Goal: Task Accomplishment & Management: Manage account settings

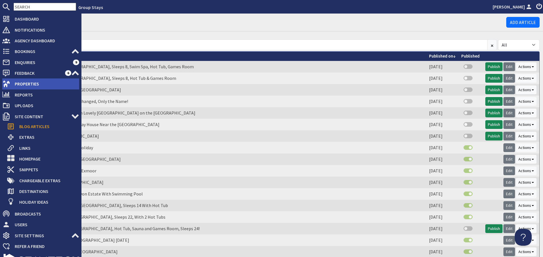
click at [23, 81] on span "Properties" at bounding box center [44, 83] width 69 height 9
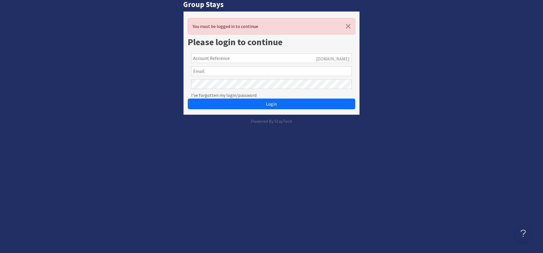
click at [227, 73] on input "text" at bounding box center [271, 71] width 161 height 10
type input "puthillwriting@gmail.com"
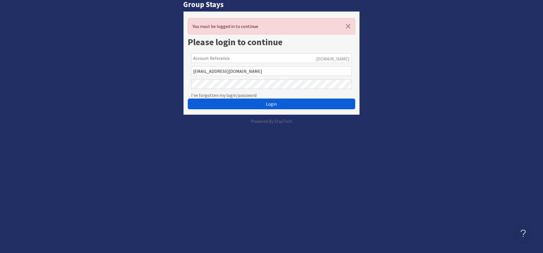
click at [244, 102] on button "Login" at bounding box center [271, 104] width 167 height 11
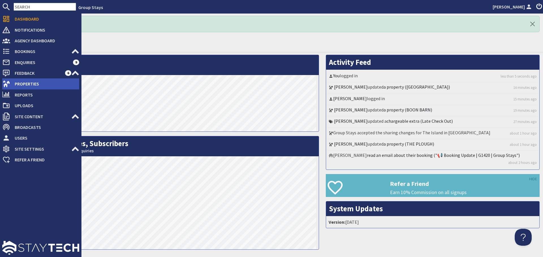
click at [8, 81] on icon at bounding box center [6, 84] width 8 height 8
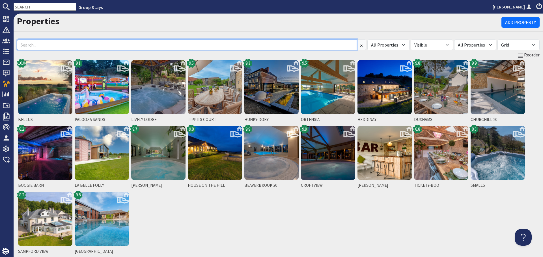
click at [107, 48] on input at bounding box center [187, 45] width 340 height 11
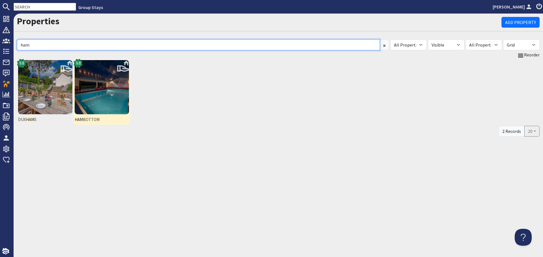
type input "ham"
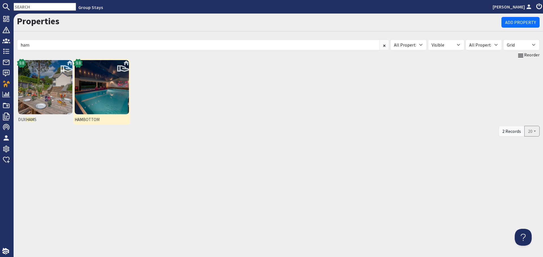
click at [97, 85] on img at bounding box center [102, 87] width 54 height 54
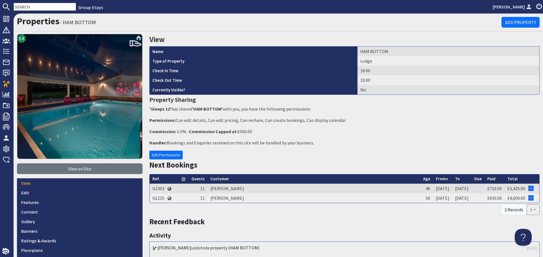
click at [73, 207] on link "Content" at bounding box center [79, 212] width 125 height 10
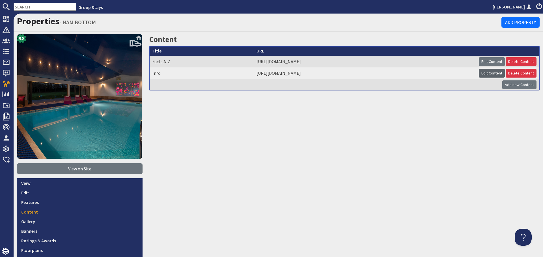
click at [490, 72] on link "Edit Content" at bounding box center [492, 73] width 26 height 9
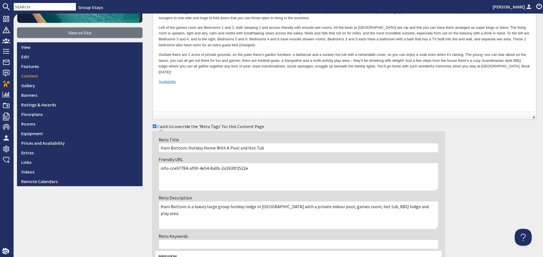
scroll to position [141, 0]
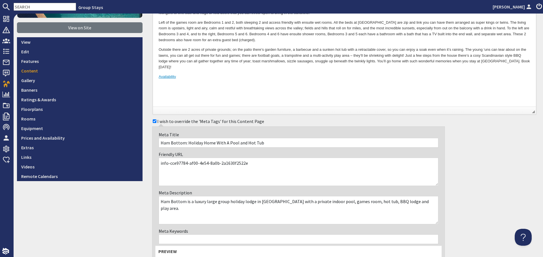
drag, startPoint x: 255, startPoint y: 166, endPoint x: 167, endPoint y: 166, distance: 87.9
click at [167, 166] on textarea "info-cce97784-af00-4e54-8a0b-2a1630f2522e" at bounding box center [299, 172] width 280 height 28
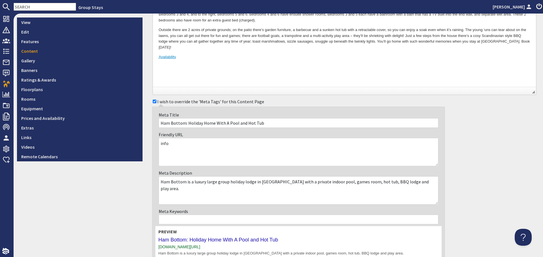
scroll to position [215, 0]
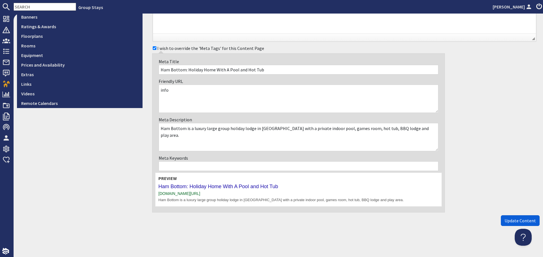
type textarea "info"
click at [506, 224] on button "Update Content" at bounding box center [520, 221] width 39 height 11
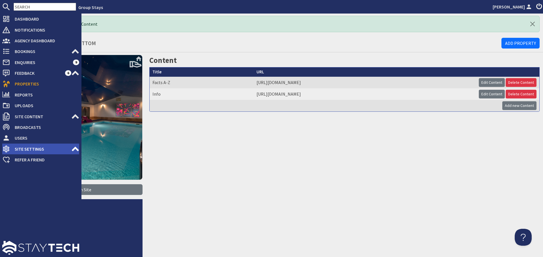
click at [59, 149] on span "Site Settings" at bounding box center [40, 149] width 61 height 9
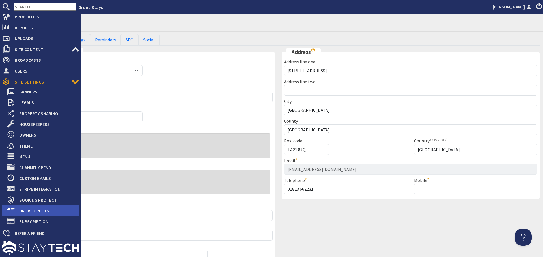
click at [37, 213] on span "URL Redirects" at bounding box center [47, 211] width 64 height 9
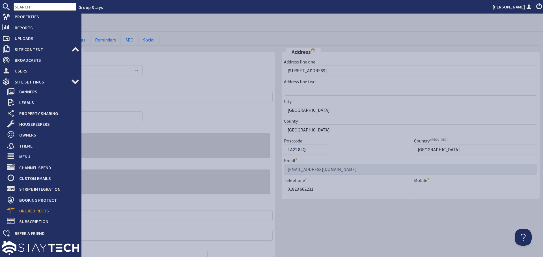
scroll to position [60, 0]
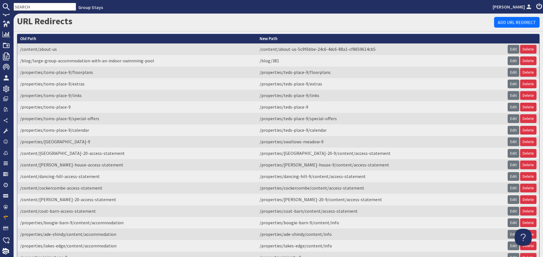
drag, startPoint x: 506, startPoint y: 20, endPoint x: 472, endPoint y: 31, distance: 36.3
click at [506, 20] on link "Add URL Redirect" at bounding box center [517, 22] width 46 height 11
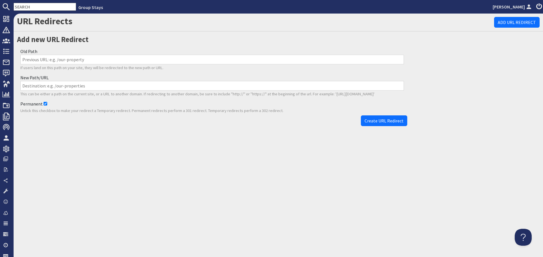
click at [193, 62] on input "Old Path" at bounding box center [211, 60] width 383 height 10
paste input "/properties/ham-bottom/content/accommodation-cce97784-af00-4e54-8a0b-2a1630f252…"
type input "/properties/ham-bottom/content/accommodation-cce97784-af00-4e54-8a0b-2a1630f252…"
click at [160, 87] on input "New Path/URL" at bounding box center [211, 86] width 383 height 10
paste input "/properties/ham-bottom/content/info"
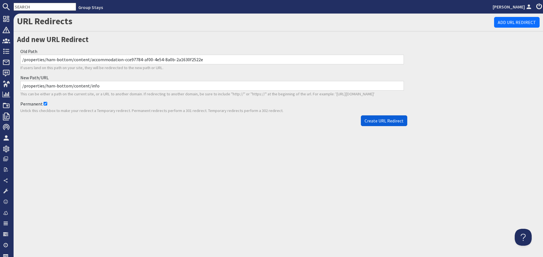
type input "/properties/ham-bottom/content/info"
click at [366, 119] on span "Create URL Redirect" at bounding box center [383, 121] width 39 height 6
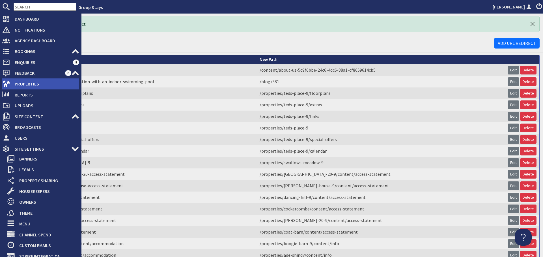
click at [31, 86] on span "Properties" at bounding box center [44, 83] width 69 height 9
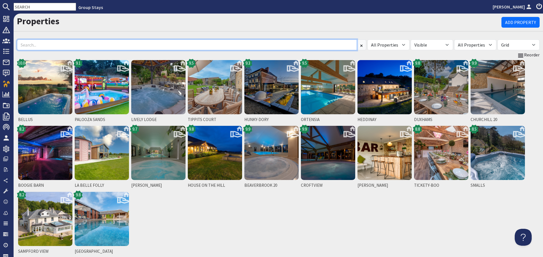
click at [136, 44] on input at bounding box center [187, 45] width 340 height 11
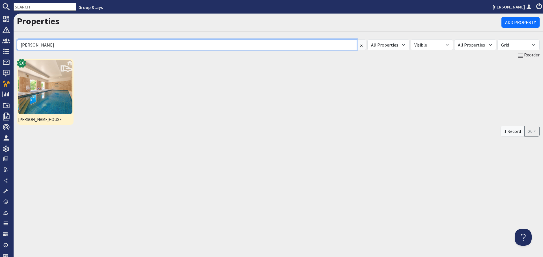
type input "berry"
click at [29, 91] on img at bounding box center [45, 87] width 54 height 54
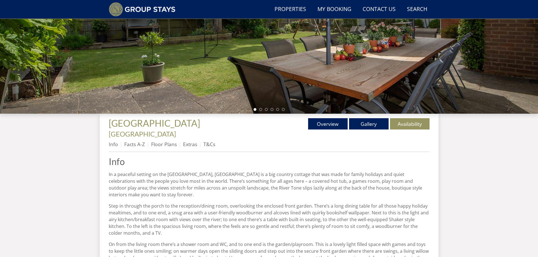
scroll to position [128, 0]
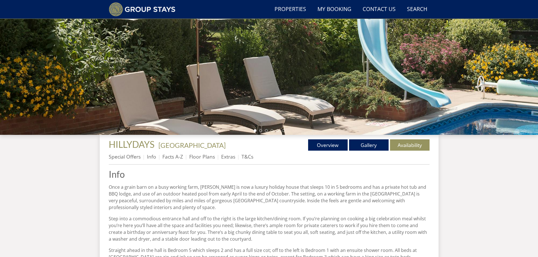
scroll to position [128, 0]
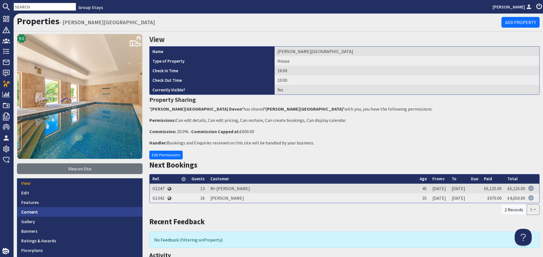
click at [74, 211] on link "Content" at bounding box center [79, 212] width 125 height 10
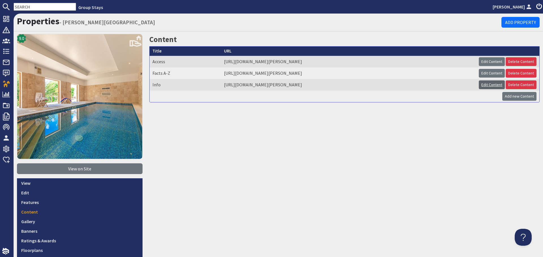
click at [488, 86] on link "Edit Content" at bounding box center [492, 85] width 26 height 9
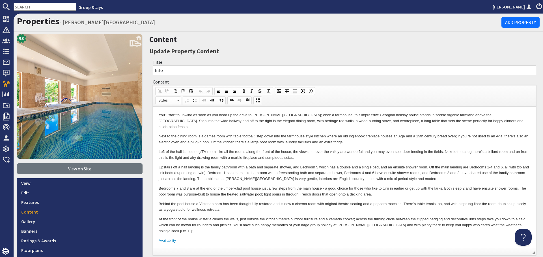
click at [302, 165] on p "Upstairs off a half landing is the family bathroom with a bath and separate sho…" at bounding box center [344, 174] width 371 height 18
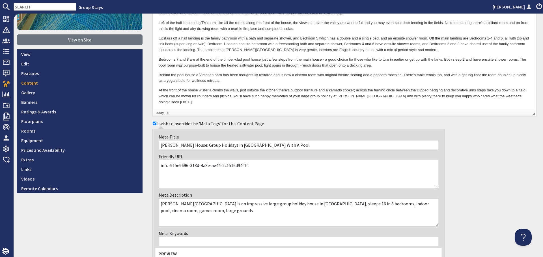
scroll to position [141, 0]
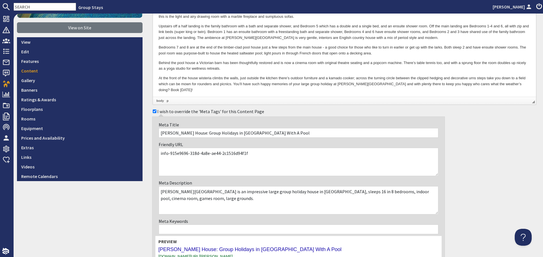
drag, startPoint x: 258, startPoint y: 153, endPoint x: 172, endPoint y: 153, distance: 86.2
click at [172, 153] on textarea "info-915e9696-318d-4a8e-ae44-2c1516d94f1f" at bounding box center [299, 162] width 280 height 28
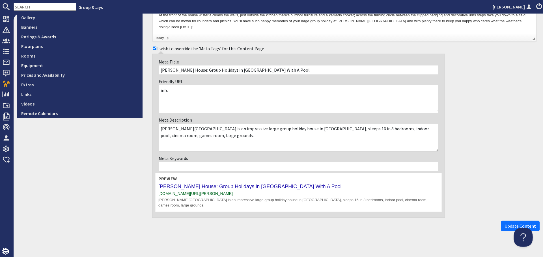
scroll to position [205, 0]
type textarea "info"
click at [517, 223] on span "Update Content" at bounding box center [519, 226] width 31 height 6
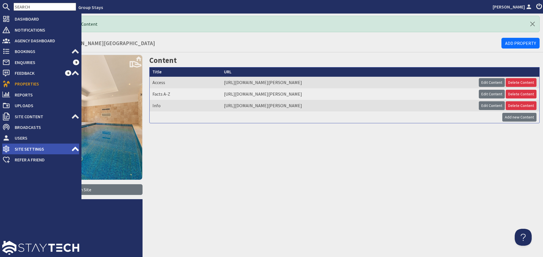
click at [70, 148] on span "Site Settings" at bounding box center [40, 149] width 61 height 9
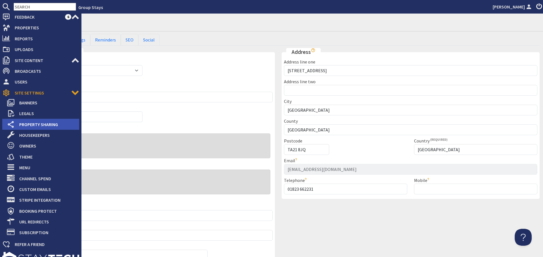
scroll to position [57, 0]
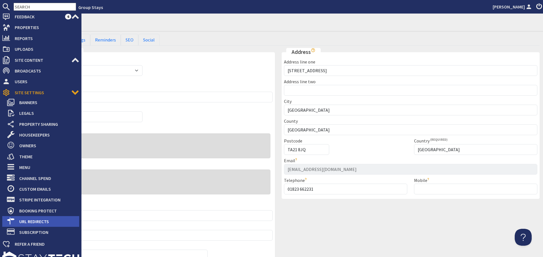
click at [52, 218] on span "URL Redirects" at bounding box center [47, 221] width 64 height 9
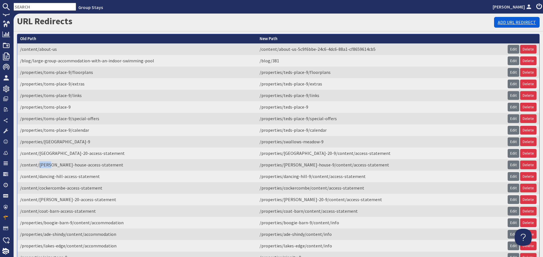
click at [503, 24] on link "Add URL Redirect" at bounding box center [517, 22] width 46 height 11
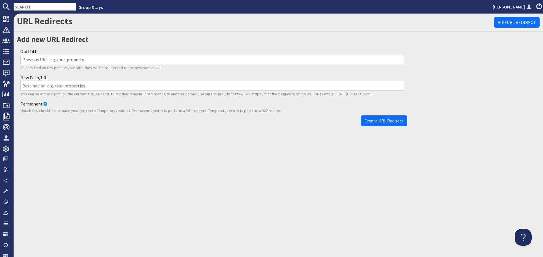
click at [153, 58] on input "Old Path" at bounding box center [211, 60] width 383 height 10
click at [136, 56] on input "Old Path" at bounding box center [211, 60] width 383 height 10
paste input "/properties/[PERSON_NAME]-house-9/content/accommodation-915e9696-318d-4a8e-ae44…"
type input "/properties/[PERSON_NAME]-house-9/content/accommodation-915e9696-318d-4a8e-ae44…"
click at [146, 80] on div "New Path/URL This can be either a path on the current site, or a URL to another…" at bounding box center [212, 86] width 390 height 26
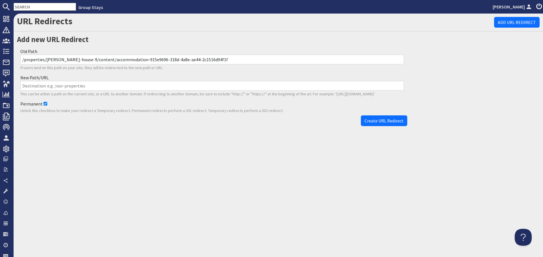
click at [145, 87] on input "New Path/URL" at bounding box center [211, 86] width 383 height 10
paste input "/properties/berry-house-9/content/info"
type input "/properties/berry-house-9/content/info"
click at [386, 122] on span "Create URL Redirect" at bounding box center [383, 121] width 39 height 6
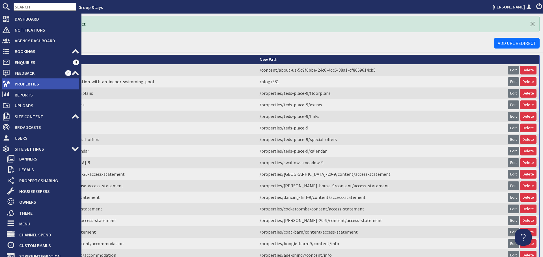
click at [21, 83] on span "Properties" at bounding box center [44, 83] width 69 height 9
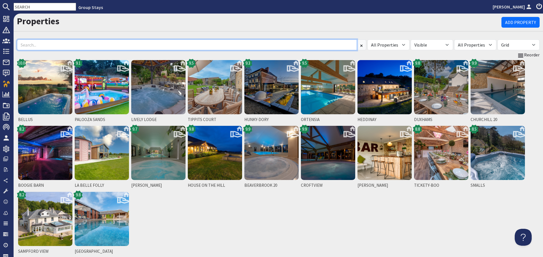
click at [92, 40] on input at bounding box center [187, 45] width 340 height 11
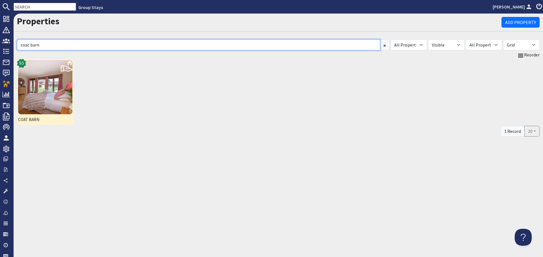
type input "coat barn"
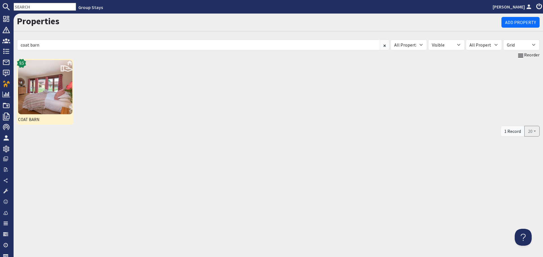
click at [69, 80] on img at bounding box center [45, 87] width 54 height 54
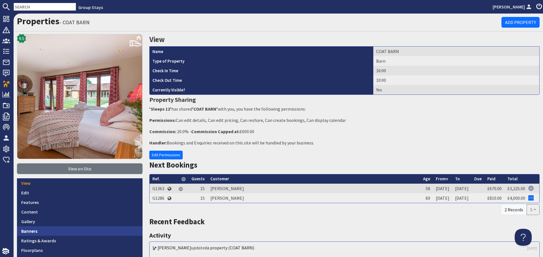
scroll to position [57, 0]
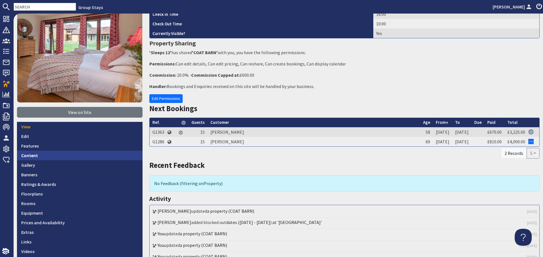
click at [71, 157] on link "Content" at bounding box center [79, 156] width 125 height 10
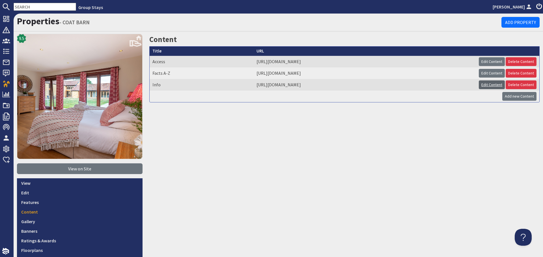
click at [479, 81] on link "Edit Content" at bounding box center [492, 85] width 26 height 9
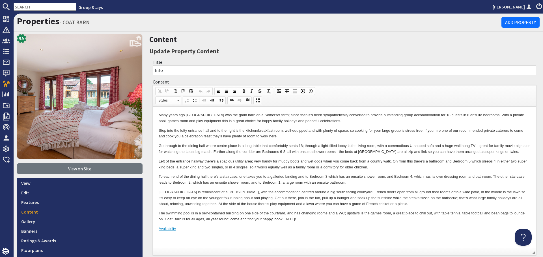
click at [295, 167] on p "Left of the entrance hallway there’s a spacious utility area; very handy for mu…" at bounding box center [344, 165] width 371 height 12
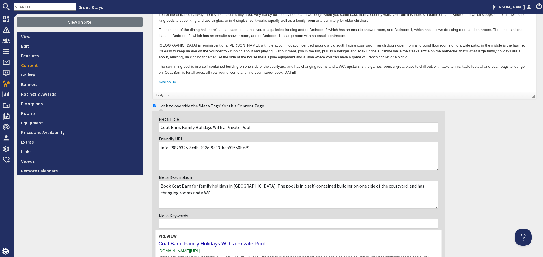
scroll to position [170, 0]
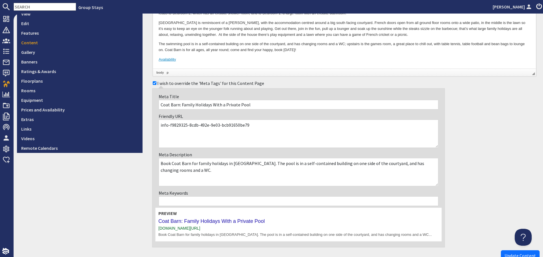
drag, startPoint x: 258, startPoint y: 127, endPoint x: 169, endPoint y: 124, distance: 89.4
click at [169, 124] on textarea "info-f9829325-8cdb-492e-9e03-bcb91650be79" at bounding box center [299, 134] width 280 height 28
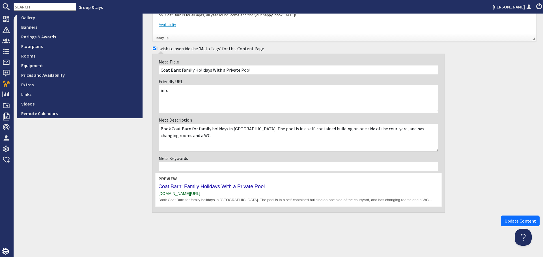
scroll to position [205, 0]
type textarea "info"
click at [504, 217] on button "Update Content" at bounding box center [520, 221] width 39 height 11
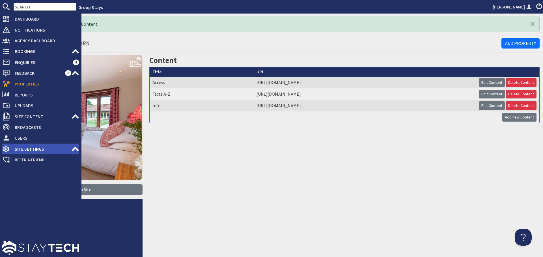
click at [70, 150] on span "Site Settings" at bounding box center [40, 149] width 61 height 9
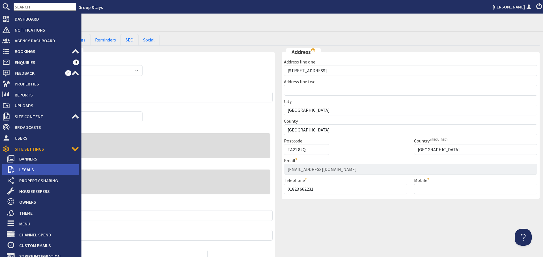
scroll to position [57, 0]
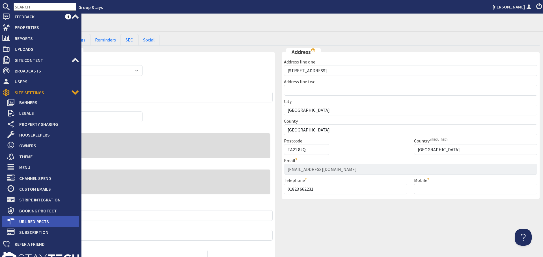
click at [57, 224] on span "URL Redirects" at bounding box center [47, 221] width 64 height 9
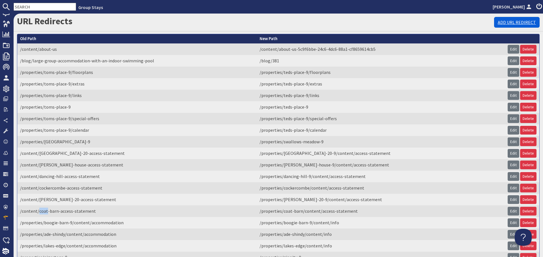
click at [499, 25] on link "Add URL Redirect" at bounding box center [517, 22] width 46 height 11
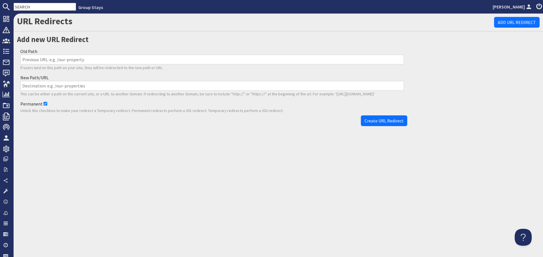
drag, startPoint x: 236, startPoint y: 59, endPoint x: 237, endPoint y: 63, distance: 3.6
click at [236, 59] on input "Old Path" at bounding box center [211, 60] width 383 height 10
paste input "/properties/coat-barn/content/accommodation-f9829325-8cdb-492e-9e03-bcb91650be79"
type input "/properties/coat-barn/content/accommodation-f9829325-8cdb-492e-9e03-bcb91650be79"
click at [177, 89] on input "New Path/URL" at bounding box center [211, 86] width 383 height 10
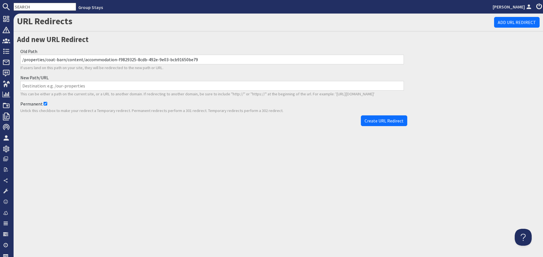
click at [176, 83] on input "New Path/URL" at bounding box center [211, 86] width 383 height 10
paste input "/properties/coat-barn/content/info"
type input "/properties/coat-barn/content/info"
click at [369, 119] on span "Create URL Redirect" at bounding box center [383, 121] width 39 height 6
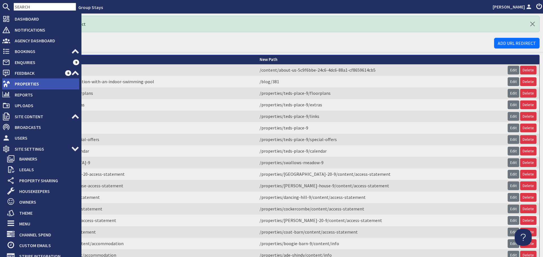
click at [17, 86] on span "Properties" at bounding box center [44, 83] width 69 height 9
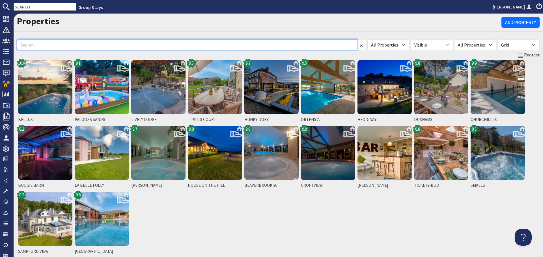
click at [123, 45] on input at bounding box center [187, 45] width 340 height 11
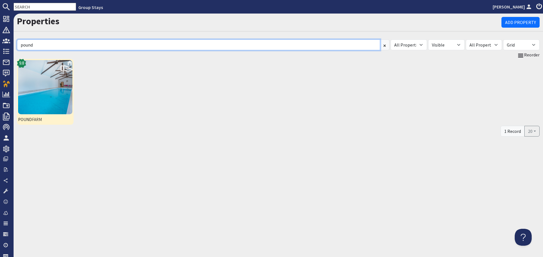
type input "pound"
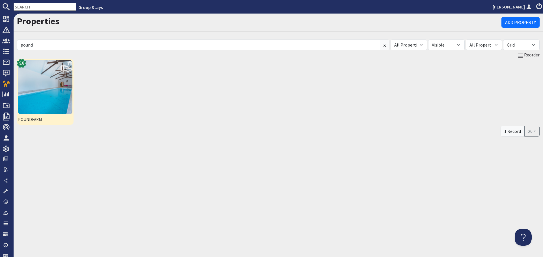
click at [64, 89] on img at bounding box center [45, 87] width 54 height 54
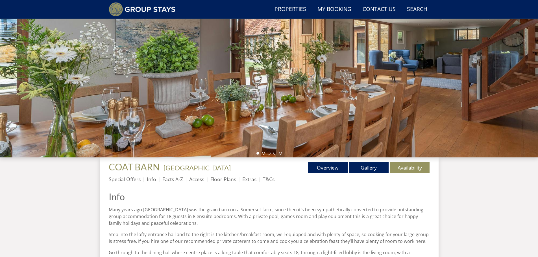
scroll to position [72, 0]
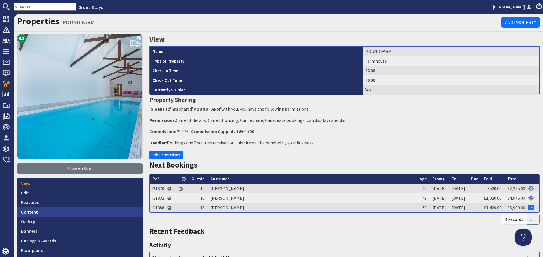
click at [102, 211] on link "Content" at bounding box center [79, 212] width 125 height 10
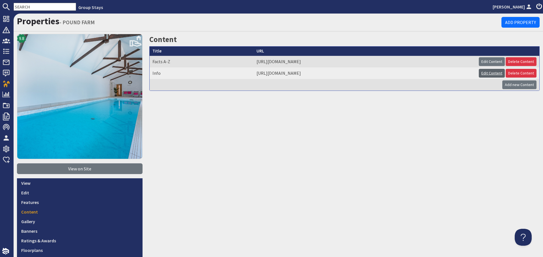
click at [485, 72] on link "Edit Content" at bounding box center [492, 73] width 26 height 9
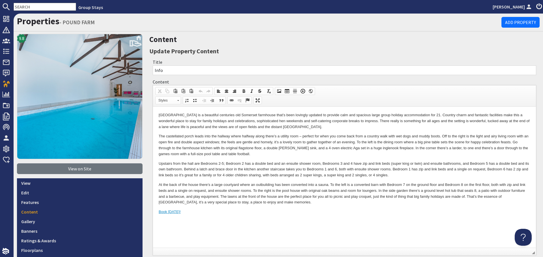
click at [328, 204] on p "At the back of the house there’s a large courtyard where an outbuilding has bee…" at bounding box center [344, 193] width 371 height 23
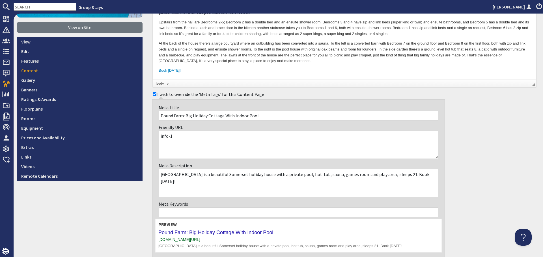
scroll to position [170, 0]
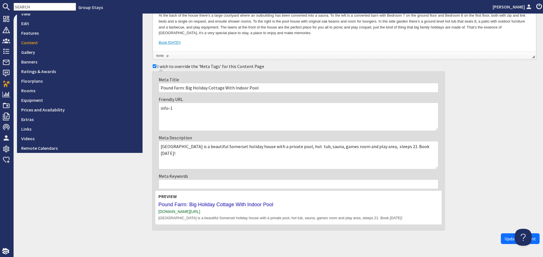
click at [195, 107] on textarea "info-1" at bounding box center [299, 117] width 280 height 28
type textarea "info"
click at [512, 237] on span "Update Content" at bounding box center [519, 239] width 31 height 6
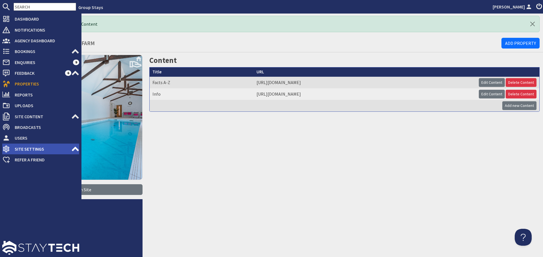
click at [67, 150] on span "Site Settings" at bounding box center [40, 149] width 61 height 9
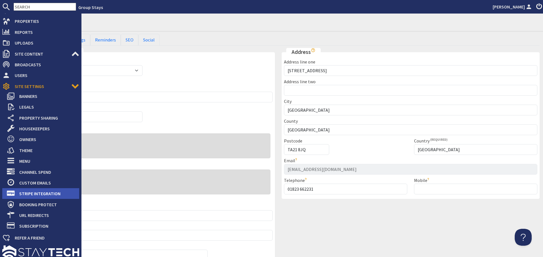
scroll to position [67, 0]
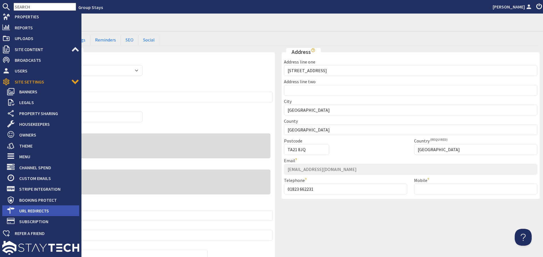
click at [48, 213] on span "URL Redirects" at bounding box center [47, 211] width 64 height 9
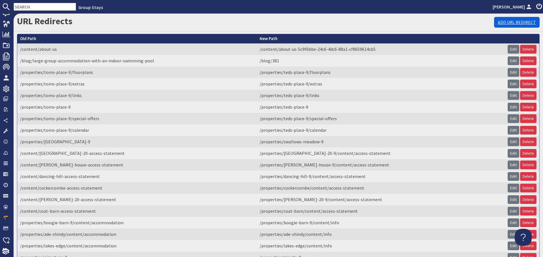
click at [496, 23] on link "Add URL Redirect" at bounding box center [517, 22] width 46 height 11
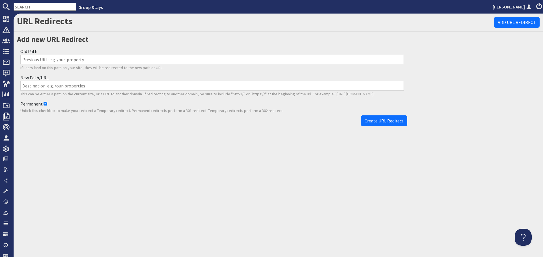
drag, startPoint x: 205, startPoint y: 62, endPoint x: 207, endPoint y: 65, distance: 3.4
click at [205, 62] on input "Old Path" at bounding box center [211, 60] width 383 height 10
paste input "/properties/pound-farm-9/content/accommodation-1"
type input "/properties/pound-farm-9/content/accommodation-1"
click at [160, 88] on input "New Path/URL" at bounding box center [211, 86] width 383 height 10
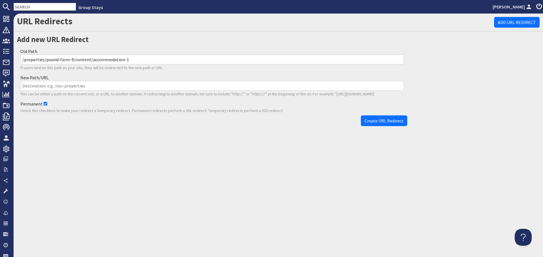
paste input "/properties/pound-farm-9/content/info"
type input "/properties/pound-farm-9/content/info"
click at [383, 119] on span "Create URL Redirect" at bounding box center [383, 121] width 39 height 6
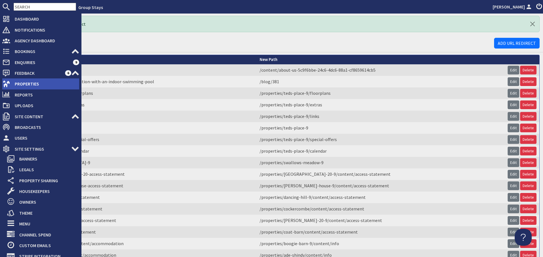
click at [15, 87] on span "Properties" at bounding box center [44, 83] width 69 height 9
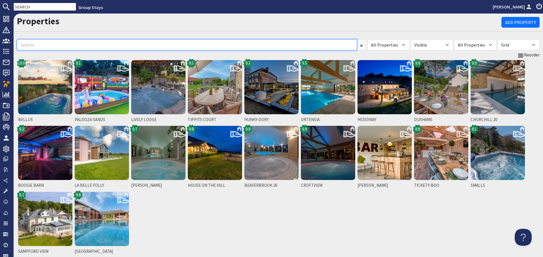
click at [43, 46] on input at bounding box center [187, 45] width 340 height 11
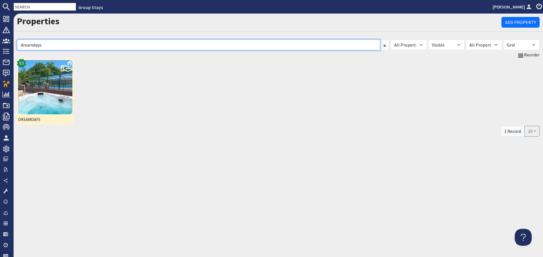
type input "dreamdays"
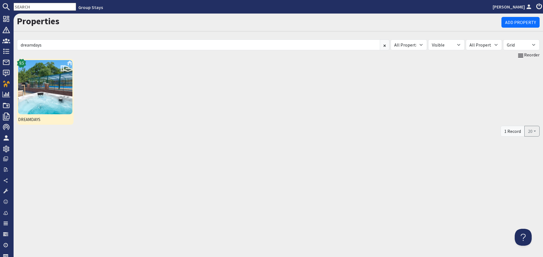
click at [54, 96] on img at bounding box center [45, 87] width 54 height 54
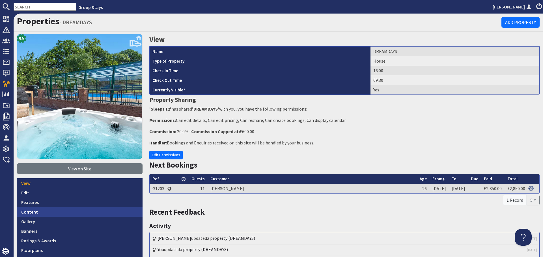
click at [94, 211] on link "Content" at bounding box center [79, 212] width 125 height 10
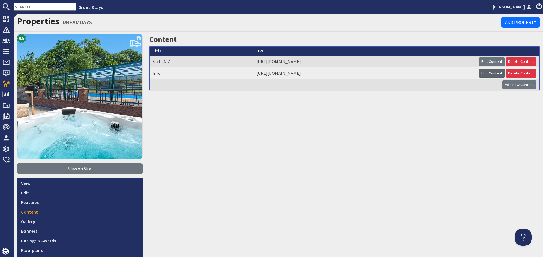
click at [482, 73] on link "Edit Content" at bounding box center [492, 73] width 26 height 9
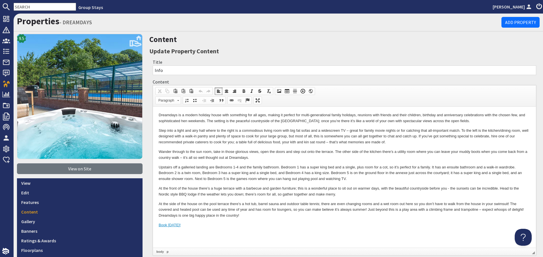
click at [382, 161] on p "Wander through to the sun room, take in those glorious views, open the doors an…" at bounding box center [344, 155] width 371 height 12
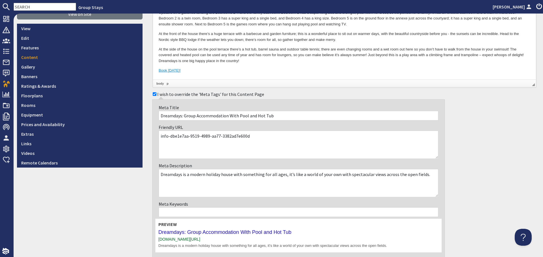
scroll to position [170, 0]
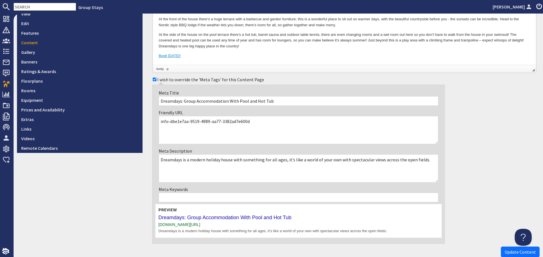
drag, startPoint x: 252, startPoint y: 122, endPoint x: 171, endPoint y: 119, distance: 80.9
click at [171, 119] on textarea "info-dbe1e7aa-9519-4989-aa77-3382ad7e600d" at bounding box center [299, 130] width 280 height 28
type textarea "info"
click at [501, 248] on button "Update Content" at bounding box center [520, 252] width 39 height 11
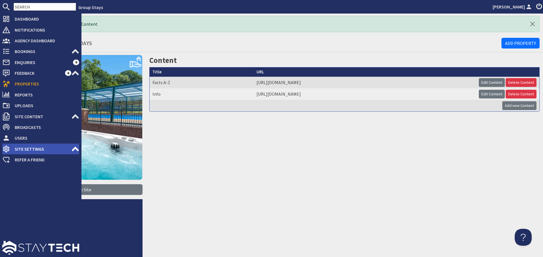
click at [70, 149] on span "Site Settings" at bounding box center [40, 149] width 61 height 9
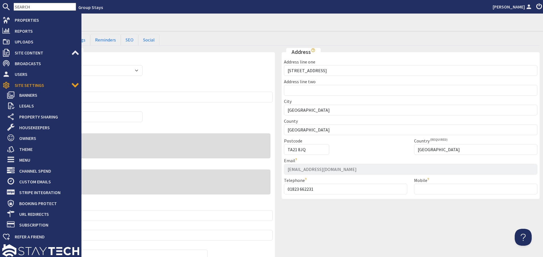
scroll to position [67, 0]
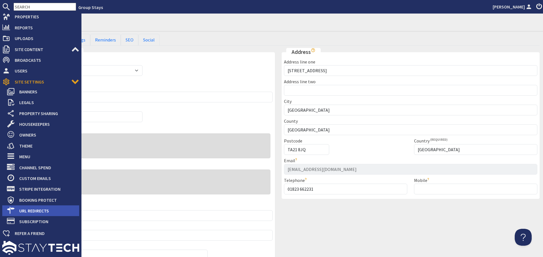
click at [52, 211] on span "URL Redirects" at bounding box center [47, 211] width 64 height 9
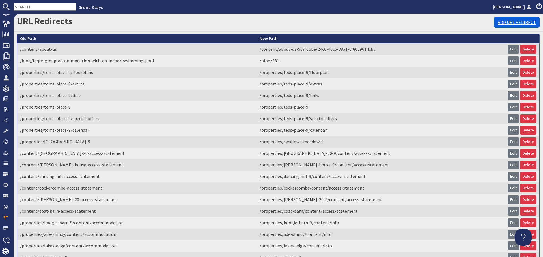
click at [509, 18] on link "Add URL Redirect" at bounding box center [517, 22] width 46 height 11
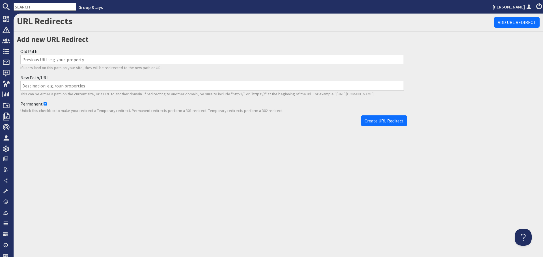
drag, startPoint x: 233, startPoint y: 61, endPoint x: 239, endPoint y: 70, distance: 10.8
click at [233, 61] on input "Old Path" at bounding box center [211, 60] width 383 height 10
paste input "/properties/dreamdays-9/content/accommodation-dbe1e7aa-9519-4989-aa77-3382ad7e6…"
type input "/properties/dreamdays-9/content/accommodation-dbe1e7aa-9519-4989-aa77-3382ad7e6…"
click at [172, 84] on input "New Path/URL" at bounding box center [211, 86] width 383 height 10
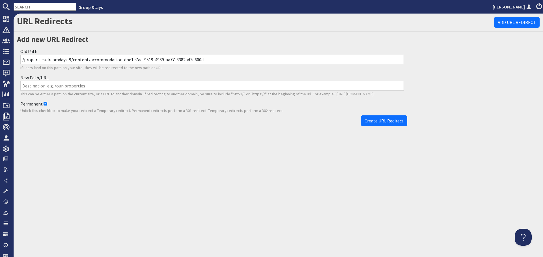
paste input "/properties/dreamdays-9/content/info"
type input "/properties/dreamdays-9/content/info"
click at [370, 121] on span "Create URL Redirect" at bounding box center [383, 121] width 39 height 6
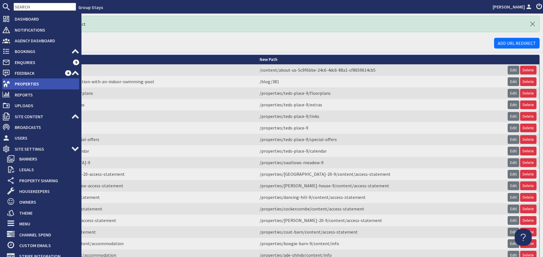
click at [10, 84] on icon at bounding box center [6, 84] width 8 height 8
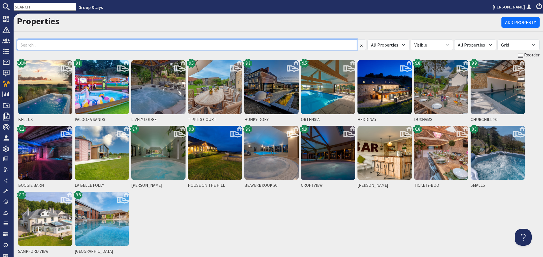
click at [85, 46] on input at bounding box center [187, 45] width 340 height 11
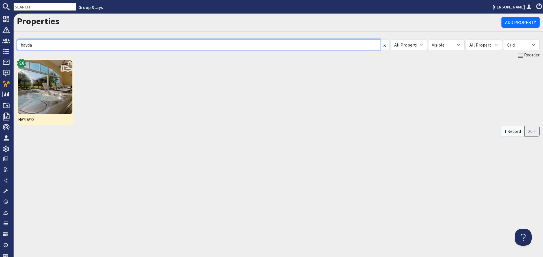
type input "hayda"
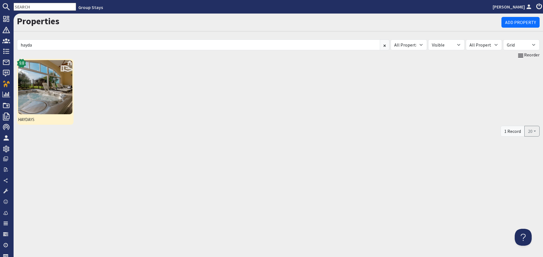
click at [50, 84] on img at bounding box center [45, 87] width 54 height 54
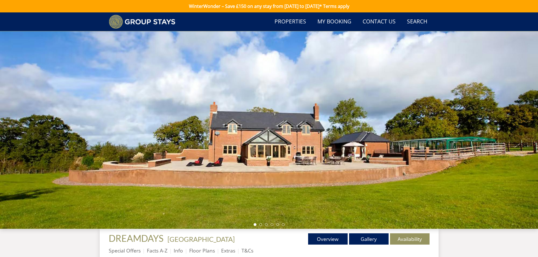
scroll to position [165, 0]
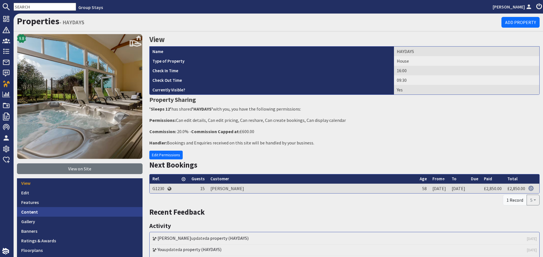
click at [90, 210] on link "Content" at bounding box center [79, 212] width 125 height 10
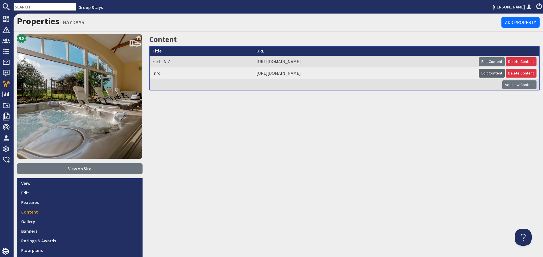
click at [483, 74] on link "Edit Content" at bounding box center [492, 73] width 26 height 9
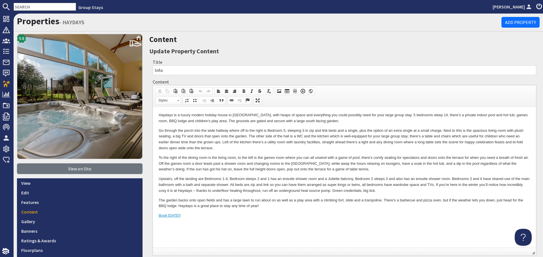
click at [382, 165] on p "To the right of the dining room is the living room, to the left is the games ro…" at bounding box center [344, 164] width 371 height 18
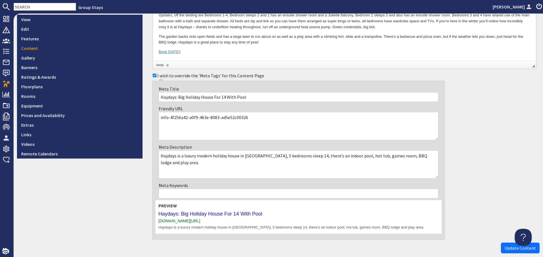
scroll to position [170, 0]
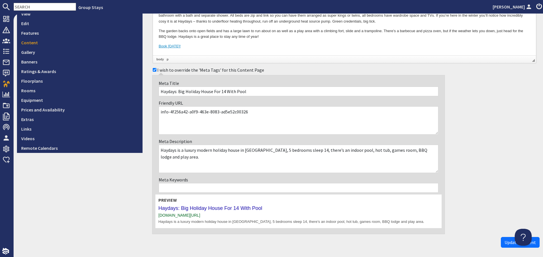
drag, startPoint x: 246, startPoint y: 114, endPoint x: 171, endPoint y: 113, distance: 75.2
click at [171, 113] on textarea "info-4f256a42-a0f9-463e-8083-ad5e52c00326" at bounding box center [299, 121] width 280 height 28
type textarea "info"
click at [504, 240] on span "Update Content" at bounding box center [519, 243] width 31 height 6
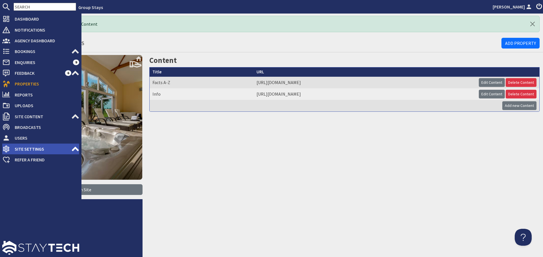
click at [62, 150] on span "Site Settings" at bounding box center [40, 149] width 61 height 9
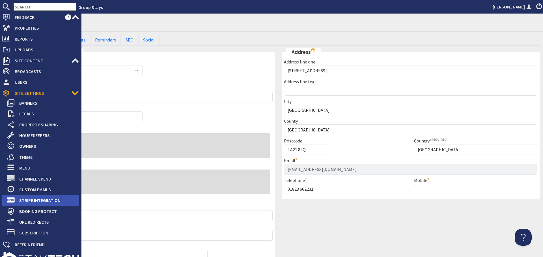
scroll to position [57, 0]
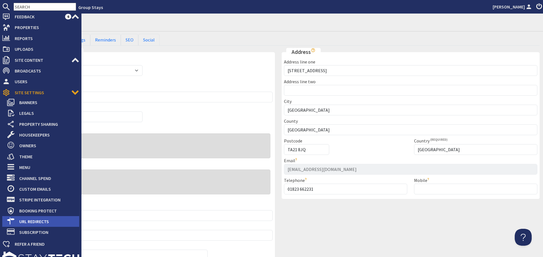
click at [55, 223] on span "URL Redirects" at bounding box center [47, 221] width 64 height 9
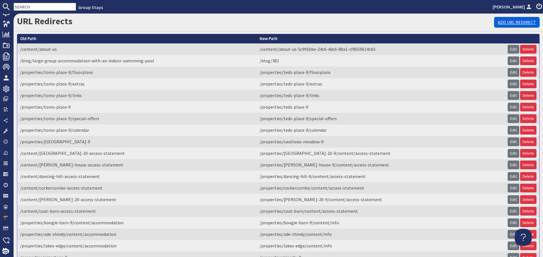
click at [502, 22] on link "Add URL Redirect" at bounding box center [517, 22] width 46 height 11
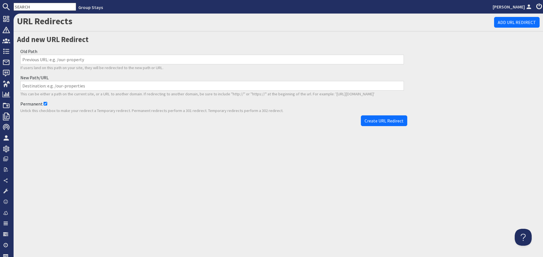
click at [155, 59] on input "Old Path" at bounding box center [211, 60] width 383 height 10
paste input "/properties/haydays-9/content/accommodation-4f256a42-a0f9-463e-8083-ad5e52c00326"
type input "/properties/haydays-9/content/accommodation-4f256a42-a0f9-463e-8083-ad5e52c00326"
click at [124, 84] on input "New Path/URL" at bounding box center [211, 86] width 383 height 10
paste input "/properties/haydays-9/content/info"
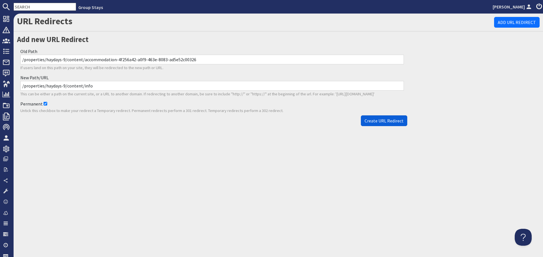
type input "/properties/haydays-9/content/info"
click at [397, 119] on span "Create URL Redirect" at bounding box center [383, 121] width 39 height 6
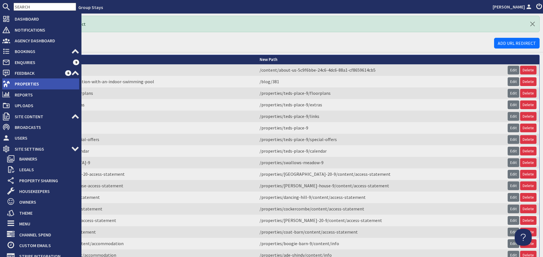
click at [10, 86] on icon at bounding box center [6, 84] width 8 height 8
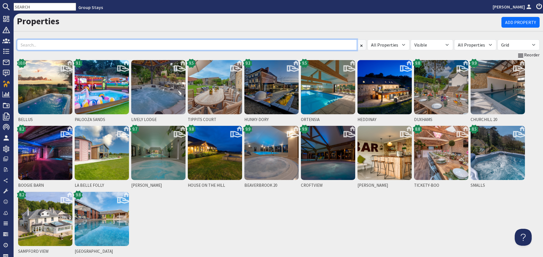
click at [99, 43] on input at bounding box center [187, 45] width 340 height 11
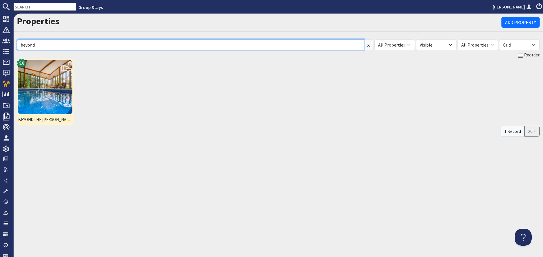
type input "beyond"
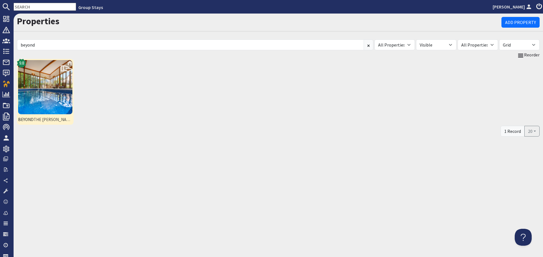
click at [34, 84] on img at bounding box center [45, 87] width 54 height 54
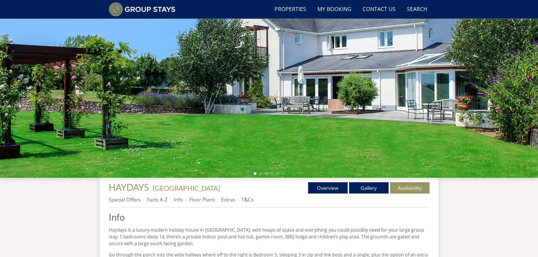
scroll to position [72, 0]
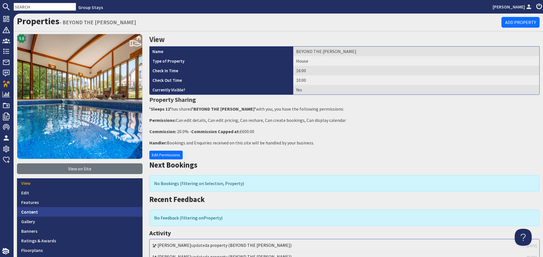
click at [81, 208] on link "Content" at bounding box center [79, 212] width 125 height 10
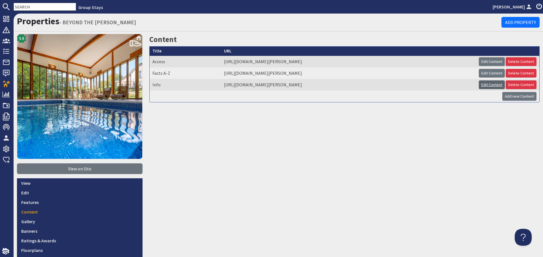
click at [483, 84] on link "Edit Content" at bounding box center [492, 85] width 26 height 9
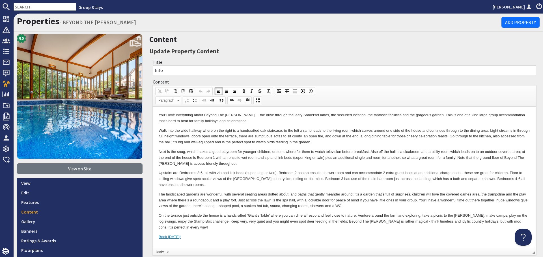
click at [334, 184] on p "Upstairs are Bedrooms 2-6, all with zip and link beds (super king or twin). Bed…" at bounding box center [344, 179] width 371 height 18
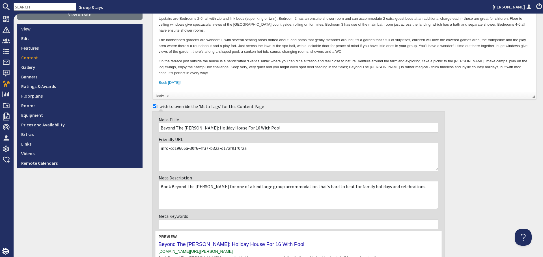
scroll to position [170, 0]
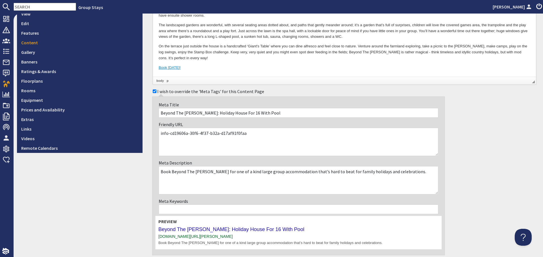
drag, startPoint x: 245, startPoint y: 132, endPoint x: 167, endPoint y: 134, distance: 78.0
click at [167, 134] on textarea "info-cd19606a-30f6-4f37-b32a-d17af91f0faa" at bounding box center [299, 142] width 280 height 28
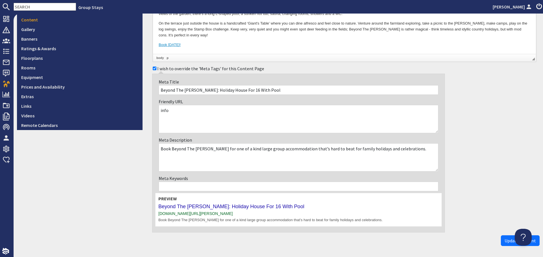
scroll to position [213, 0]
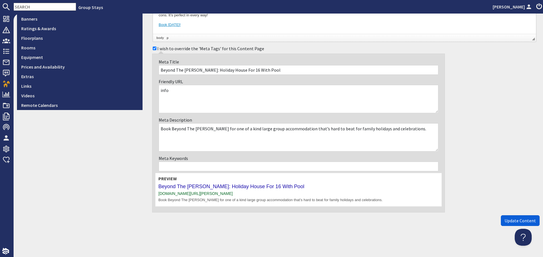
type textarea "info"
click at [506, 221] on span "Update Content" at bounding box center [519, 221] width 31 height 6
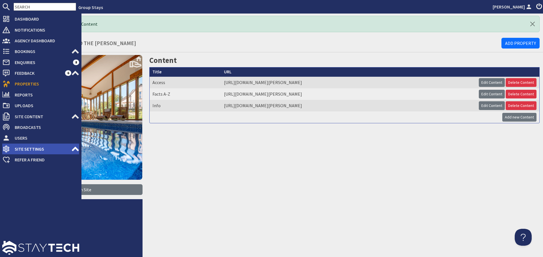
click at [72, 148] on icon at bounding box center [75, 149] width 8 height 8
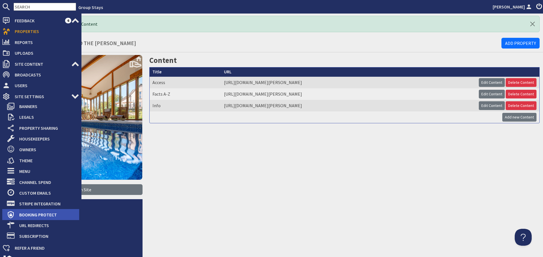
scroll to position [57, 0]
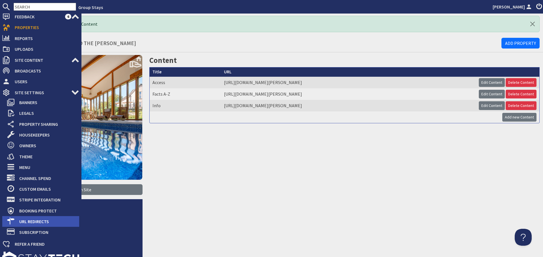
click at [51, 223] on span "URL Redirects" at bounding box center [47, 221] width 64 height 9
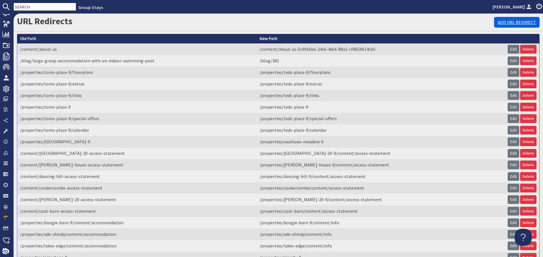
click at [501, 21] on link "Add URL Redirect" at bounding box center [517, 22] width 46 height 11
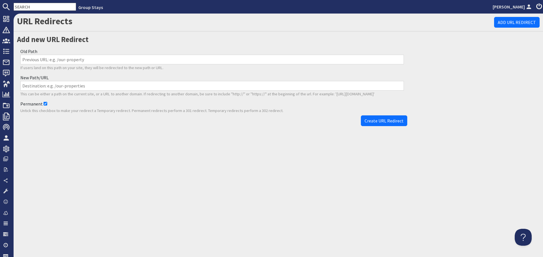
click at [175, 61] on input "Old Path" at bounding box center [211, 60] width 383 height 10
paste input "/properties/beyond-the-[PERSON_NAME]-9/content/accommodation-cd19606a-30f6-4f37…"
type input "/properties/beyond-the-[PERSON_NAME]-9/content/accommodation-cd19606a-30f6-4f37…"
click at [107, 88] on input "New Path/URL" at bounding box center [211, 86] width 383 height 10
paste input "/properties/beyond-the-[PERSON_NAME]-9/content/info"
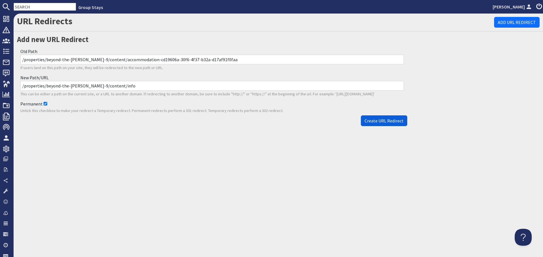
type input "/properties/beyond-the-[PERSON_NAME]-9/content/info"
click at [389, 120] on span "Create URL Redirect" at bounding box center [383, 121] width 39 height 6
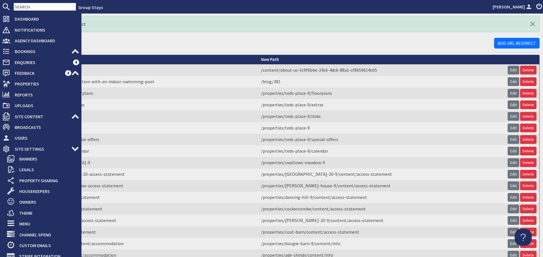
click at [2, 83] on div "Dashboard Notifications 0 Agency Dashboard Bookings 0 Security Deposits 0 Disco…" at bounding box center [40, 160] width 81 height 293
click at [19, 87] on span "Properties" at bounding box center [44, 83] width 69 height 9
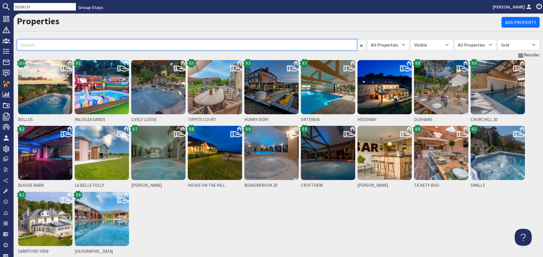
click at [92, 46] on input at bounding box center [187, 45] width 340 height 11
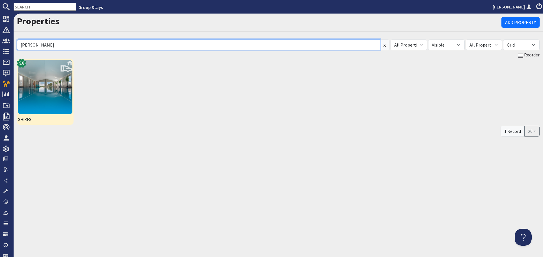
type input "shires"
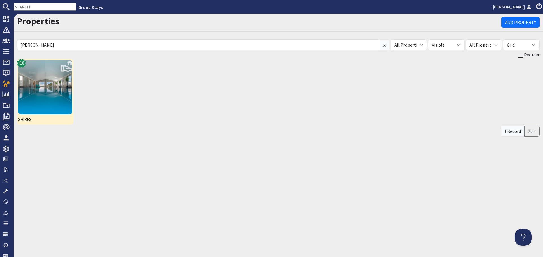
click at [44, 81] on img at bounding box center [45, 87] width 54 height 54
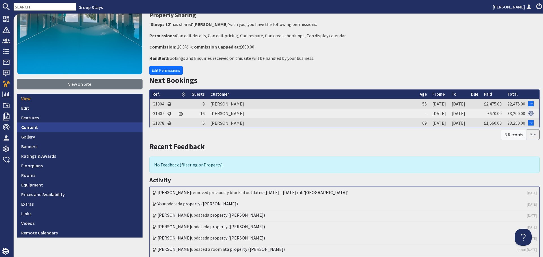
click at [60, 130] on link "Content" at bounding box center [79, 128] width 125 height 10
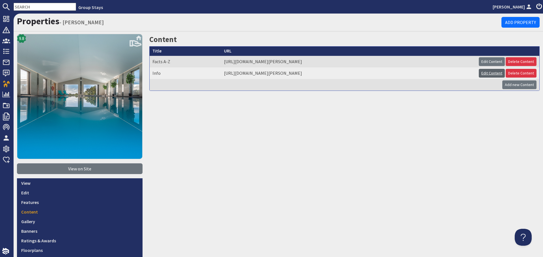
click at [485, 72] on link "Edit Content" at bounding box center [492, 73] width 26 height 9
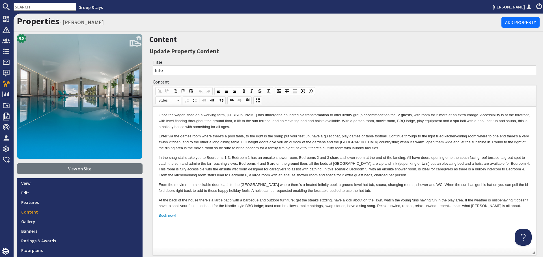
click at [374, 193] on p "From the movie room a lockable door leads to the spa hall where there’s a heate…" at bounding box center [344, 188] width 371 height 12
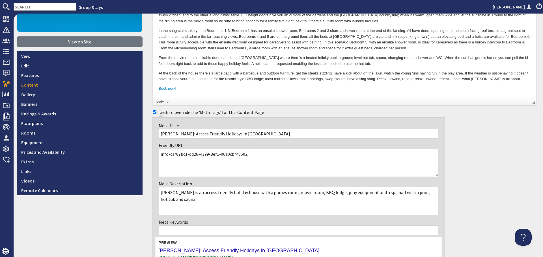
scroll to position [141, 0]
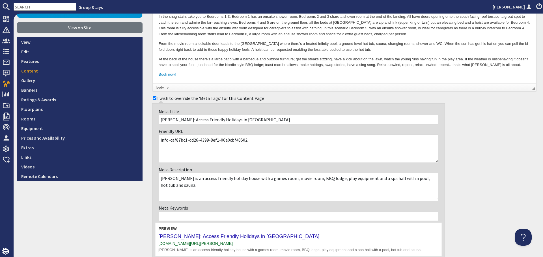
drag, startPoint x: 250, startPoint y: 143, endPoint x: 171, endPoint y: 139, distance: 79.8
click at [171, 139] on textarea "info-caf87bc1-dd26-4399-8ef1-06a0cbf48502" at bounding box center [299, 149] width 280 height 28
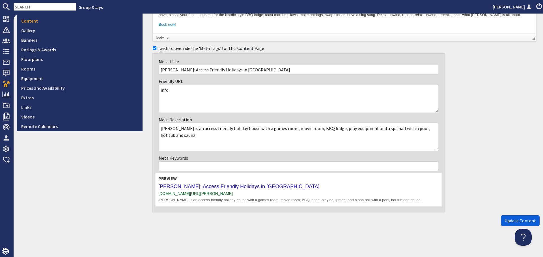
type textarea "info"
click at [508, 218] on span "Update Content" at bounding box center [519, 221] width 31 height 6
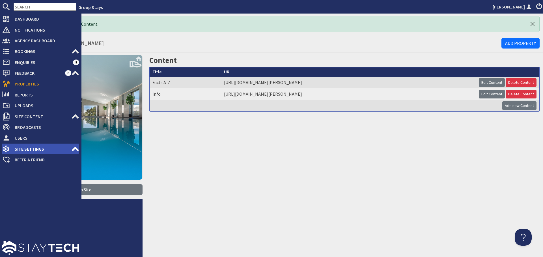
click at [46, 150] on span "Site Settings" at bounding box center [40, 149] width 61 height 9
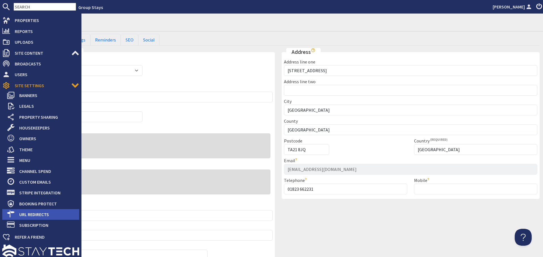
scroll to position [67, 0]
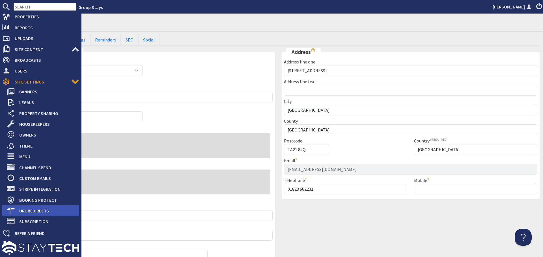
click at [36, 213] on span "URL Redirects" at bounding box center [47, 211] width 64 height 9
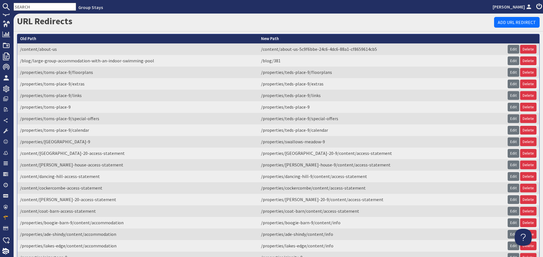
scroll to position [60, 0]
click at [505, 22] on link "Add URL Redirect" at bounding box center [517, 22] width 46 height 11
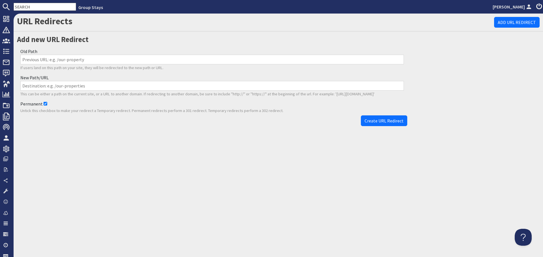
click at [213, 62] on input "Old Path" at bounding box center [211, 60] width 383 height 10
paste input "/properties/shires-9/content/accommodation-caf87bc1-dd26-4399-8ef1-06a0cbf48502"
type input "/properties/shires-9/content/accommodation-caf87bc1-dd26-4399-8ef1-06a0cbf48502"
click at [113, 87] on input "New Path/URL" at bounding box center [211, 86] width 383 height 10
paste input "/properties/[PERSON_NAME]-9/content/info"
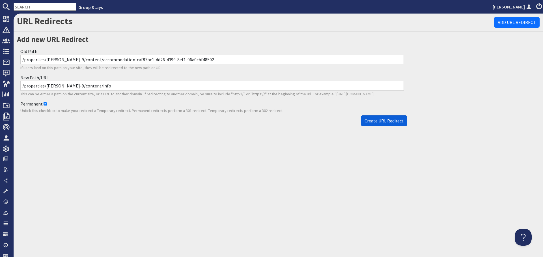
type input "/properties/[PERSON_NAME]-9/content/info"
click at [383, 122] on span "Create URL Redirect" at bounding box center [383, 121] width 39 height 6
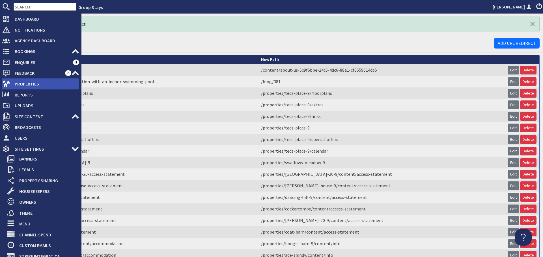
click at [17, 82] on span "Properties" at bounding box center [44, 83] width 69 height 9
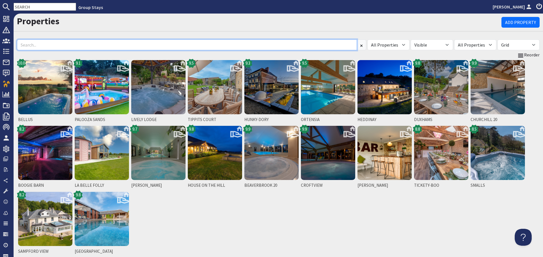
click at [114, 46] on input at bounding box center [187, 45] width 340 height 11
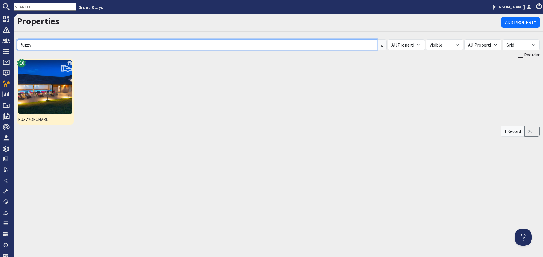
type input "fuzzy"
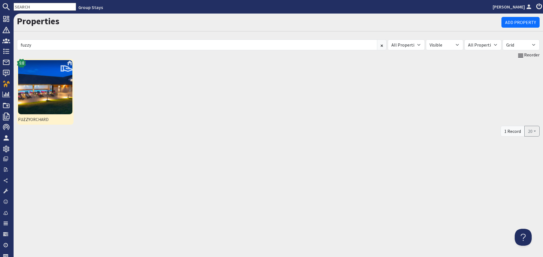
click at [47, 97] on img at bounding box center [45, 87] width 54 height 54
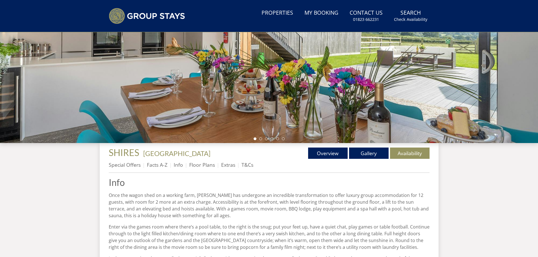
scroll to position [100, 0]
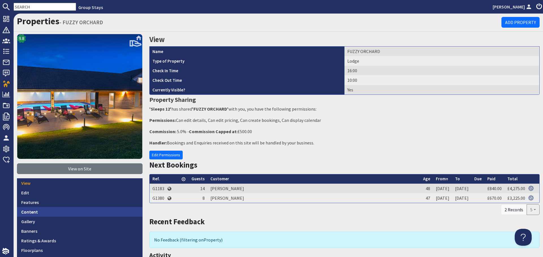
click at [60, 211] on link "Content" at bounding box center [79, 212] width 125 height 10
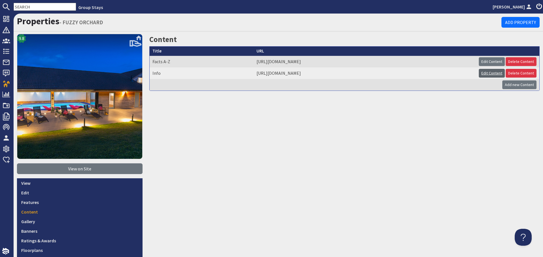
click at [485, 74] on link "Edit Content" at bounding box center [492, 73] width 26 height 9
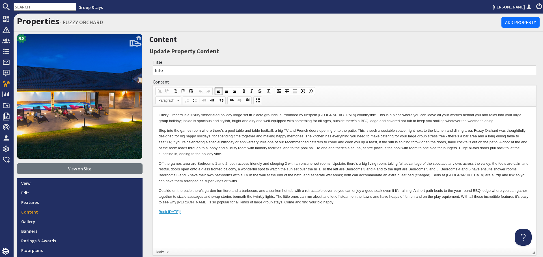
click at [369, 194] on p "Outside on the patio there’s garden furniture and a barbecue, and a sunken hot …" at bounding box center [344, 197] width 371 height 18
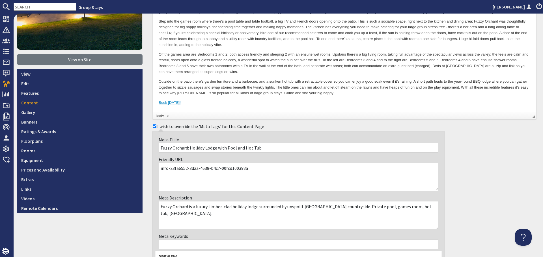
scroll to position [113, 0]
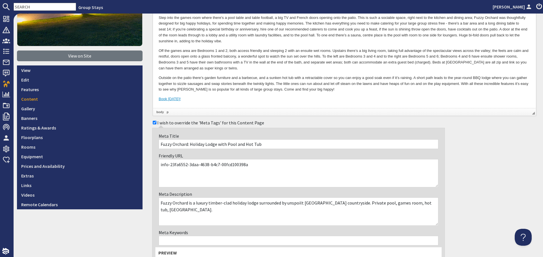
drag, startPoint x: 250, startPoint y: 167, endPoint x: 169, endPoint y: 166, distance: 80.8
click at [169, 166] on textarea "info-23fa6552-3daa-4638-b4c7-00fcd100398a" at bounding box center [299, 173] width 280 height 28
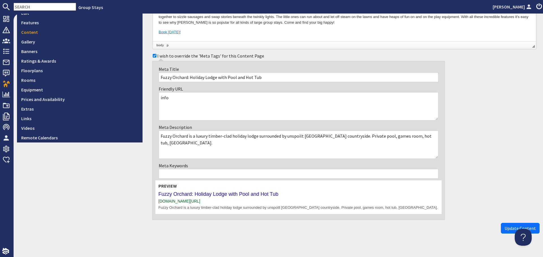
scroll to position [188, 0]
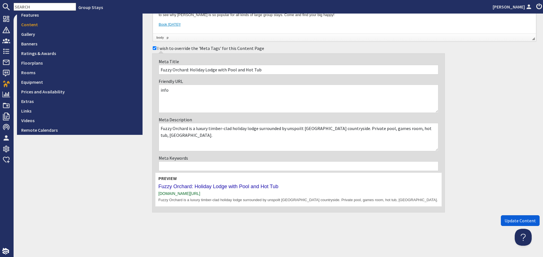
type textarea "info"
click at [504, 224] on button "Update Content" at bounding box center [520, 221] width 39 height 11
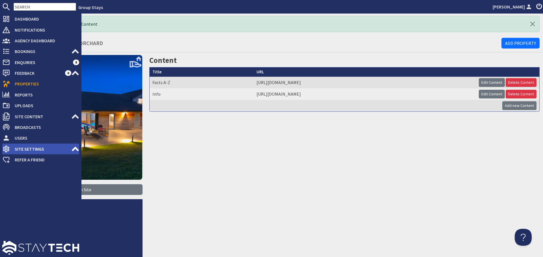
click at [57, 148] on span "Site Settings" at bounding box center [40, 149] width 61 height 9
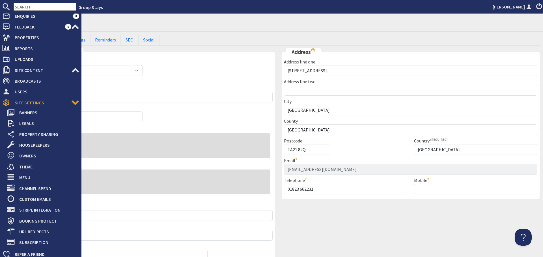
scroll to position [67, 0]
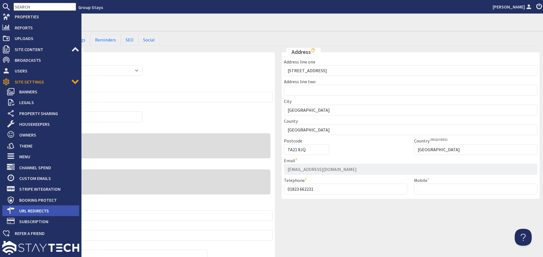
click at [48, 209] on span "URL Redirects" at bounding box center [47, 211] width 64 height 9
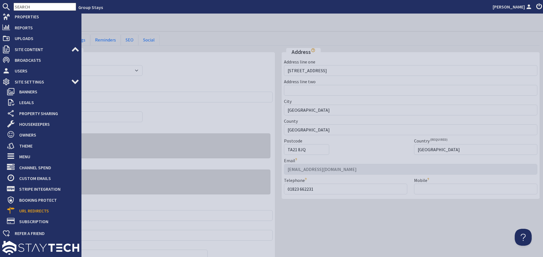
scroll to position [60, 0]
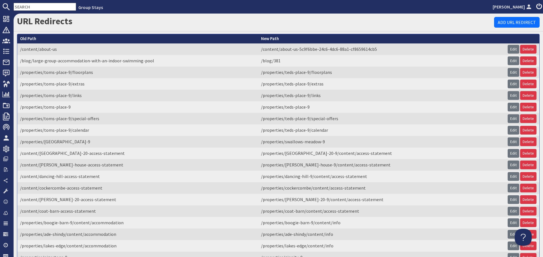
scroll to position [60, 0]
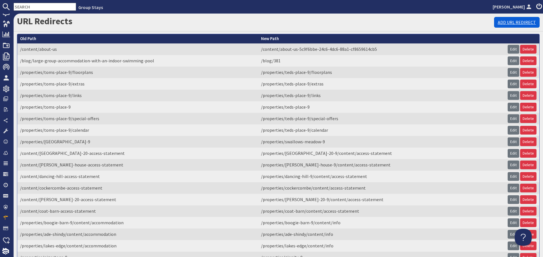
click at [497, 21] on link "Add URL Redirect" at bounding box center [517, 22] width 46 height 11
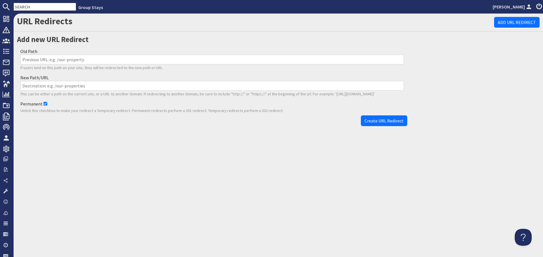
click at [180, 59] on input "Old Path" at bounding box center [211, 60] width 383 height 10
paste input "/properties/fuzzy-orchard/content/accommodation-23fa6552-3daa-4638-b4c7-00fcd10…"
type input "/properties/fuzzy-orchard/content/accommodation-23fa6552-3daa-4638-b4c7-00fcd10…"
click at [190, 83] on input "New Path/URL" at bounding box center [211, 86] width 383 height 10
paste input "/properties/fuzzy-orchard/content/info"
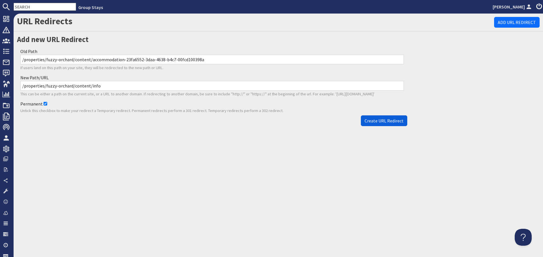
type input "/properties/fuzzy-orchard/content/info"
click at [383, 124] on span "Create URL Redirect" at bounding box center [383, 121] width 39 height 6
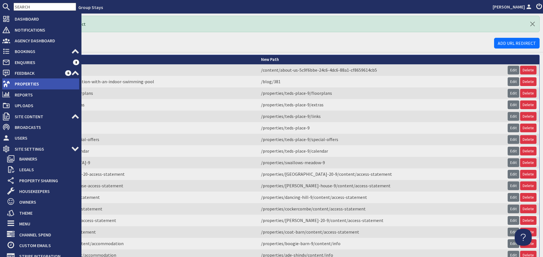
click at [26, 83] on span "Properties" at bounding box center [44, 83] width 69 height 9
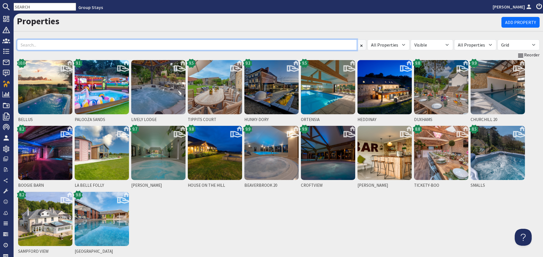
click at [96, 48] on input at bounding box center [187, 45] width 340 height 11
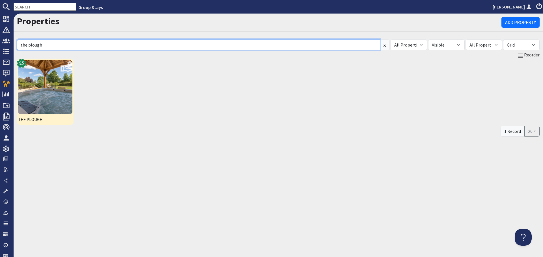
type input "the plough"
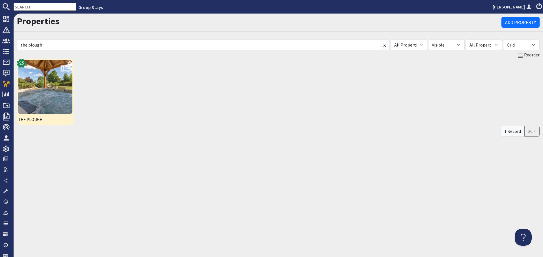
click at [49, 81] on img at bounding box center [45, 87] width 54 height 54
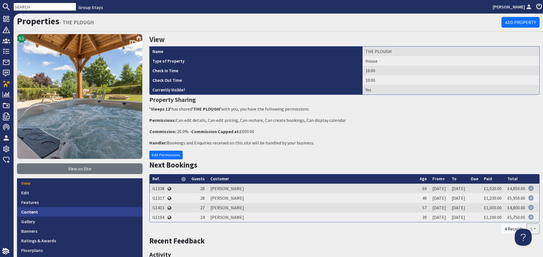
click at [63, 215] on link "Content" at bounding box center [79, 212] width 125 height 10
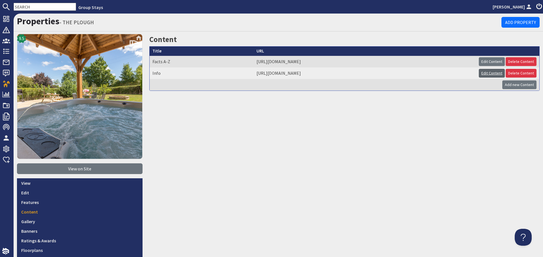
click at [479, 74] on link "Edit Content" at bounding box center [492, 73] width 26 height 9
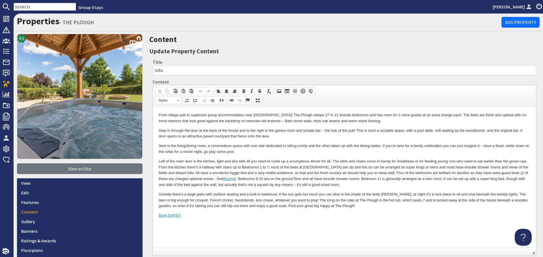
click at [440, 192] on p "Outside there’s a large patio with outdoor seating and a built-in barbecue; if …" at bounding box center [344, 201] width 371 height 18
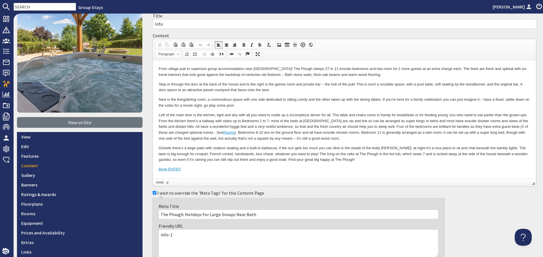
scroll to position [141, 0]
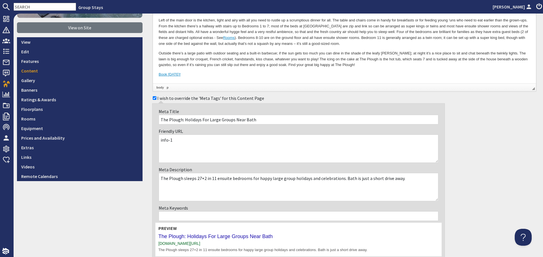
click at [188, 142] on textarea "info-1" at bounding box center [299, 149] width 280 height 28
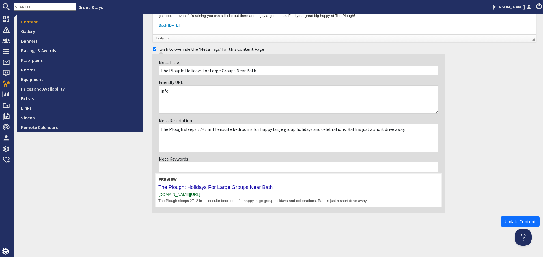
scroll to position [191, 0]
type textarea "info"
click at [515, 222] on span "Update Content" at bounding box center [519, 221] width 31 height 6
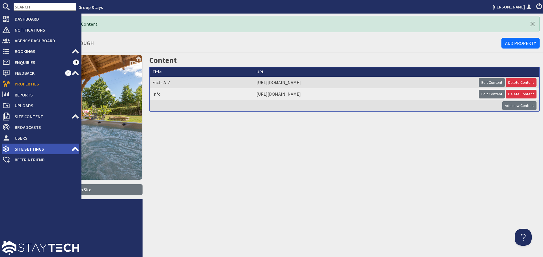
click at [62, 150] on span "Site Settings" at bounding box center [40, 149] width 61 height 9
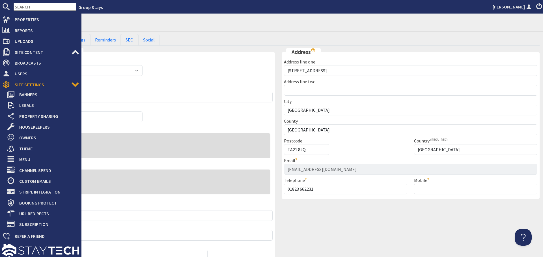
scroll to position [67, 0]
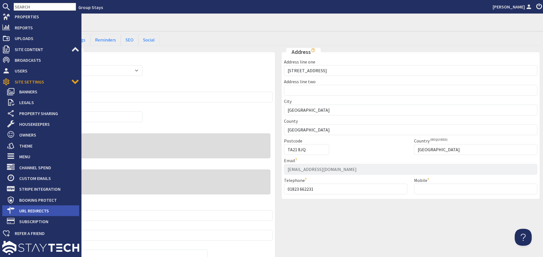
click at [44, 210] on span "URL Redirects" at bounding box center [47, 211] width 64 height 9
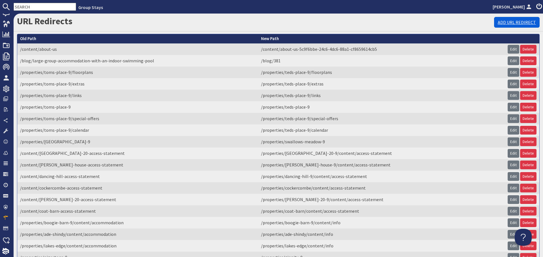
click at [507, 23] on link "Add URL Redirect" at bounding box center [517, 22] width 46 height 11
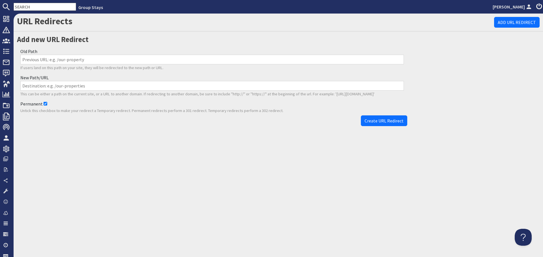
click at [170, 62] on input "Old Path" at bounding box center [211, 60] width 383 height 10
paste input "/properties/the-plough-9/content/accommodation-1"
type input "/properties/the-plough-9/content/accommodation-1"
click at [211, 86] on input "New Path/URL" at bounding box center [211, 86] width 383 height 10
paste input "/properties/the-plough-9/content/info"
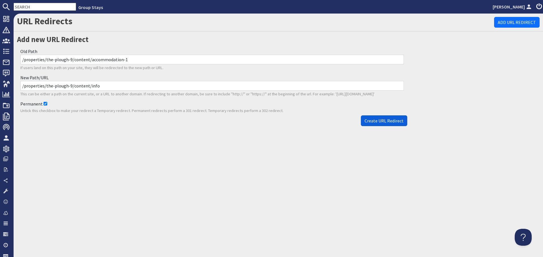
type input "/properties/the-plough-9/content/info"
click at [388, 121] on span "Create URL Redirect" at bounding box center [383, 121] width 39 height 6
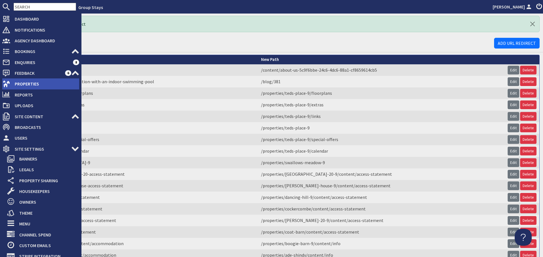
click at [11, 87] on span "Properties" at bounding box center [44, 83] width 69 height 9
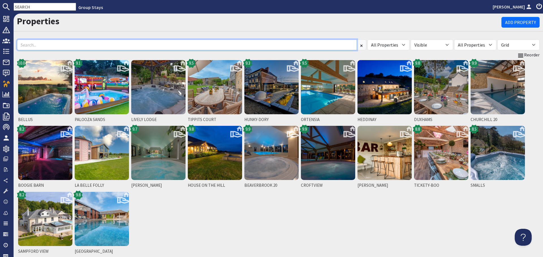
click at [119, 48] on input at bounding box center [187, 45] width 340 height 11
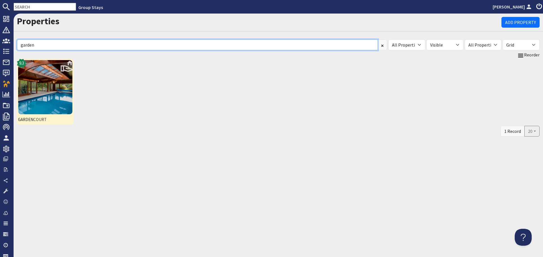
type input "garden"
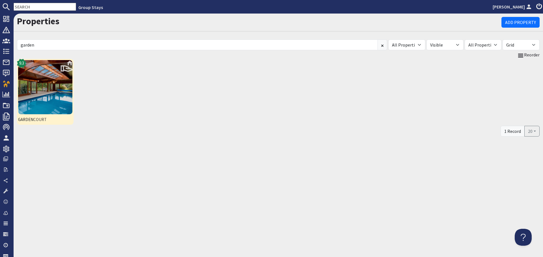
click at [59, 90] on img at bounding box center [45, 87] width 54 height 54
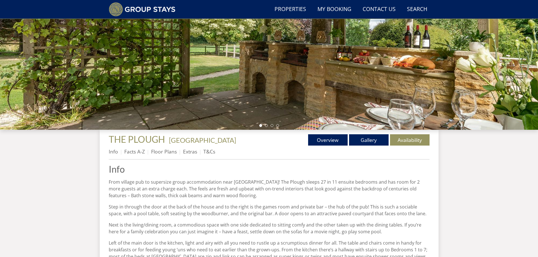
scroll to position [100, 0]
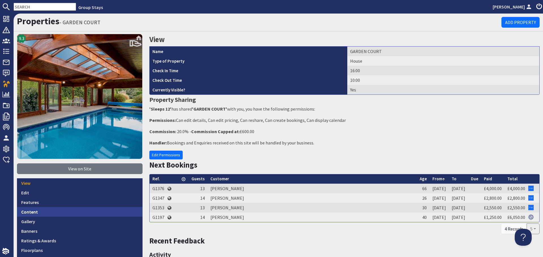
click at [101, 213] on link "Content" at bounding box center [79, 212] width 125 height 10
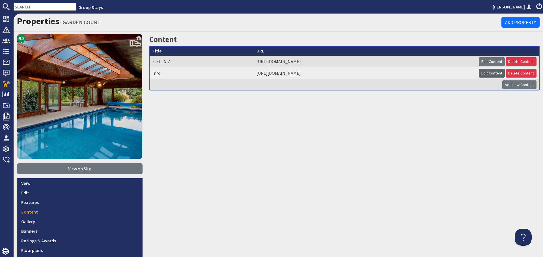
click at [495, 71] on link "Edit Content" at bounding box center [492, 73] width 26 height 9
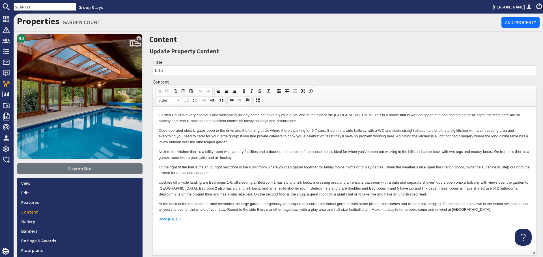
click at [380, 194] on p "Upstairs off a wide landing are Bedrooms 1-6, all sleeping 2. Bedroom 1 has zip…" at bounding box center [344, 189] width 371 height 18
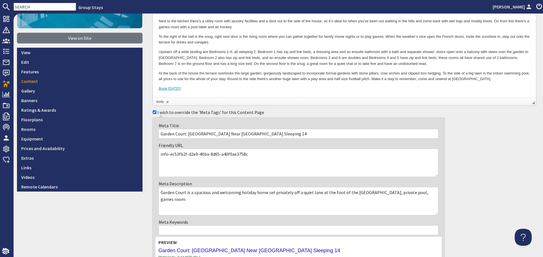
scroll to position [170, 0]
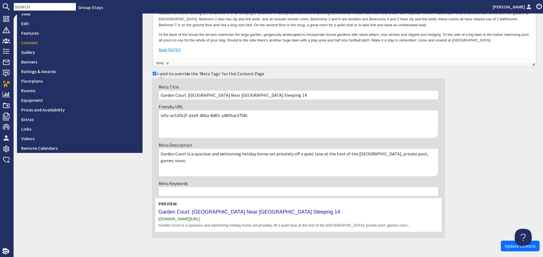
drag, startPoint x: 257, startPoint y: 119, endPoint x: 172, endPoint y: 116, distance: 85.7
click at [172, 116] on textarea "info-ec53fb2f-d2e9-40ba-8d65-a40f0ae3758c" at bounding box center [299, 124] width 280 height 28
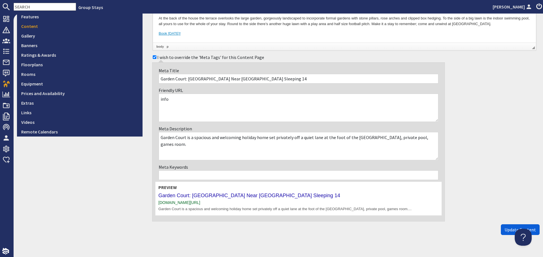
scroll to position [195, 0]
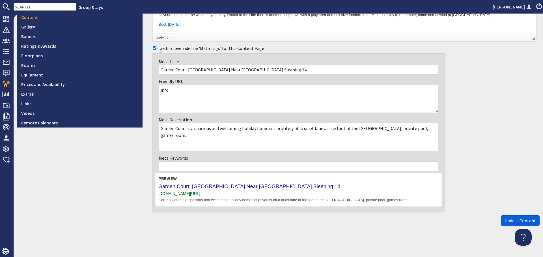
type textarea "info"
click at [511, 218] on button "Update Content" at bounding box center [520, 221] width 39 height 11
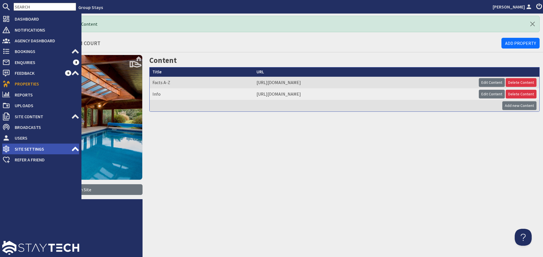
click at [62, 147] on span "Site Settings" at bounding box center [40, 149] width 61 height 9
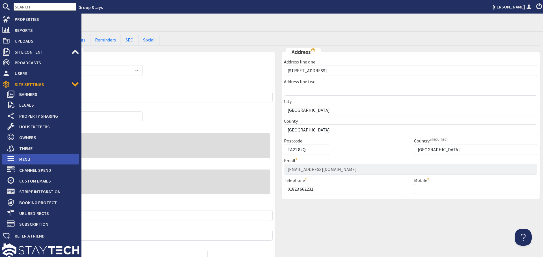
scroll to position [67, 0]
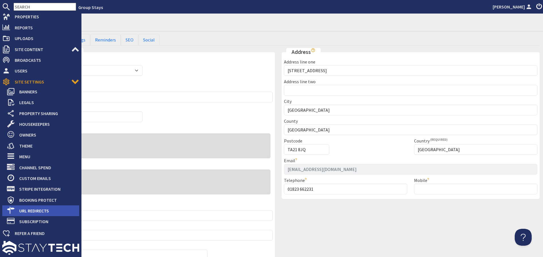
click at [22, 212] on span "URL Redirects" at bounding box center [47, 211] width 64 height 9
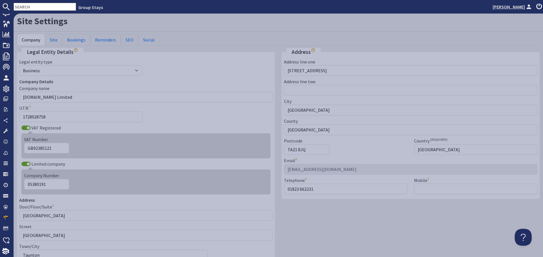
scroll to position [60, 0]
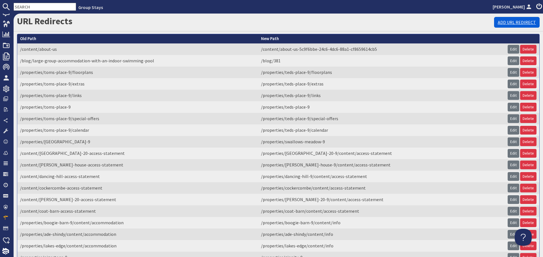
click at [523, 24] on link "Add URL Redirect" at bounding box center [517, 22] width 46 height 11
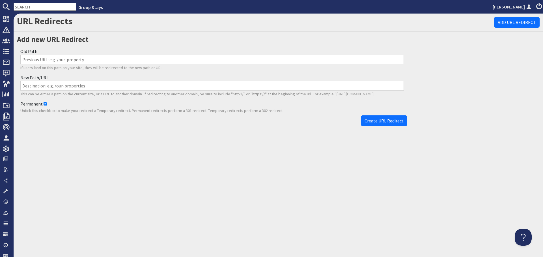
drag, startPoint x: 208, startPoint y: 56, endPoint x: 213, endPoint y: 53, distance: 5.7
click at [208, 56] on input "Old Path" at bounding box center [211, 60] width 383 height 10
paste input "/properties/garden-court-9/content/accommodation-ec53fb2f-d2e9-40ba-8d65-a40f0a…"
type input "/properties/garden-court-9/content/accommodation-ec53fb2f-d2e9-40ba-8d65-a40f0a…"
click at [207, 88] on input "New Path/URL" at bounding box center [211, 86] width 383 height 10
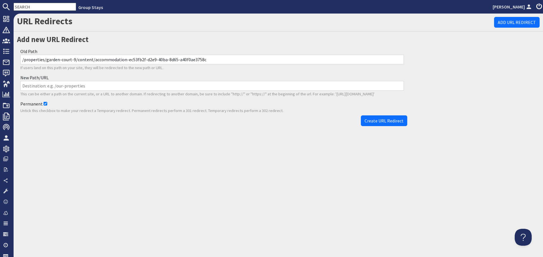
paste input "/properties/garden-court-9/content/info"
type input "/properties/garden-court-9/content/info"
click at [384, 118] on span "Create URL Redirect" at bounding box center [383, 121] width 39 height 6
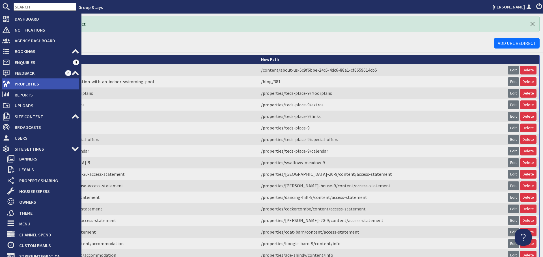
click at [25, 81] on span "Properties" at bounding box center [44, 83] width 69 height 9
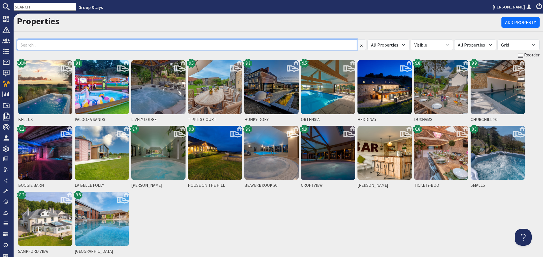
click at [122, 48] on input at bounding box center [187, 45] width 340 height 11
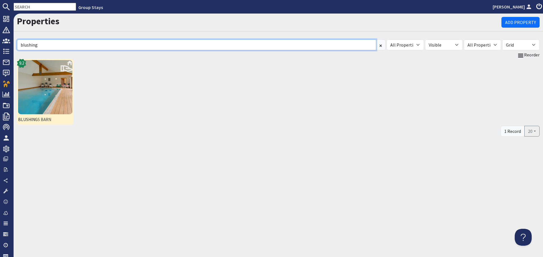
type input "blushing"
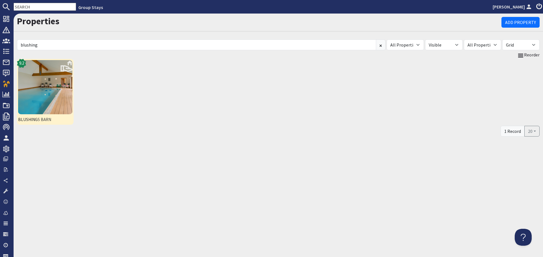
click at [63, 99] on img at bounding box center [45, 87] width 54 height 54
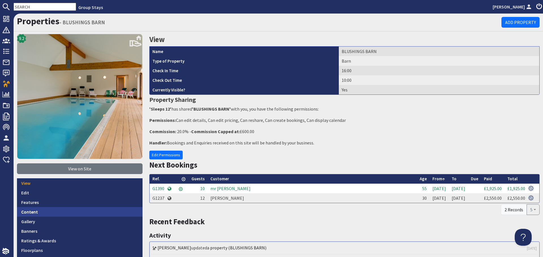
click at [95, 208] on link "Content" at bounding box center [79, 212] width 125 height 10
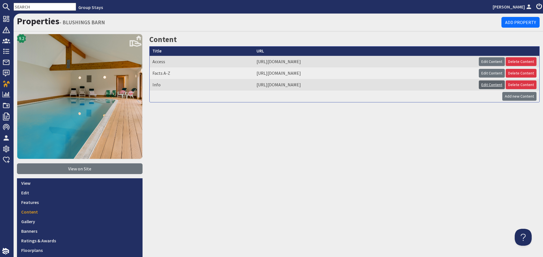
click at [484, 83] on link "Edit Content" at bounding box center [492, 85] width 26 height 9
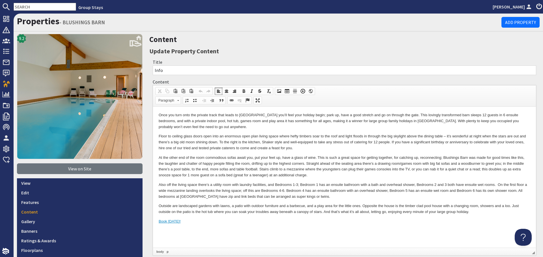
click at [349, 171] on p "At the other end of the room commodious sofas await you, put your feet up, have…" at bounding box center [344, 166] width 371 height 23
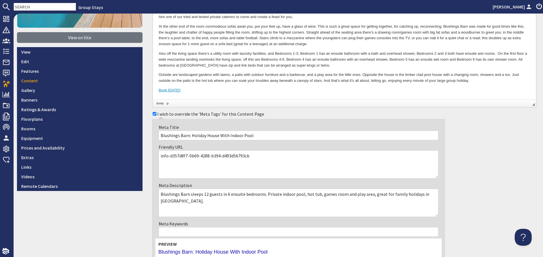
scroll to position [141, 0]
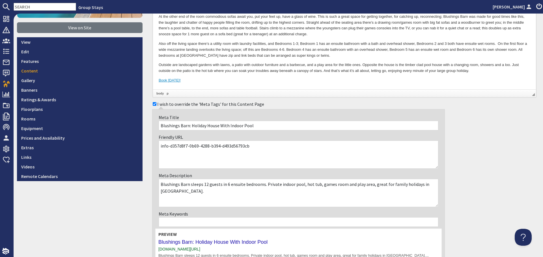
drag, startPoint x: 252, startPoint y: 147, endPoint x: 167, endPoint y: 147, distance: 85.4
click at [167, 147] on textarea "info-d357d8f7-0b69-4288-b394-d493d56793cb" at bounding box center [299, 155] width 280 height 28
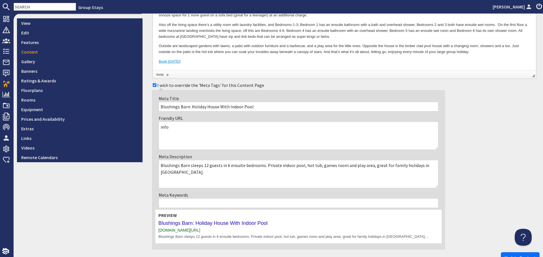
scroll to position [197, 0]
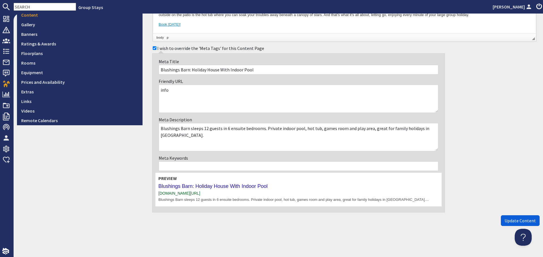
type textarea "info"
click at [509, 222] on span "Update Content" at bounding box center [519, 221] width 31 height 6
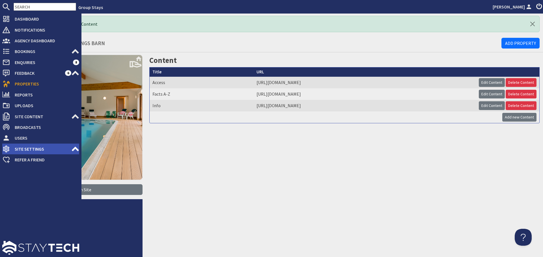
click at [77, 152] on icon at bounding box center [75, 149] width 8 height 8
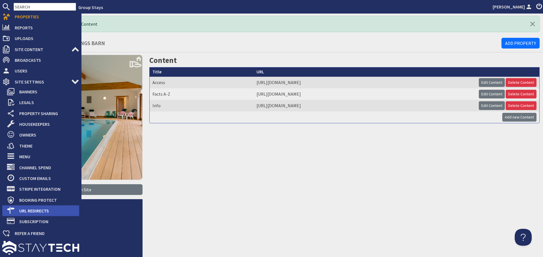
click at [36, 211] on span "URL Redirects" at bounding box center [47, 211] width 64 height 9
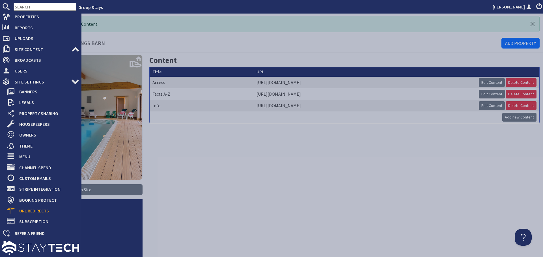
scroll to position [60, 0]
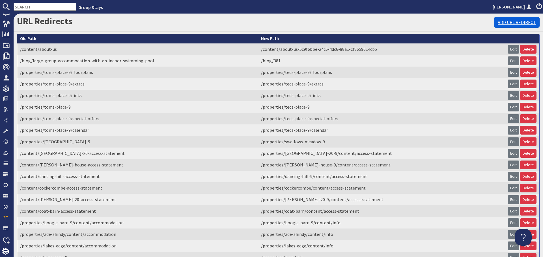
click at [494, 21] on link "Add URL Redirect" at bounding box center [517, 22] width 46 height 11
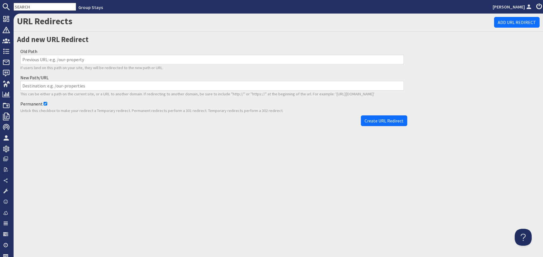
click at [218, 56] on input "Old Path" at bounding box center [211, 60] width 383 height 10
paste input "/properties/blushings-barn-9/content/accommodation-d357d8f7-0b69-4288-b394-d493…"
type input "/properties/blushings-barn-9/content/accommodation-d357d8f7-0b69-4288-b394-d493…"
click at [213, 88] on input "New Path/URL" at bounding box center [211, 86] width 383 height 10
paste input "/properties/blushings-barn-9/content/info"
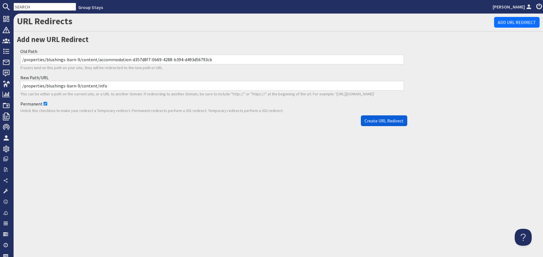
type input "/properties/blushings-barn-9/content/info"
click at [396, 122] on span "Create URL Redirect" at bounding box center [383, 121] width 39 height 6
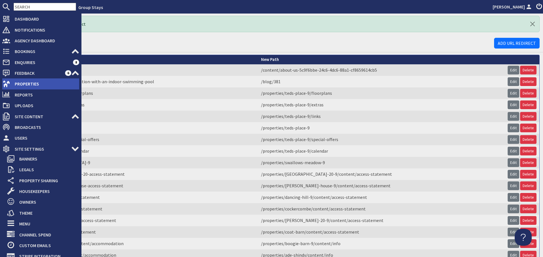
click at [12, 84] on span "Properties" at bounding box center [44, 83] width 69 height 9
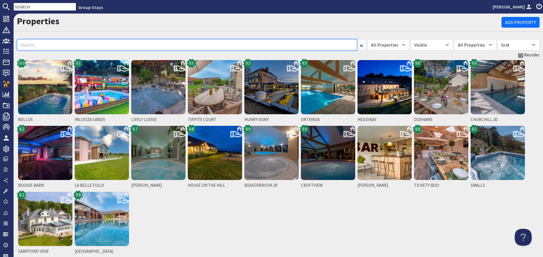
click at [96, 43] on input at bounding box center [187, 45] width 340 height 11
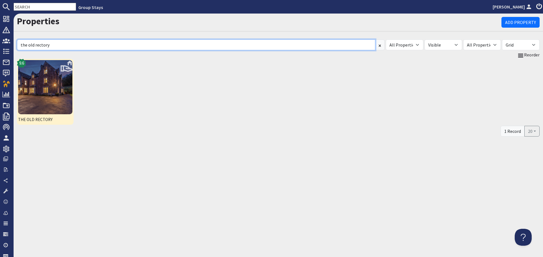
type input "the old rectory"
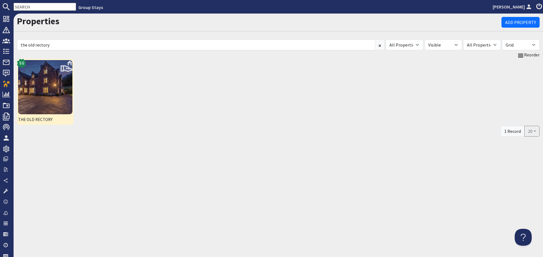
click at [45, 82] on img at bounding box center [45, 87] width 54 height 54
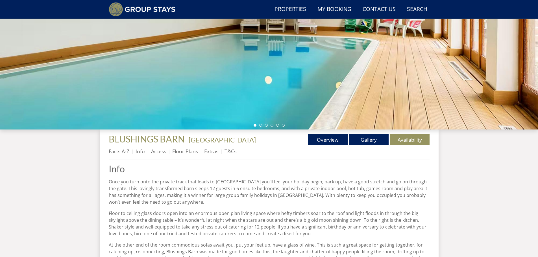
scroll to position [100, 0]
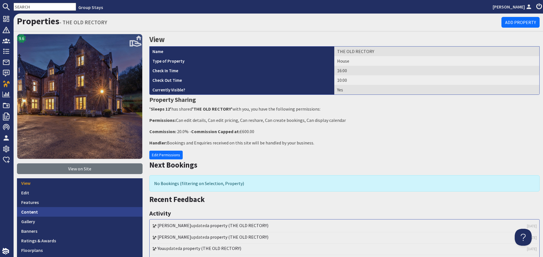
click at [69, 210] on link "Content" at bounding box center [79, 212] width 125 height 10
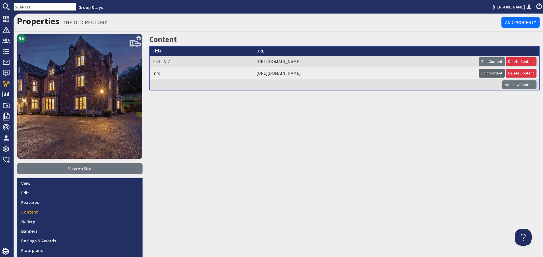
click at [479, 73] on link "Edit Content" at bounding box center [492, 73] width 26 height 9
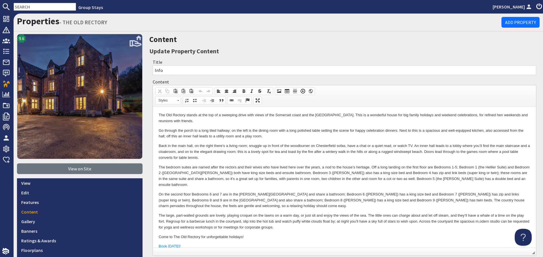
click at [323, 192] on p "On the second floor Bedrooms 6 and 7 are in the Alford Suite and share a bathro…" at bounding box center [344, 201] width 371 height 18
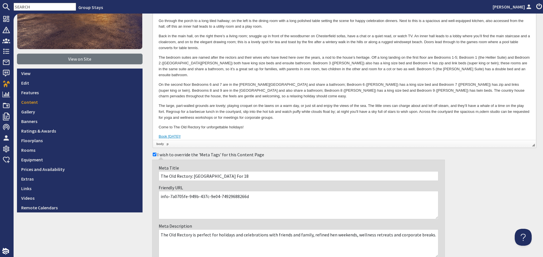
scroll to position [113, 0]
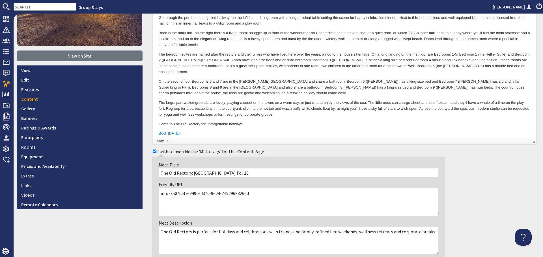
drag, startPoint x: 245, startPoint y: 194, endPoint x: 167, endPoint y: 194, distance: 77.7
click at [167, 194] on textarea "info-7a0705fe-949b-437c-9e04-74929688266d" at bounding box center [299, 202] width 280 height 28
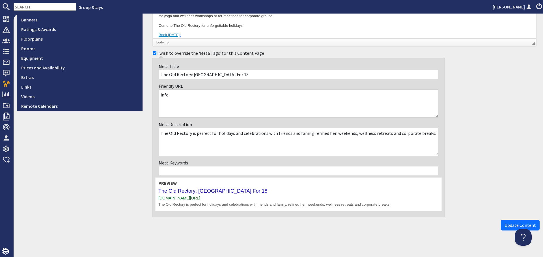
scroll to position [216, 0]
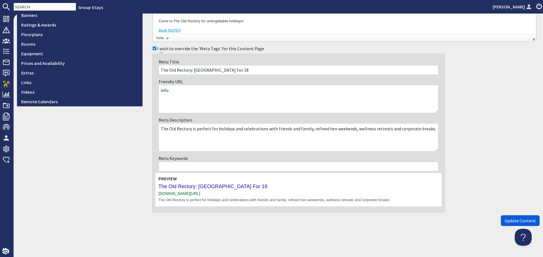
type textarea "info"
click at [512, 223] on span "Update Content" at bounding box center [519, 221] width 31 height 6
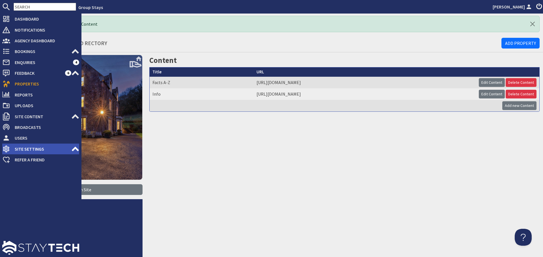
click at [55, 149] on span "Site Settings" at bounding box center [40, 149] width 61 height 9
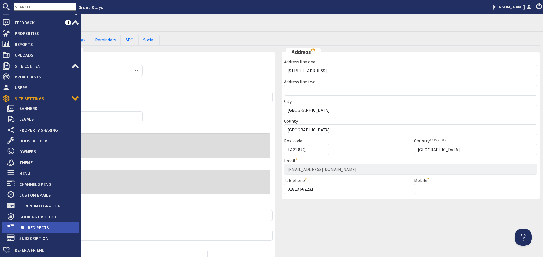
scroll to position [67, 0]
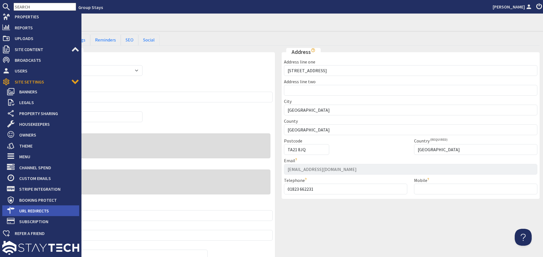
click at [40, 213] on span "URL Redirects" at bounding box center [47, 211] width 64 height 9
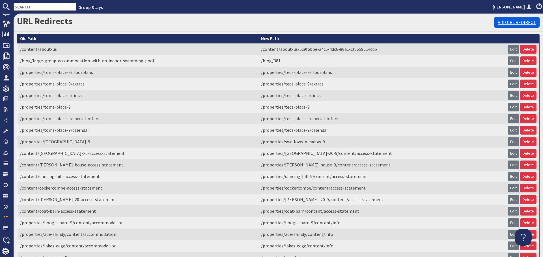
drag, startPoint x: 498, startPoint y: 21, endPoint x: 492, endPoint y: 23, distance: 6.6
click at [498, 21] on link "Add URL Redirect" at bounding box center [517, 22] width 46 height 11
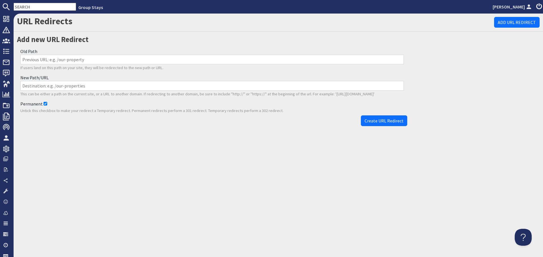
click at [187, 60] on input "Old Path" at bounding box center [211, 60] width 383 height 10
paste input "/properties/the-old-rectory/content/accommodation-7a0705fe-949b-437c-9e04-74929…"
type input "/properties/the-old-rectory/content/accommodation-7a0705fe-949b-437c-9e04-74929…"
click at [196, 84] on input "New Path/URL" at bounding box center [211, 86] width 383 height 10
paste input "/properties/the-old-rectory/content/info"
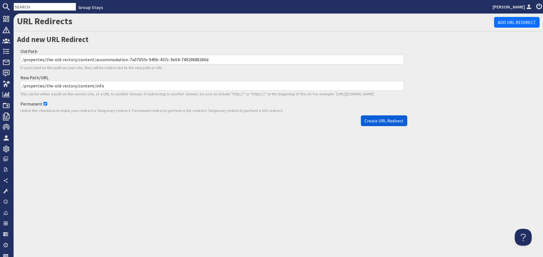
type input "/properties/the-old-rectory/content/info"
click at [376, 122] on span "Create URL Redirect" at bounding box center [383, 121] width 39 height 6
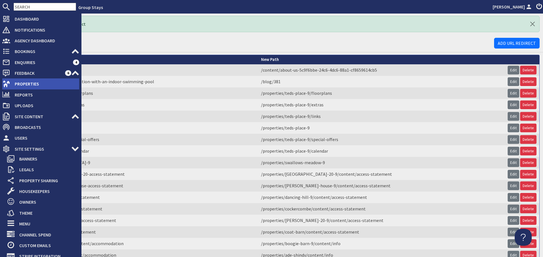
click at [10, 87] on icon at bounding box center [6, 84] width 8 height 8
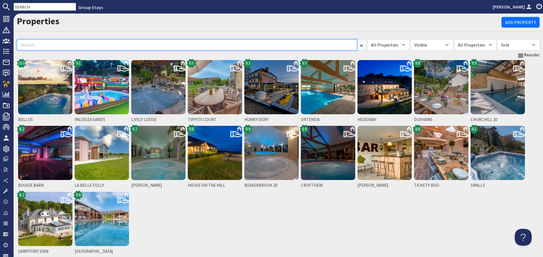
click at [112, 48] on input at bounding box center [187, 45] width 340 height 11
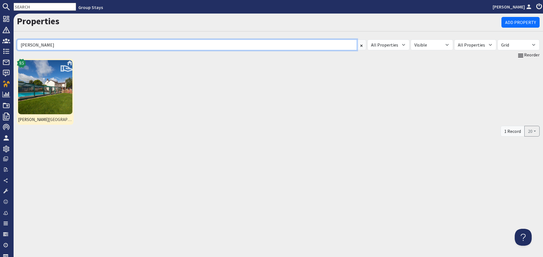
type input "viney"
click at [48, 88] on img at bounding box center [45, 87] width 54 height 54
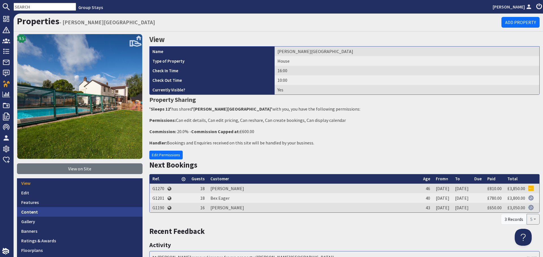
click at [88, 213] on link "Content" at bounding box center [79, 212] width 125 height 10
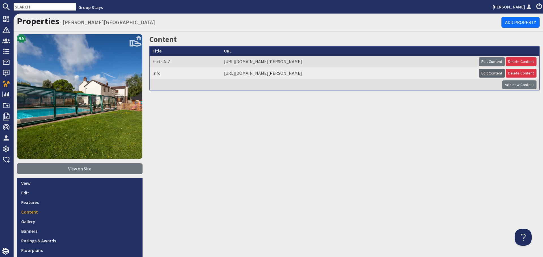
click at [480, 73] on link "Edit Content" at bounding box center [492, 73] width 26 height 9
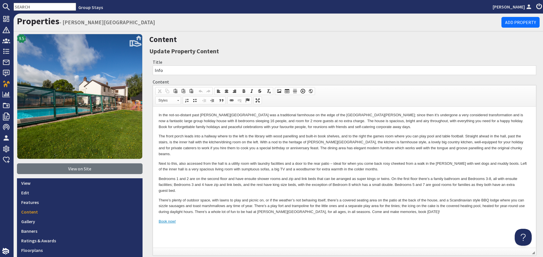
click at [257, 161] on p "Next to this, also accessed from the hall is a utility room with laundry facili…" at bounding box center [344, 167] width 371 height 12
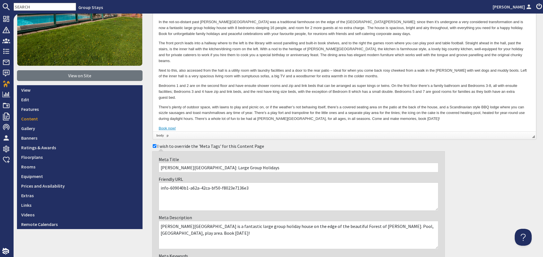
scroll to position [113, 0]
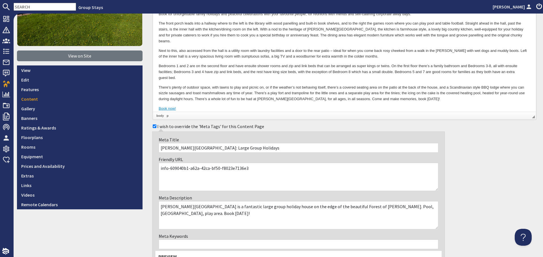
drag, startPoint x: 250, startPoint y: 171, endPoint x: 167, endPoint y: 171, distance: 82.8
click at [167, 171] on textarea "info-609040b1-a62a-42ca-bf50-f8023e7136e3" at bounding box center [299, 177] width 280 height 28
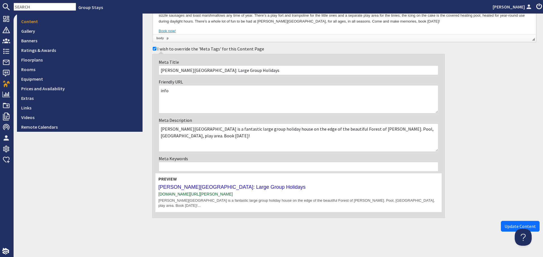
scroll to position [191, 0]
type textarea "info"
click at [508, 223] on span "Update Content" at bounding box center [519, 226] width 31 height 6
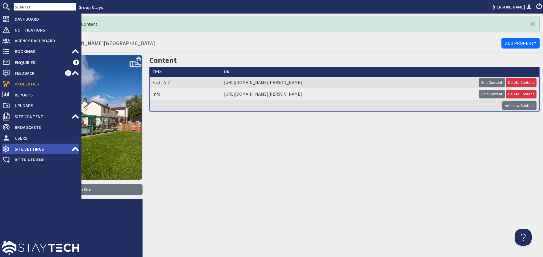
click at [75, 145] on link "Site Settings" at bounding box center [40, 149] width 77 height 9
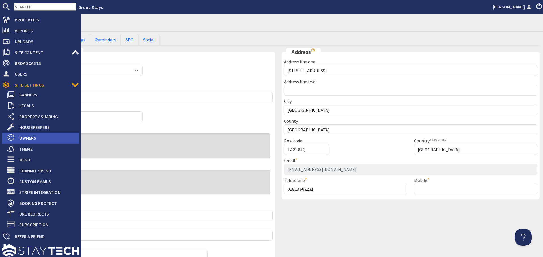
scroll to position [67, 0]
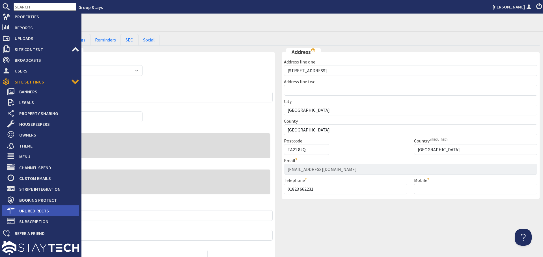
click at [46, 209] on span "URL Redirects" at bounding box center [47, 211] width 64 height 9
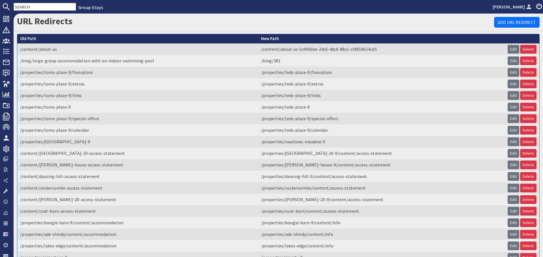
scroll to position [60, 0]
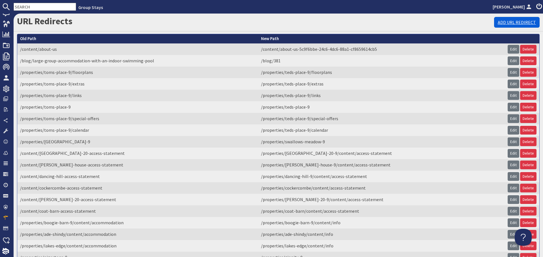
click at [513, 25] on link "Add URL Redirect" at bounding box center [517, 22] width 46 height 11
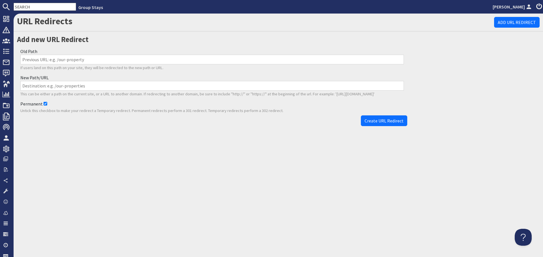
click at [165, 60] on input "Old Path" at bounding box center [211, 60] width 383 height 10
paste input "/properties/viney-hill-country-house-9/content/accommodation-609040b1-a62a-42ca…"
type input "/properties/viney-hill-country-house-9/content/accommodation-609040b1-a62a-42ca…"
drag, startPoint x: 232, startPoint y: 85, endPoint x: 235, endPoint y: 92, distance: 7.8
click at [232, 85] on input "New Path/URL" at bounding box center [211, 86] width 383 height 10
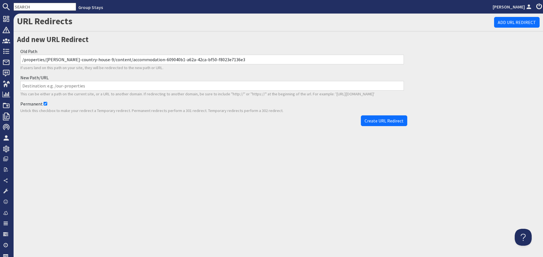
paste input "/properties/viney-hill-country-house-9/content/info"
type input "/properties/viney-hill-country-house-9/content/info"
click at [392, 121] on span "Create URL Redirect" at bounding box center [383, 121] width 39 height 6
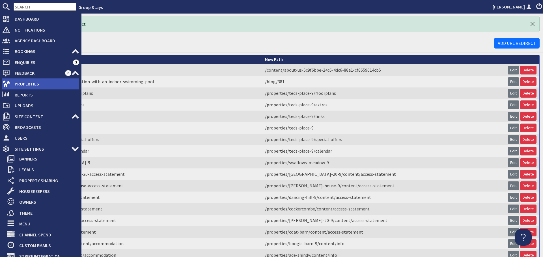
click at [22, 85] on span "Properties" at bounding box center [44, 83] width 69 height 9
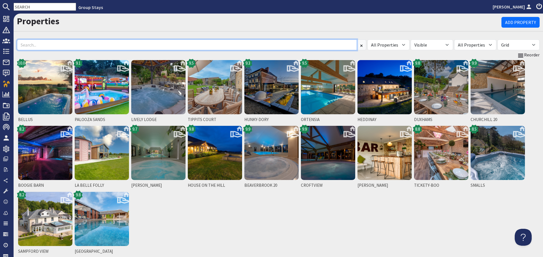
click at [249, 47] on input at bounding box center [187, 45] width 340 height 11
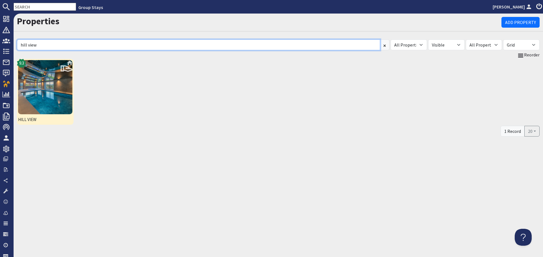
type input "hill view"
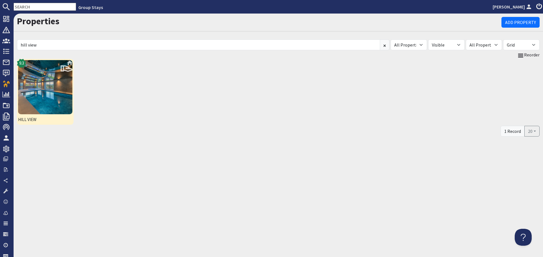
click at [38, 78] on img at bounding box center [45, 87] width 54 height 54
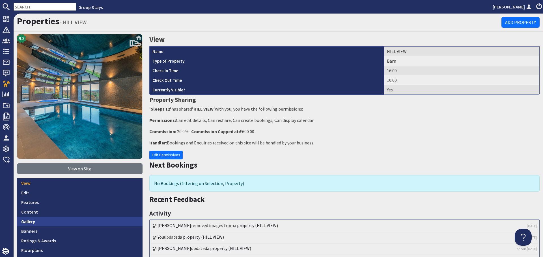
scroll to position [85, 0]
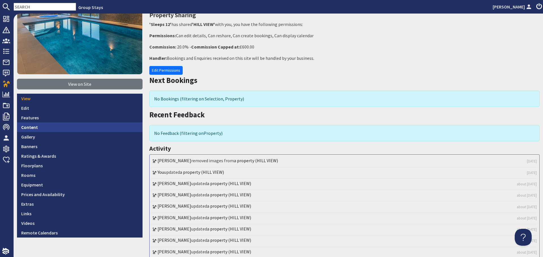
click at [78, 131] on link "Content" at bounding box center [79, 128] width 125 height 10
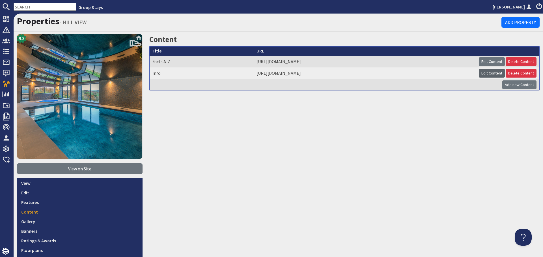
click at [482, 73] on link "Edit Content" at bounding box center [492, 73] width 26 height 9
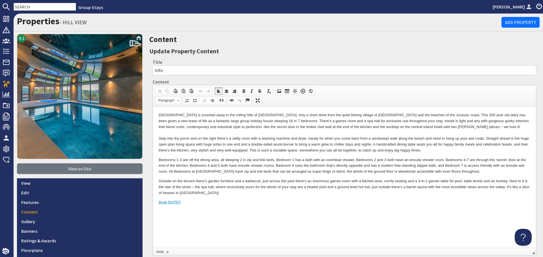
click at [286, 159] on p "Bedrooms 1-3 are off the dining area, all sleeping 2 in zip and link beds. Bedr…" at bounding box center [344, 166] width 371 height 18
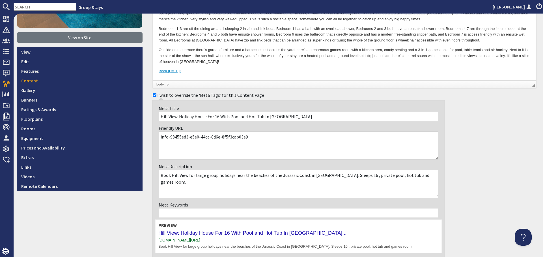
scroll to position [141, 0]
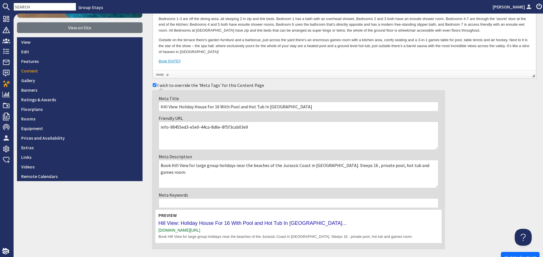
drag, startPoint x: 254, startPoint y: 127, endPoint x: 167, endPoint y: 129, distance: 86.8
click at [167, 129] on textarea "info-98455ed3-e5e0-44ca-8d6e-8f5f3cab03e9" at bounding box center [299, 136] width 280 height 28
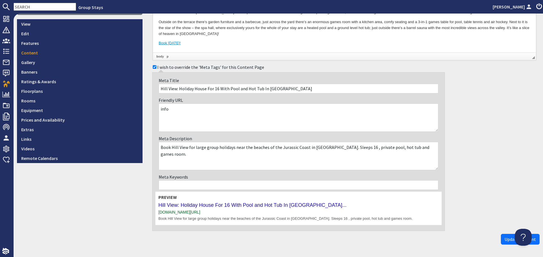
scroll to position [178, 0]
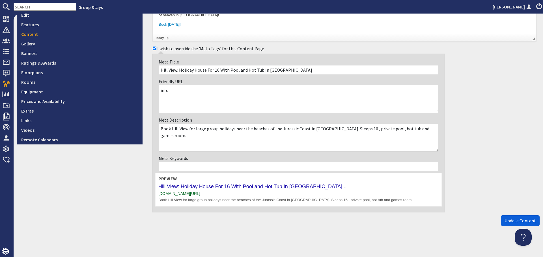
type textarea "info"
click at [505, 224] on span "Update Content" at bounding box center [519, 221] width 31 height 6
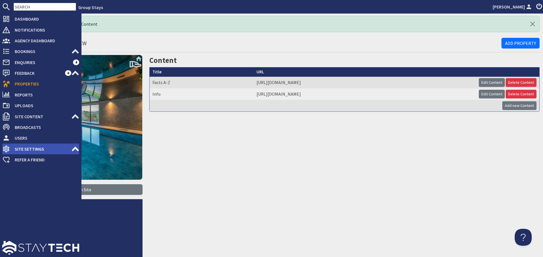
click at [66, 150] on span "Site Settings" at bounding box center [40, 149] width 61 height 9
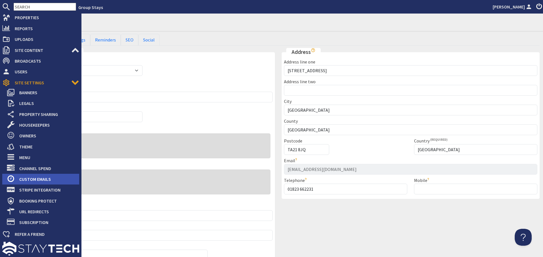
scroll to position [67, 0]
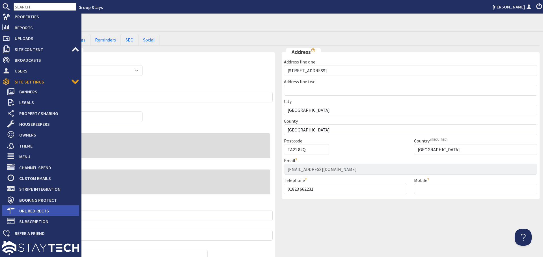
click at [46, 213] on span "URL Redirects" at bounding box center [47, 211] width 64 height 9
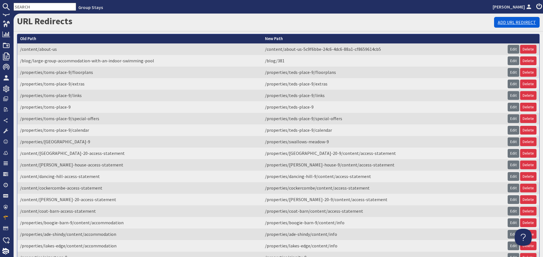
click at [506, 22] on link "Add URL Redirect" at bounding box center [517, 22] width 46 height 11
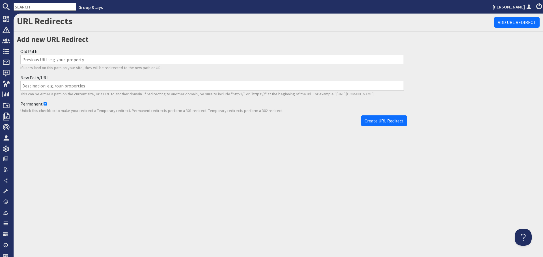
click at [171, 55] on input "Old Path" at bounding box center [211, 60] width 383 height 10
paste input "/properties/hill-view-9/content/accommodation-98455ed3-e5e0-44ca-8d6e-8f5f3cab0…"
type input "/properties/hill-view-9/content/accommodation-98455ed3-e5e0-44ca-8d6e-8f5f3cab0…"
drag, startPoint x: 193, startPoint y: 87, endPoint x: 205, endPoint y: 108, distance: 23.8
click at [193, 87] on input "New Path/URL" at bounding box center [211, 86] width 383 height 10
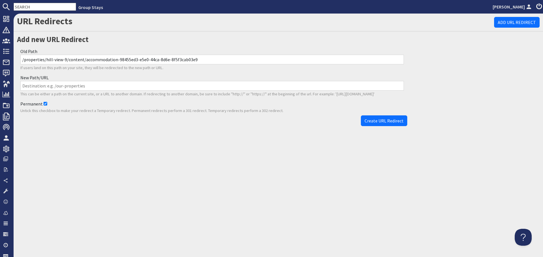
paste input "/properties/hill-view-9/content/info"
type input "/properties/hill-view-9/content/info"
click at [400, 121] on span "Create URL Redirect" at bounding box center [383, 121] width 39 height 6
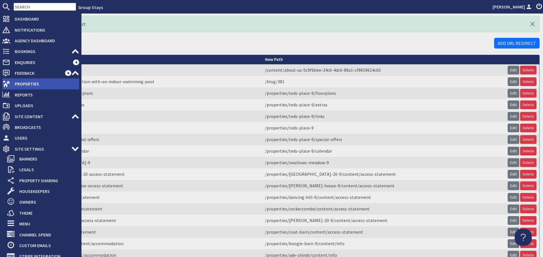
click at [8, 85] on icon at bounding box center [6, 84] width 8 height 8
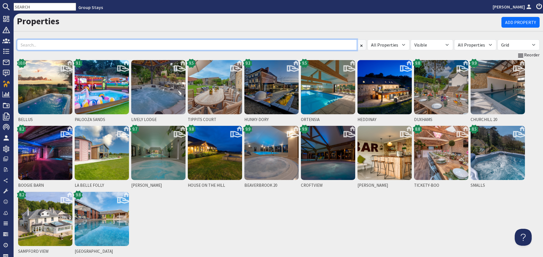
click at [91, 44] on input at bounding box center [187, 45] width 340 height 11
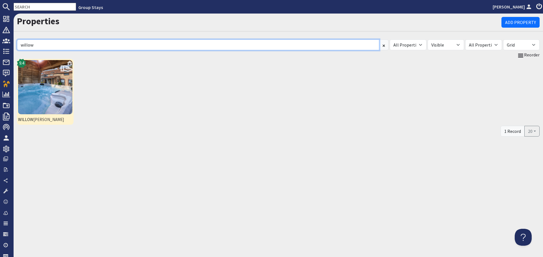
type input "willow"
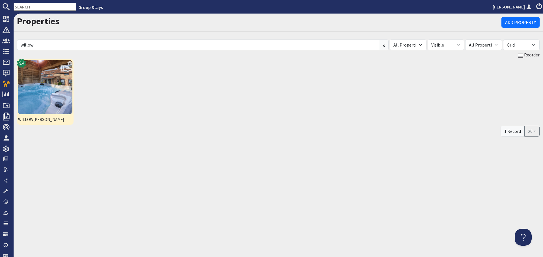
click at [42, 88] on img at bounding box center [45, 87] width 54 height 54
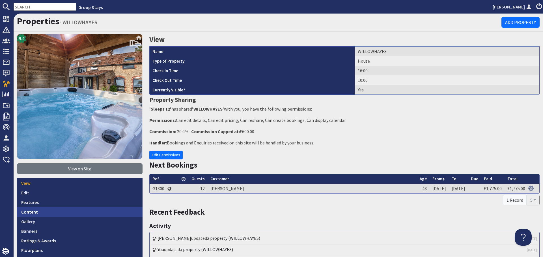
click at [70, 209] on link "Content" at bounding box center [79, 212] width 125 height 10
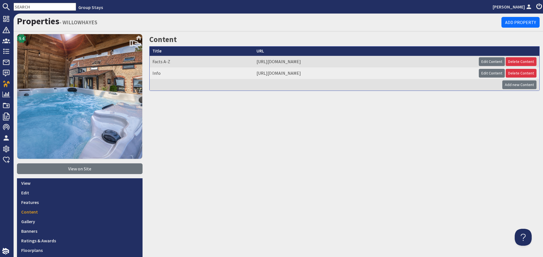
drag, startPoint x: 486, startPoint y: 73, endPoint x: 468, endPoint y: 91, distance: 24.8
click at [486, 73] on link "Edit Content" at bounding box center [492, 73] width 26 height 9
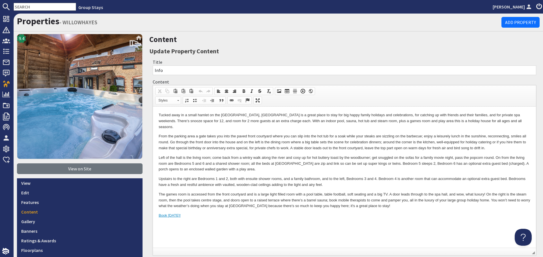
click at [321, 195] on p "The games room is accessed from the front courtyard and is a large light filled…" at bounding box center [344, 201] width 371 height 18
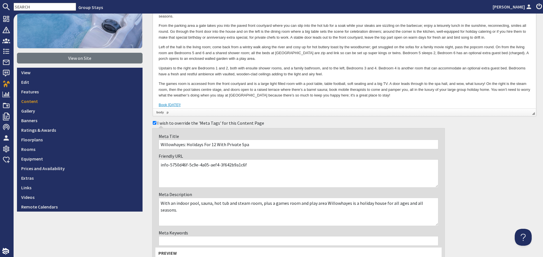
scroll to position [113, 0]
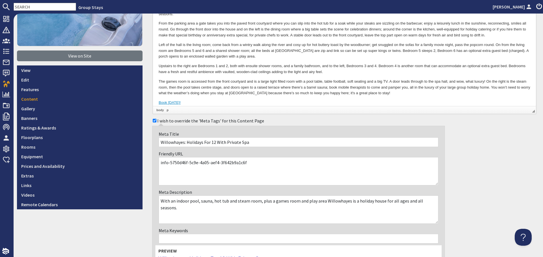
drag, startPoint x: 253, startPoint y: 166, endPoint x: 167, endPoint y: 163, distance: 85.7
click at [167, 163] on textarea "info-5750d46f-5c9e-4a05-aef4-3f642b9a1c6f" at bounding box center [299, 171] width 280 height 28
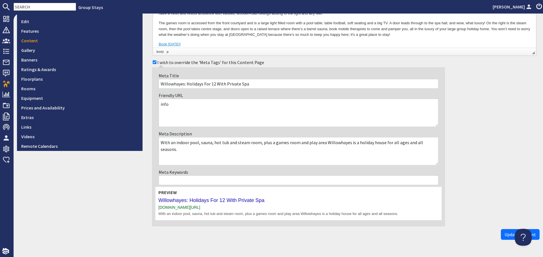
scroll to position [185, 0]
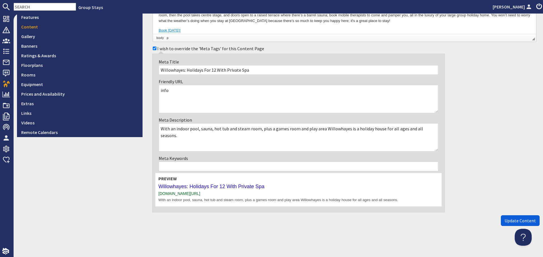
type textarea "info"
drag, startPoint x: 507, startPoint y: 219, endPoint x: 393, endPoint y: 224, distance: 114.6
click at [506, 220] on span "Update Content" at bounding box center [519, 221] width 31 height 6
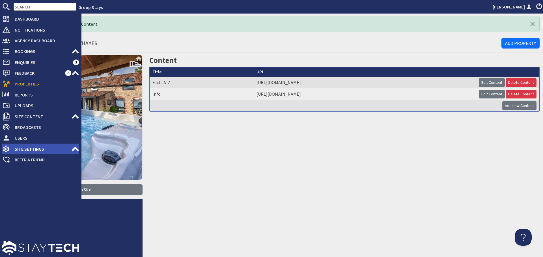
click at [62, 148] on span "Site Settings" at bounding box center [40, 149] width 61 height 9
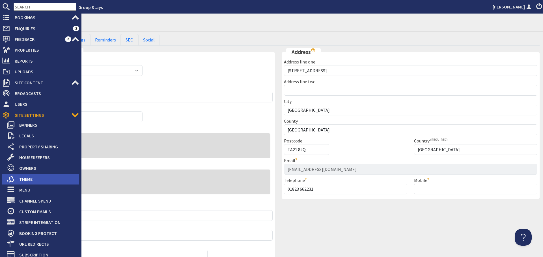
scroll to position [67, 0]
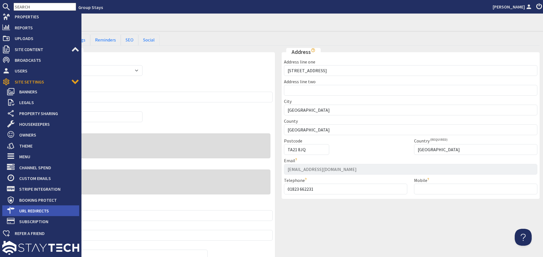
click at [55, 212] on span "URL Redirects" at bounding box center [47, 211] width 64 height 9
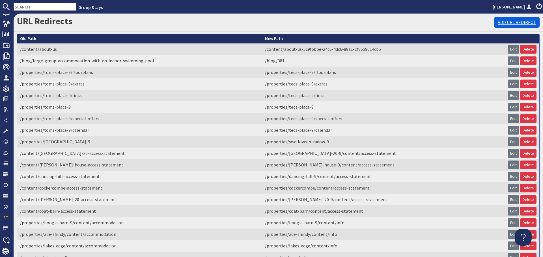
click at [500, 23] on link "Add URL Redirect" at bounding box center [517, 22] width 46 height 11
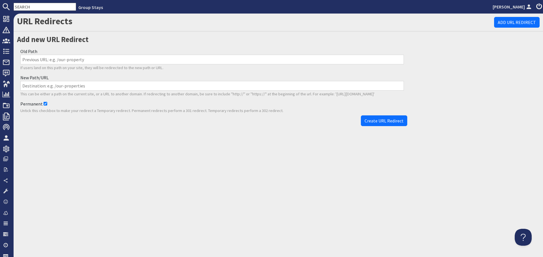
click at [240, 57] on input "Old Path" at bounding box center [211, 60] width 383 height 10
paste input "/properties/willowhayes-9/content/accommodation-5750d46f-5c9e-4a05-aef4-3f642b9…"
type input "/properties/willowhayes-9/content/accommodation-5750d46f-5c9e-4a05-aef4-3f642b9…"
click at [248, 84] on input "New Path/URL" at bounding box center [211, 86] width 383 height 10
paste input "/properties/willowhayes-9/content/info"
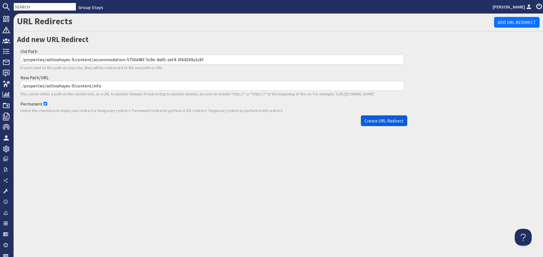
type input "/properties/willowhayes-9/content/info"
click at [380, 120] on span "Create URL Redirect" at bounding box center [383, 121] width 39 height 6
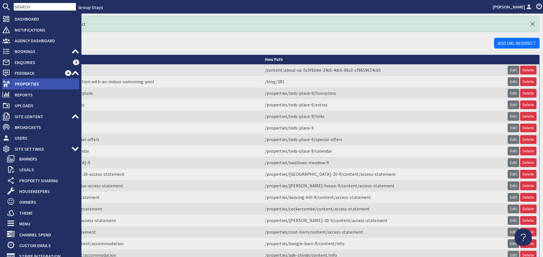
click at [10, 86] on span "Properties" at bounding box center [44, 83] width 69 height 9
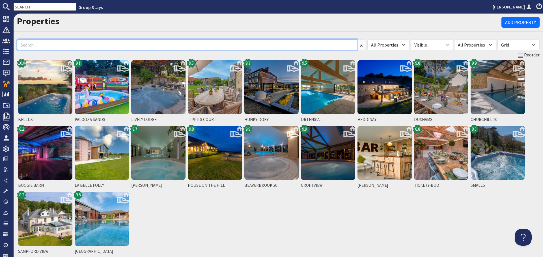
click at [91, 49] on input at bounding box center [187, 45] width 340 height 11
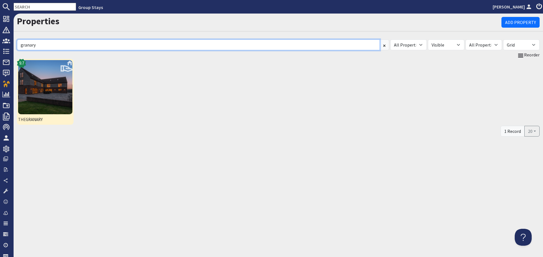
type input "granary"
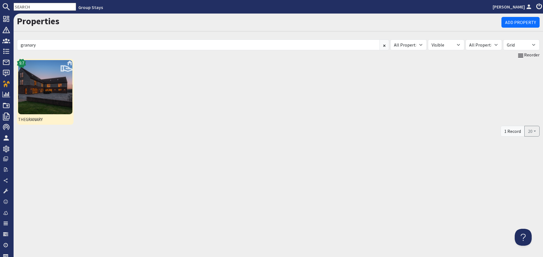
click at [64, 86] on img at bounding box center [45, 87] width 54 height 54
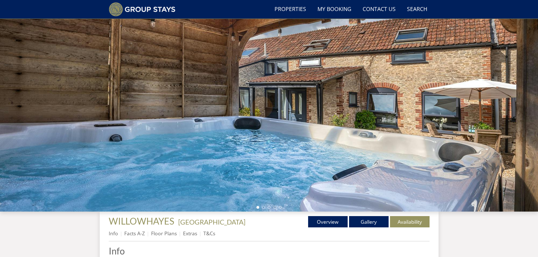
scroll to position [133, 0]
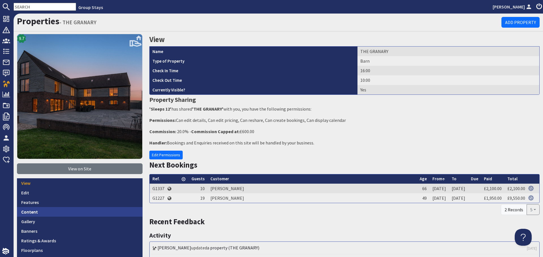
click at [56, 210] on link "Content" at bounding box center [79, 212] width 125 height 10
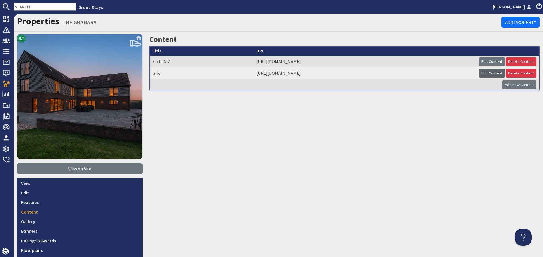
click at [484, 75] on link "Edit Content" at bounding box center [492, 73] width 26 height 9
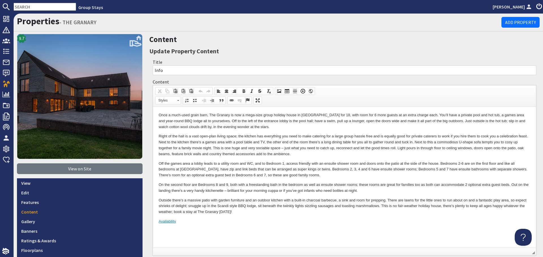
drag, startPoint x: 491, startPoint y: 267, endPoint x: 335, endPoint y: 164, distance: 187.2
click at [335, 164] on p "Off the games area a lobby leads to a utility room and WC, and to Bedroom 1, ac…" at bounding box center [344, 170] width 371 height 18
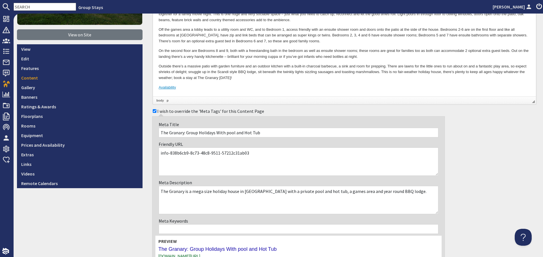
scroll to position [141, 0]
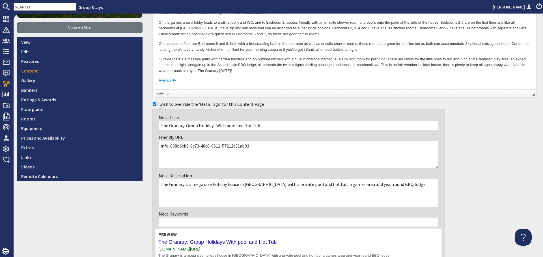
drag, startPoint x: 257, startPoint y: 149, endPoint x: 167, endPoint y: 145, distance: 89.4
click at [167, 145] on textarea "info-838b6cb9-8c73-48c8-9511-57212c31ab03" at bounding box center [299, 155] width 280 height 28
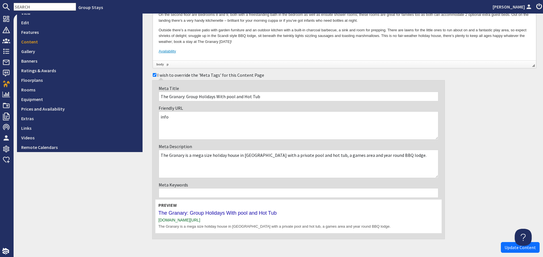
scroll to position [197, 0]
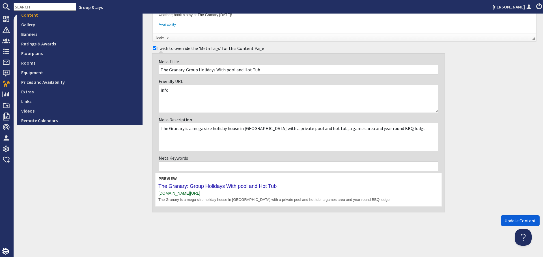
type textarea "info"
click at [516, 220] on span "Update Content" at bounding box center [519, 221] width 31 height 6
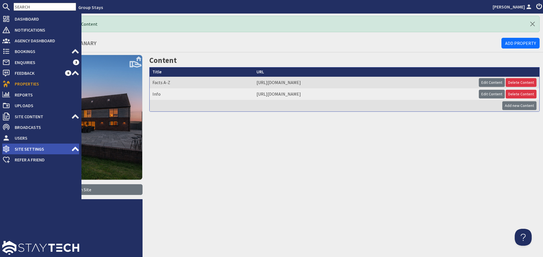
click at [57, 149] on span "Site Settings" at bounding box center [40, 149] width 61 height 9
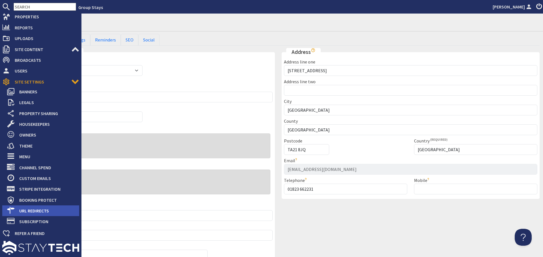
click at [52, 207] on span "URL Redirects" at bounding box center [47, 211] width 64 height 9
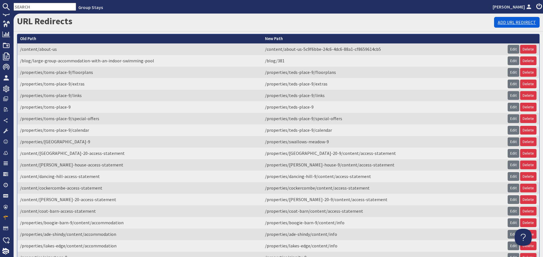
click at [505, 24] on link "Add URL Redirect" at bounding box center [517, 22] width 46 height 11
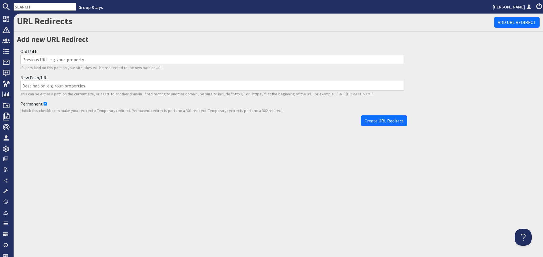
click at [203, 65] on p "If users land on this path on your site, they will be redirected to the new pat…" at bounding box center [211, 68] width 383 height 6
click at [203, 61] on input "Old Path" at bounding box center [211, 60] width 383 height 10
paste input "/properties/the-granary-9/content/accommodation-838b6cb9-8c73-48c8-9511-57212c3…"
type input "/properties/the-granary-9/content/accommodation-838b6cb9-8c73-48c8-9511-57212c3…"
click at [176, 87] on input "New Path/URL" at bounding box center [211, 86] width 383 height 10
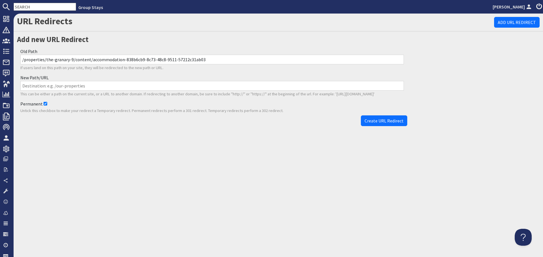
paste input "/properties/the-granary-9/content/info"
type input "/properties/the-granary-9/content/info"
click at [377, 124] on button "Create URL Redirect" at bounding box center [384, 121] width 46 height 11
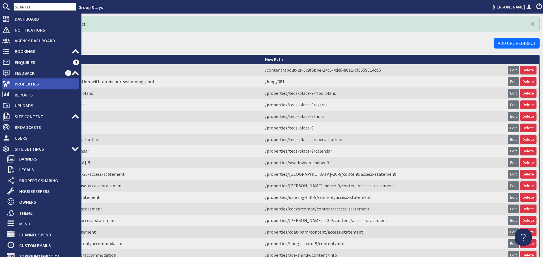
click at [11, 82] on span "Properties" at bounding box center [44, 83] width 69 height 9
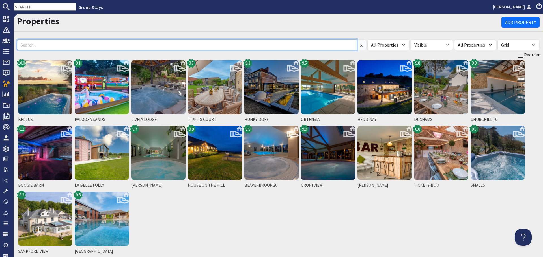
click at [162, 47] on input at bounding box center [187, 45] width 340 height 11
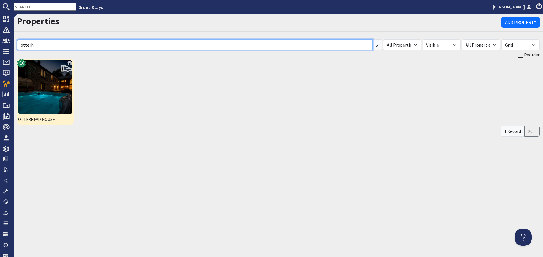
type input "otterh"
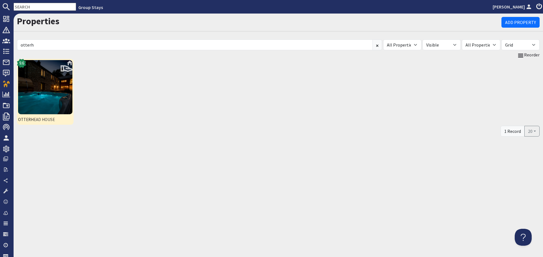
click at [58, 95] on img at bounding box center [45, 87] width 54 height 54
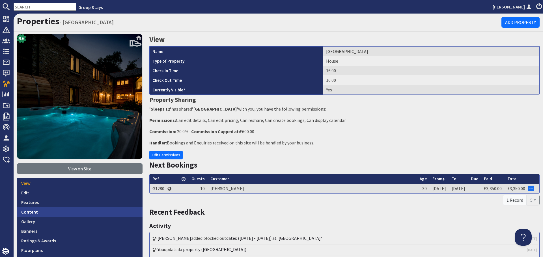
click at [81, 207] on link "Content" at bounding box center [79, 212] width 125 height 10
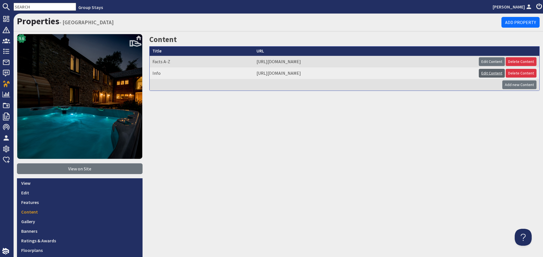
click at [483, 72] on link "Edit Content" at bounding box center [492, 73] width 26 height 9
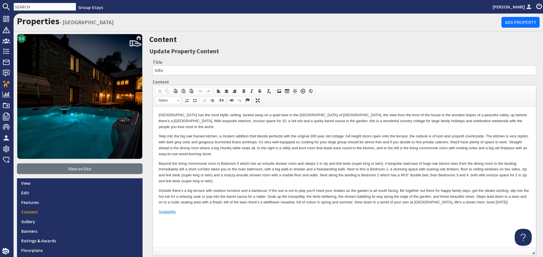
drag, startPoint x: 316, startPoint y: 226, endPoint x: 467, endPoint y: 332, distance: 184.5
click at [316, 221] on html "Otterhead House has the most idyllic setting, tucked away on a quiet lane in th…" at bounding box center [344, 164] width 383 height 114
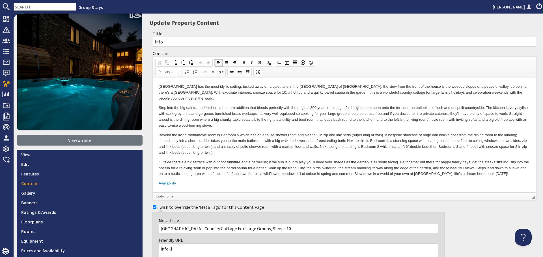
scroll to position [113, 0]
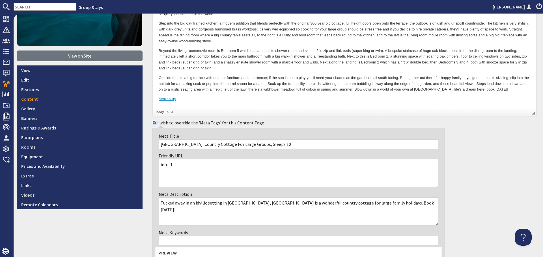
click at [185, 166] on textarea "info-1" at bounding box center [299, 173] width 280 height 28
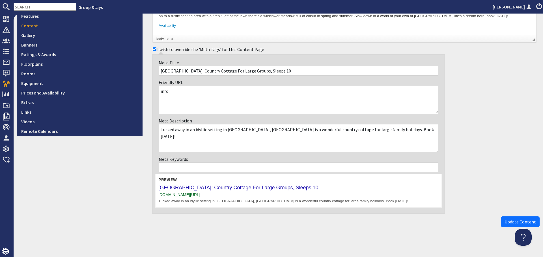
scroll to position [188, 0]
type textarea "info"
click at [504, 219] on span "Update Content" at bounding box center [519, 221] width 31 height 6
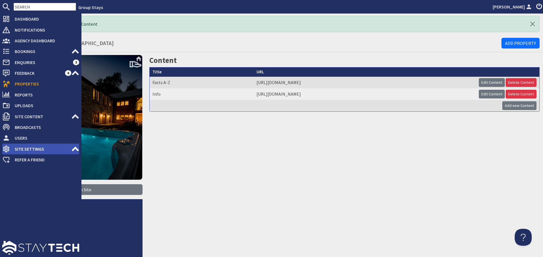
click at [60, 150] on span "Site Settings" at bounding box center [40, 149] width 61 height 9
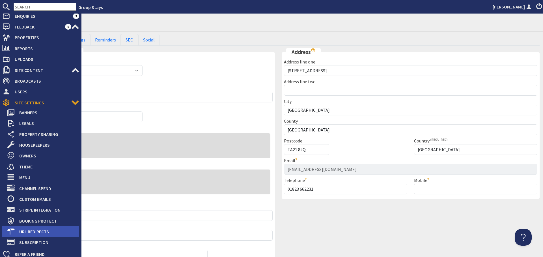
scroll to position [57, 0]
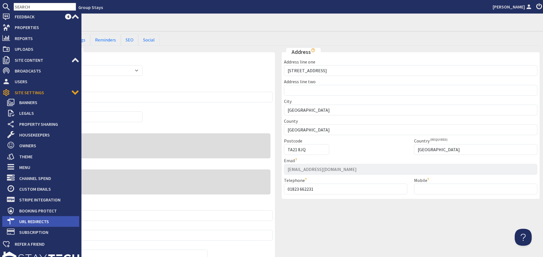
click at [40, 224] on span "URL Redirects" at bounding box center [47, 221] width 64 height 9
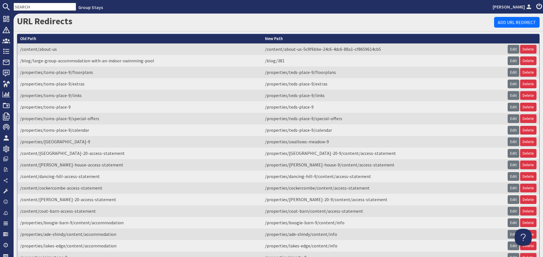
scroll to position [60, 0]
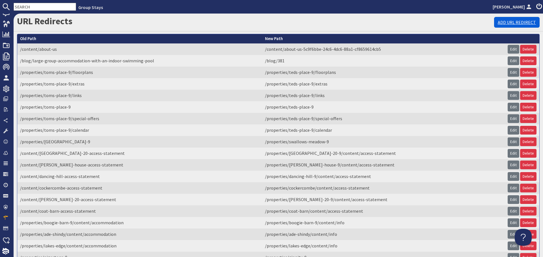
click at [501, 20] on link "Add URL Redirect" at bounding box center [517, 22] width 46 height 11
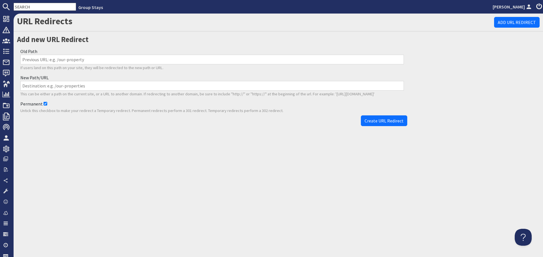
click at [94, 56] on input "Old Path" at bounding box center [211, 60] width 383 height 10
paste input "/properties/[GEOGRAPHIC_DATA]-house-9/content/accommodation-1"
type input "/properties/[GEOGRAPHIC_DATA]-house-9/content/accommodation-1"
click at [106, 89] on input "New Path/URL" at bounding box center [211, 86] width 383 height 10
paste input "/properties/otterhead-house-9/content/info"
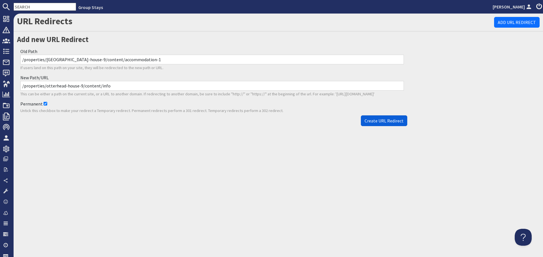
type input "/properties/otterhead-house-9/content/info"
drag, startPoint x: 370, startPoint y: 122, endPoint x: 346, endPoint y: 127, distance: 24.9
click at [371, 122] on span "Create URL Redirect" at bounding box center [383, 121] width 39 height 6
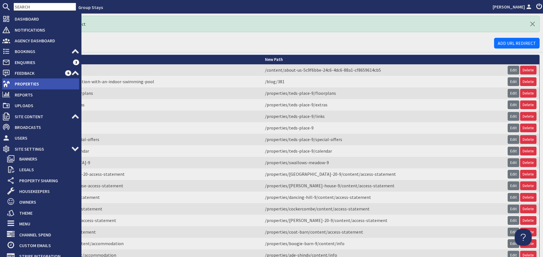
click at [20, 81] on span "Properties" at bounding box center [44, 83] width 69 height 9
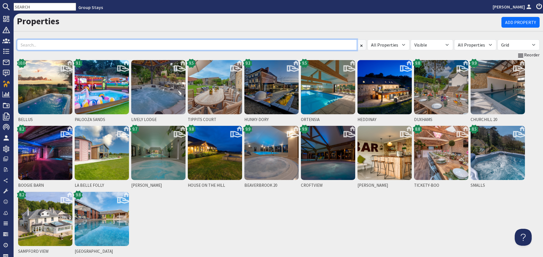
click at [108, 44] on input at bounding box center [187, 45] width 340 height 11
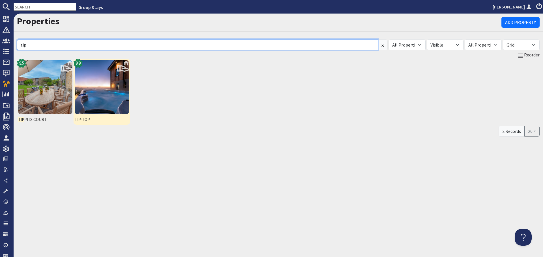
type input "tip"
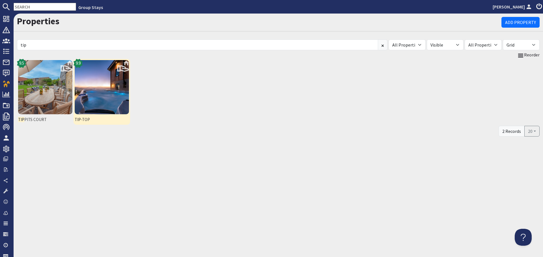
click at [89, 89] on img at bounding box center [102, 87] width 54 height 54
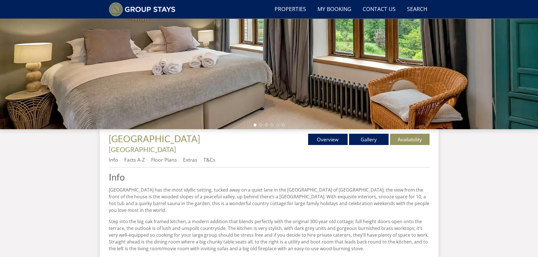
scroll to position [100, 0]
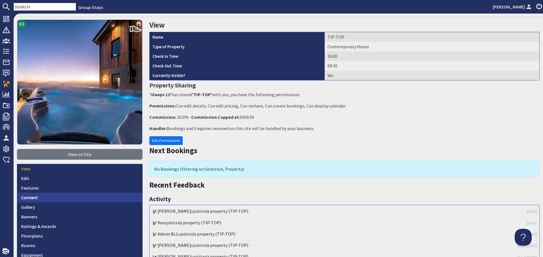
scroll to position [57, 0]
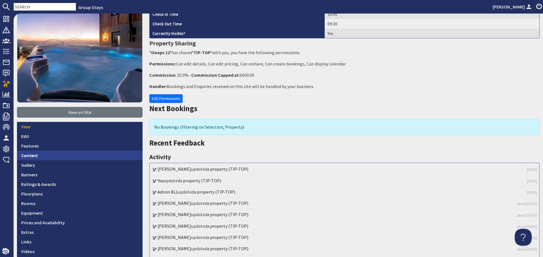
click at [75, 158] on link "Content" at bounding box center [79, 156] width 125 height 10
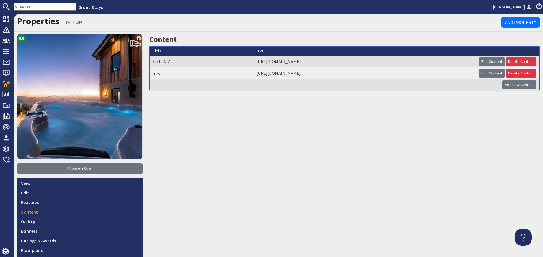
click at [476, 73] on td "Edit Content Delete Content" at bounding box center [507, 74] width 63 height 12
click at [479, 73] on link "Edit Content" at bounding box center [492, 73] width 26 height 9
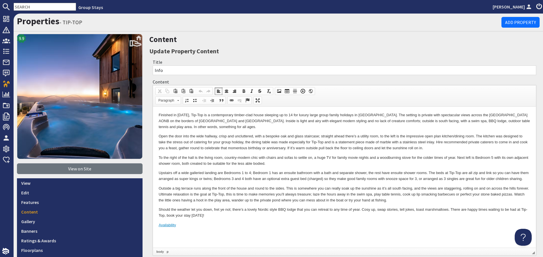
click at [296, 176] on p "Upstairs off a wide galleried landing are Bedrooms 1 to 4; Bedroom 1 has an ens…" at bounding box center [344, 176] width 371 height 12
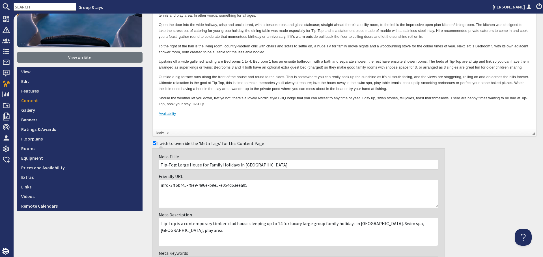
scroll to position [113, 0]
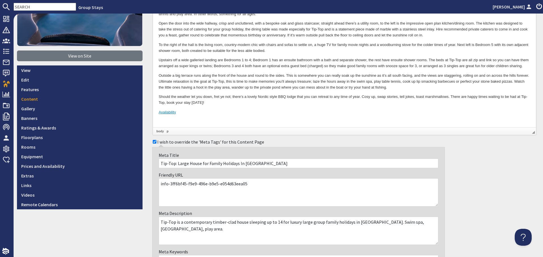
drag, startPoint x: 246, startPoint y: 185, endPoint x: 167, endPoint y: 183, distance: 78.9
click at [167, 183] on textarea "info-3ff6bf45-f9e9-496e-b9e5-e054d63eea05" at bounding box center [299, 193] width 280 height 28
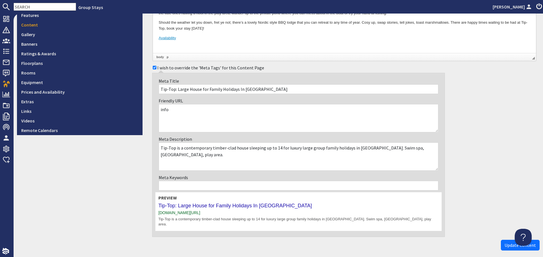
scroll to position [207, 0]
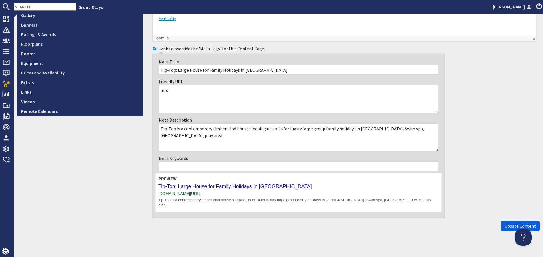
type textarea "info"
click at [506, 224] on span "Update Content" at bounding box center [519, 227] width 31 height 6
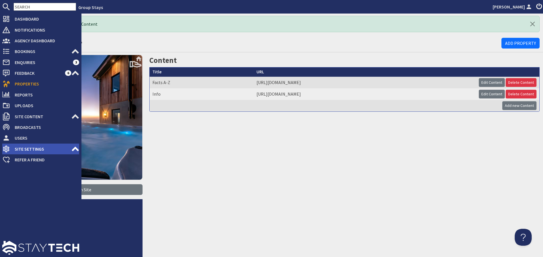
click at [68, 149] on span "Site Settings" at bounding box center [40, 149] width 61 height 9
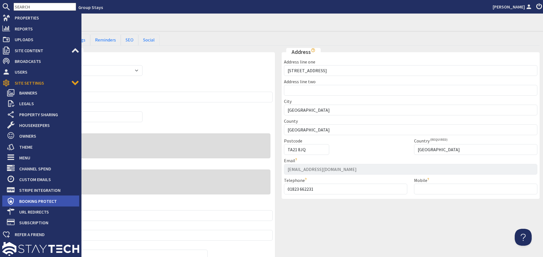
scroll to position [67, 0]
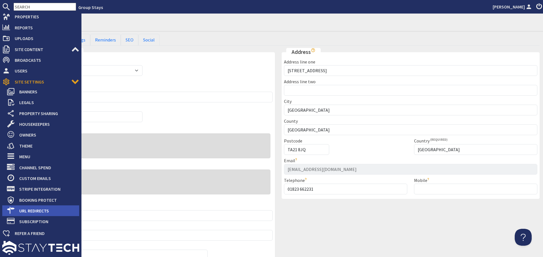
click at [45, 211] on span "URL Redirects" at bounding box center [47, 211] width 64 height 9
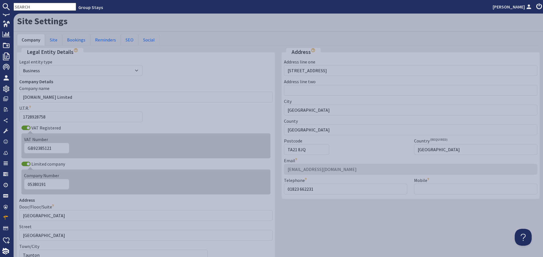
scroll to position [60, 0]
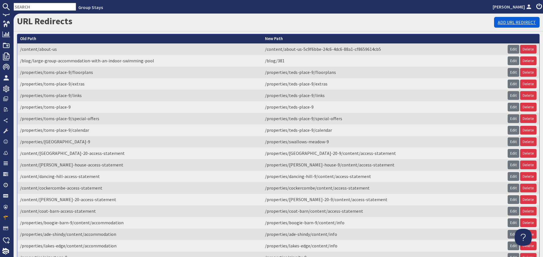
click at [516, 23] on link "Add URL Redirect" at bounding box center [517, 22] width 46 height 11
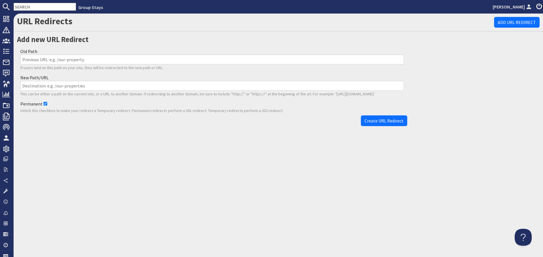
drag, startPoint x: 122, startPoint y: 58, endPoint x: 127, endPoint y: 62, distance: 6.6
click at [122, 58] on input "Old Path" at bounding box center [211, 60] width 383 height 10
paste input "/properties/tip-top-9/content/accommodation-3ff6bf45-f9e9-496e-b9e5-e054d63eea05"
type input "/properties/tip-top-9/content/accommodation-3ff6bf45-f9e9-496e-b9e5-e054d63eea05"
click at [183, 83] on input "New Path/URL" at bounding box center [211, 86] width 383 height 10
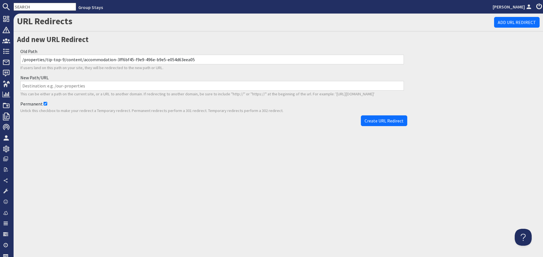
paste input "/properties/tip-top-9/content/info"
type input "/properties/tip-top-9/content/info"
click at [372, 117] on button "Create URL Redirect" at bounding box center [384, 121] width 46 height 11
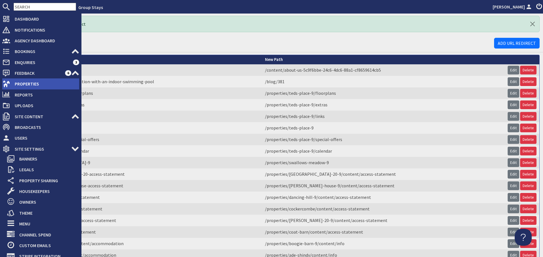
click at [3, 82] on icon at bounding box center [6, 84] width 8 height 8
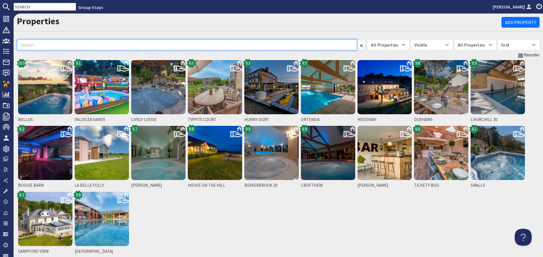
click at [90, 48] on input at bounding box center [187, 45] width 340 height 11
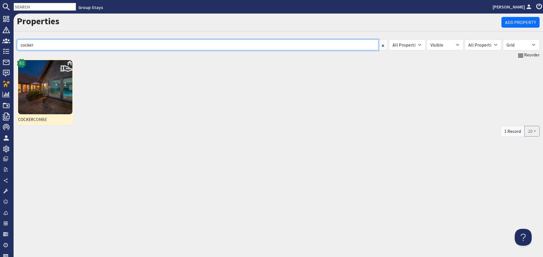
type input "cocker"
click at [49, 93] on img at bounding box center [45, 87] width 54 height 54
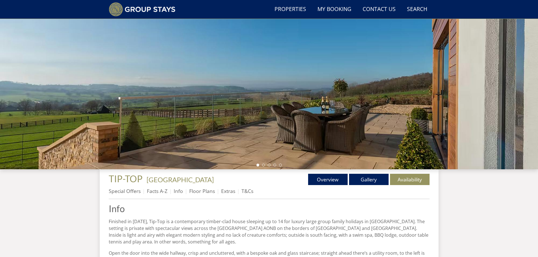
scroll to position [72, 0]
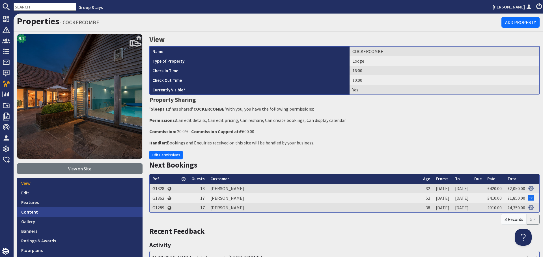
click at [70, 209] on link "Content" at bounding box center [79, 212] width 125 height 10
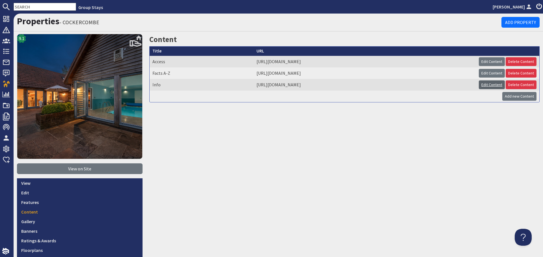
click at [479, 85] on link "Edit Content" at bounding box center [492, 85] width 26 height 9
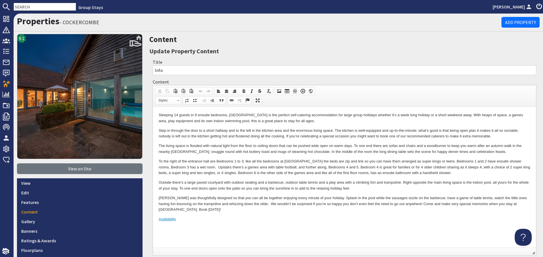
click at [380, 189] on p "Outside there’s a large paved courtyard with outdoor seating and a barbecue, ou…" at bounding box center [344, 186] width 371 height 12
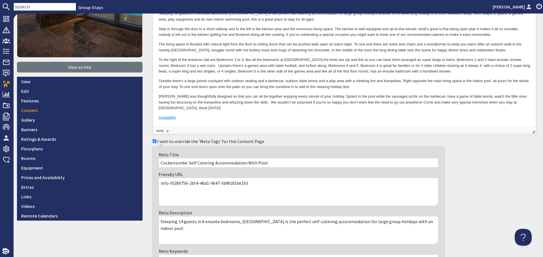
scroll to position [113, 0]
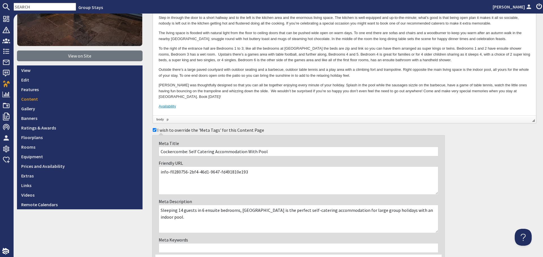
drag, startPoint x: 257, startPoint y: 174, endPoint x: 167, endPoint y: 172, distance: 90.5
click at [167, 172] on textarea "info-f0280756-2bf4-46d1-9647-fd491810e193" at bounding box center [299, 181] width 280 height 28
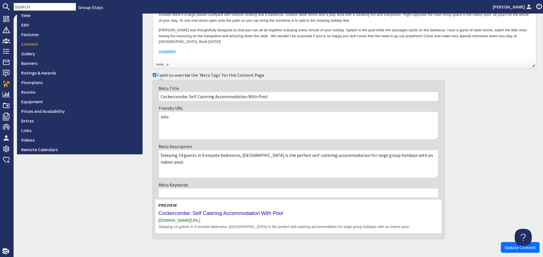
scroll to position [195, 0]
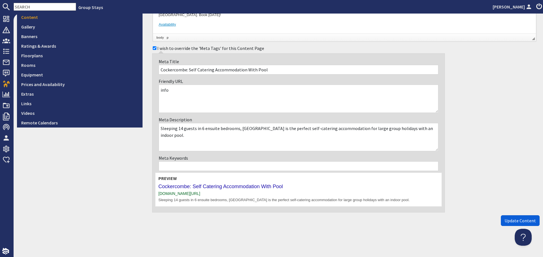
type textarea "info"
click at [505, 224] on span "Update Content" at bounding box center [519, 221] width 31 height 6
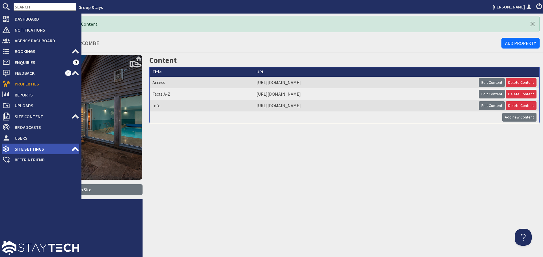
click at [38, 146] on span "Site Settings" at bounding box center [40, 149] width 61 height 9
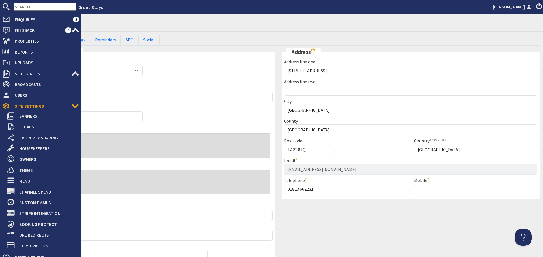
scroll to position [67, 0]
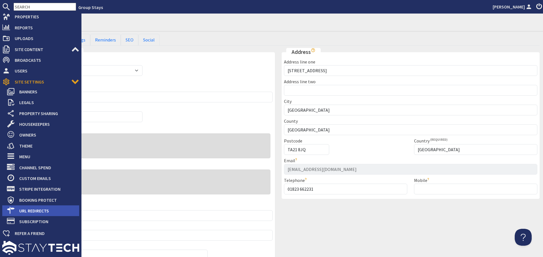
click at [24, 213] on span "URL Redirects" at bounding box center [47, 211] width 64 height 9
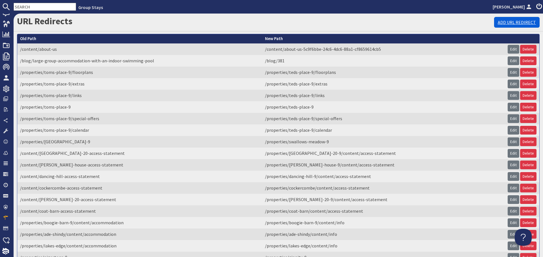
click at [495, 22] on link "Add URL Redirect" at bounding box center [517, 22] width 46 height 11
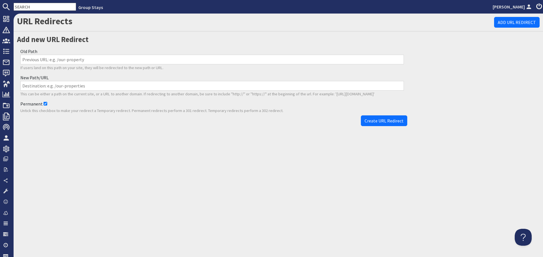
click at [183, 55] on input "Old Path" at bounding box center [211, 60] width 383 height 10
paste input "/properties/cockercombe/content/accommodation-f0280756-2bf4-46d1-9647-fd491810e…"
type input "/properties/cockercombe/content/accommodation-f0280756-2bf4-46d1-9647-fd491810e…"
click at [180, 85] on input "New Path/URL" at bounding box center [211, 86] width 383 height 10
paste input "/properties/cockercombe/content/info"
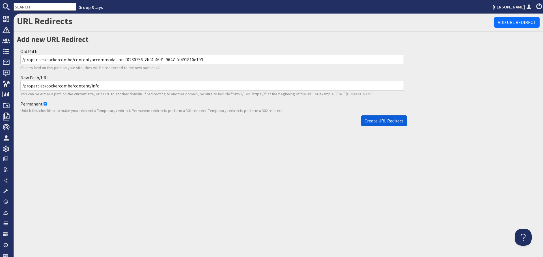
type input "/properties/cockercombe/content/info"
click at [394, 119] on span "Create URL Redirect" at bounding box center [383, 121] width 39 height 6
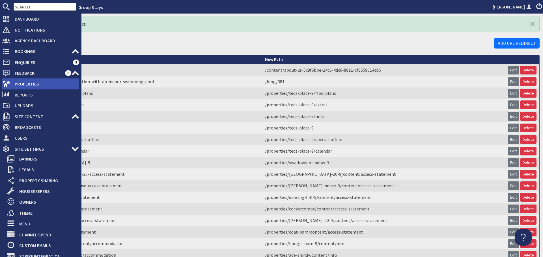
click at [10, 86] on span "Properties" at bounding box center [44, 83] width 69 height 9
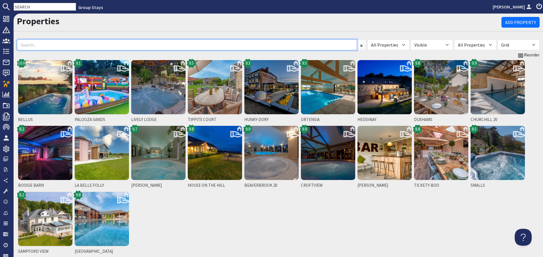
click at [110, 43] on input at bounding box center [187, 45] width 340 height 11
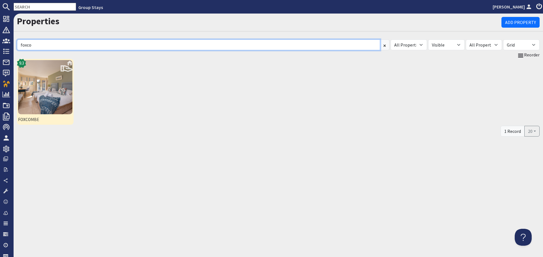
type input "foxco"
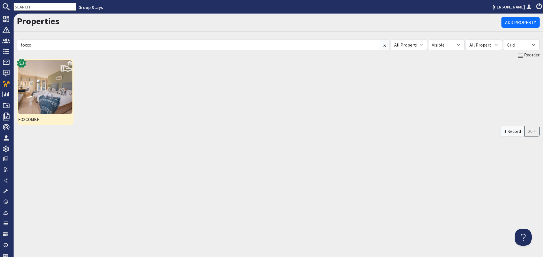
click at [61, 83] on img at bounding box center [45, 87] width 54 height 54
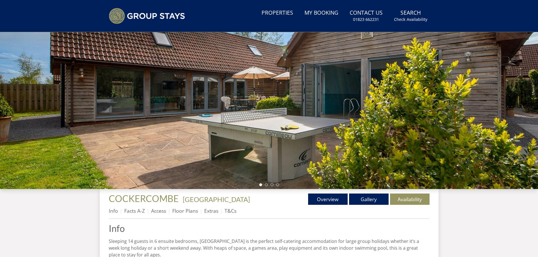
scroll to position [100, 0]
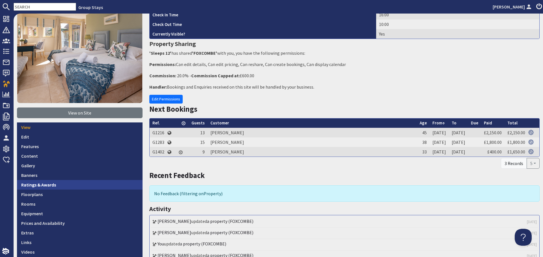
scroll to position [57, 0]
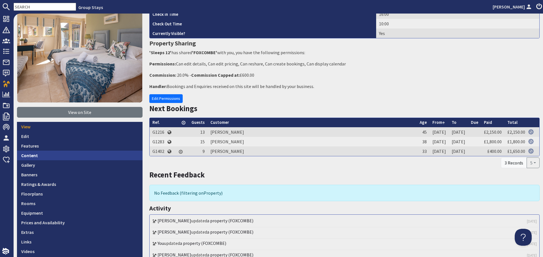
click at [48, 151] on link "Content" at bounding box center [79, 156] width 125 height 10
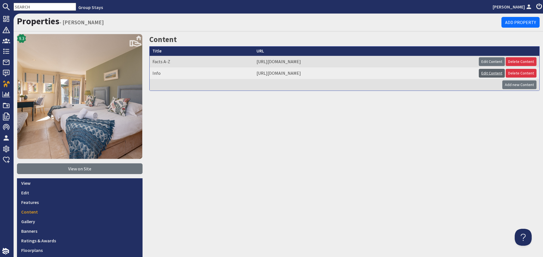
click at [479, 73] on link "Edit Content" at bounding box center [492, 73] width 26 height 9
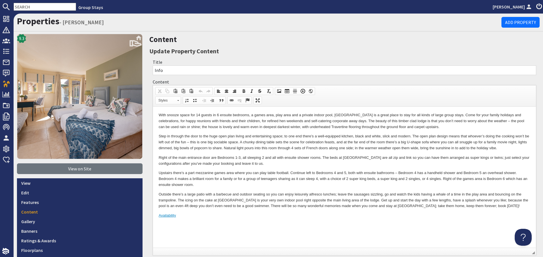
click at [278, 179] on p "Upstairs there’s a part mezzanine games area where you can play table football.…" at bounding box center [344, 179] width 371 height 18
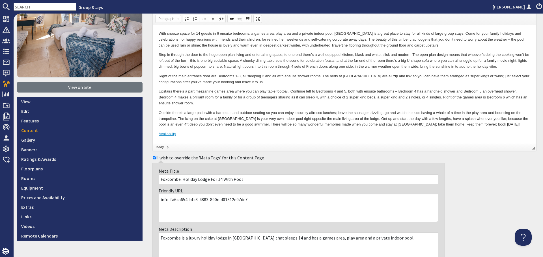
scroll to position [85, 0]
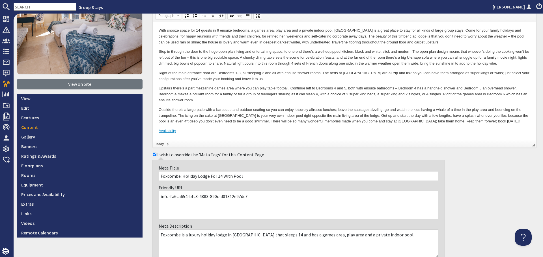
drag, startPoint x: 244, startPoint y: 195, endPoint x: 167, endPoint y: 198, distance: 77.2
click at [167, 198] on textarea "info-fa6ca654-bfc3-4883-890c-d01312e97dc7" at bounding box center [299, 205] width 280 height 28
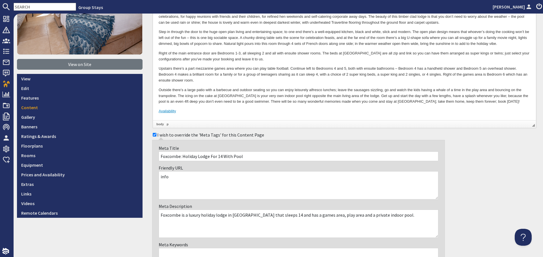
scroll to position [191, 0]
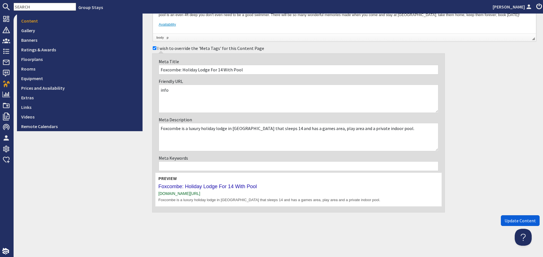
type textarea "info"
click at [508, 217] on button "Update Content" at bounding box center [520, 221] width 39 height 11
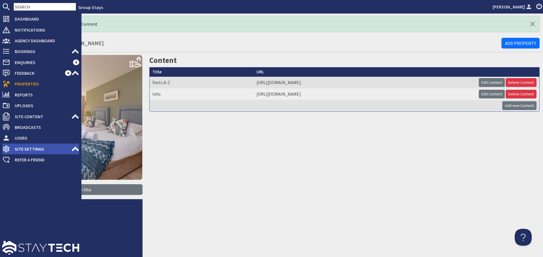
click at [59, 147] on span "Site Settings" at bounding box center [40, 149] width 61 height 9
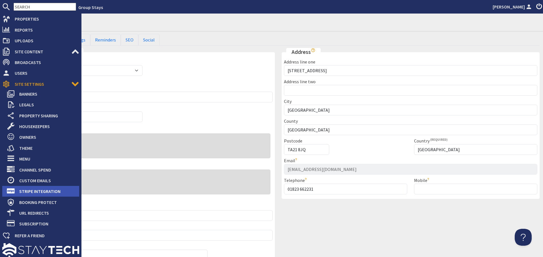
scroll to position [67, 0]
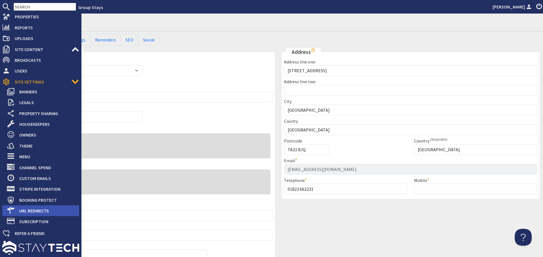
click at [51, 212] on span "URL Redirects" at bounding box center [47, 211] width 64 height 9
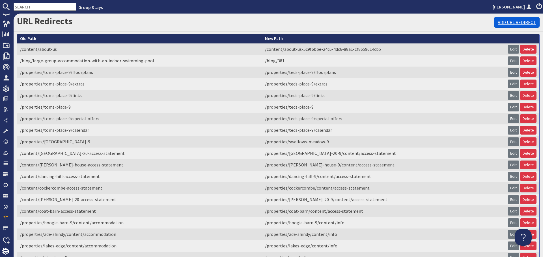
click at [503, 22] on link "Add URL Redirect" at bounding box center [517, 22] width 46 height 11
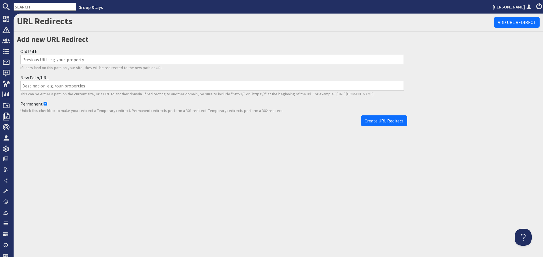
click at [170, 61] on input "Old Path" at bounding box center [211, 60] width 383 height 10
paste input "/properties/foxcombe/content/accommodation-fa6ca654-bfc3-4883-890c-d01312e97dc7"
type input "/properties/foxcombe/content/accommodation-fa6ca654-bfc3-4883-890c-d01312e97dc7"
click at [174, 84] on input "New Path/URL" at bounding box center [211, 86] width 383 height 10
paste input "/properties/foxcombe/content/info"
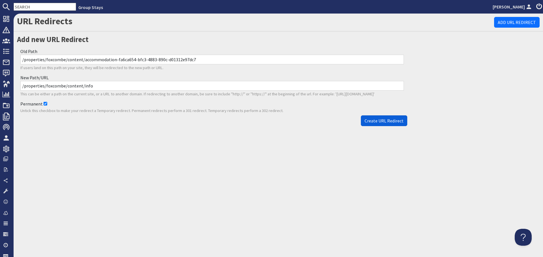
type input "/properties/foxcombe/content/info"
click at [391, 123] on span "Create URL Redirect" at bounding box center [383, 121] width 39 height 6
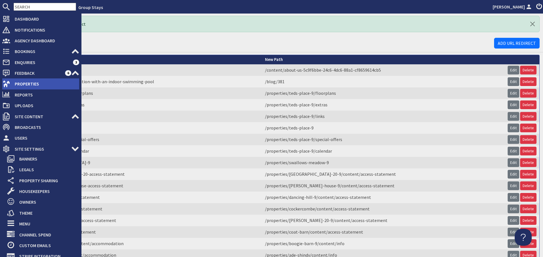
click at [10, 84] on icon at bounding box center [6, 84] width 8 height 8
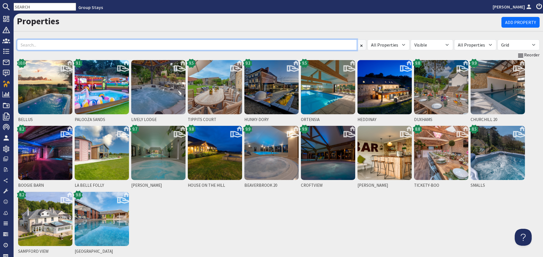
click at [178, 43] on input at bounding box center [187, 45] width 340 height 11
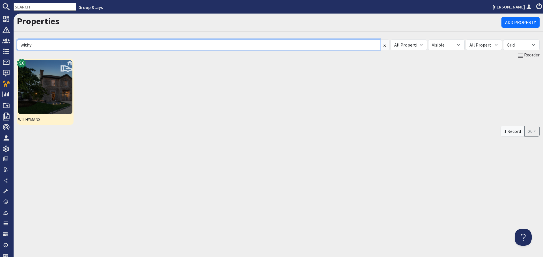
type input "withy"
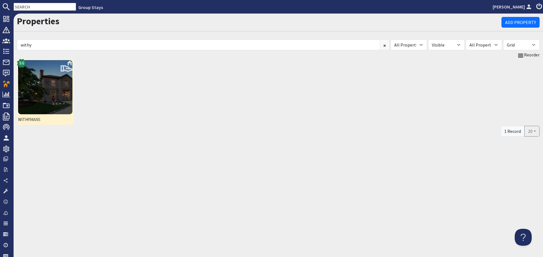
click at [64, 88] on img at bounding box center [45, 87] width 54 height 54
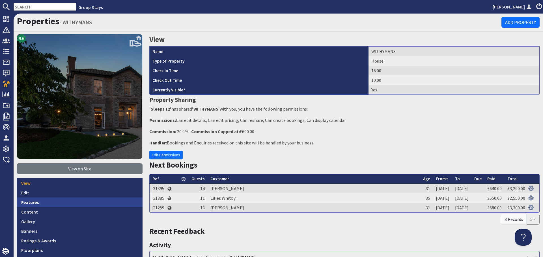
drag, startPoint x: 78, startPoint y: 212, endPoint x: 99, endPoint y: 206, distance: 21.7
click at [78, 212] on link "Content" at bounding box center [79, 212] width 125 height 10
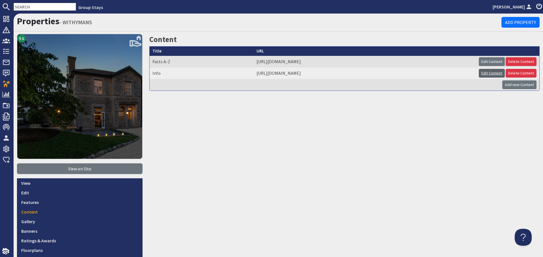
click at [479, 72] on link "Edit Content" at bounding box center [492, 73] width 26 height 9
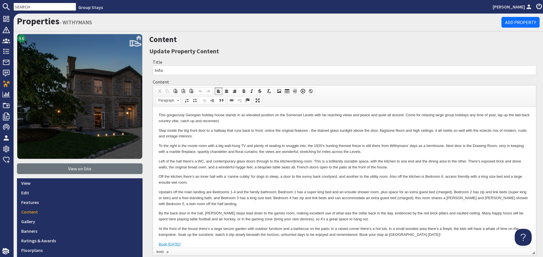
drag, startPoint x: 479, startPoint y: 290, endPoint x: 322, endPoint y: 185, distance: 188.7
click at [322, 185] on p "Off the kitchen there’s an inner hall with a ‘canine cubby’ for dogs to sleep, …" at bounding box center [344, 180] width 371 height 12
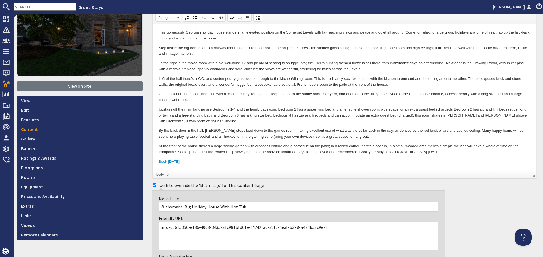
scroll to position [85, 0]
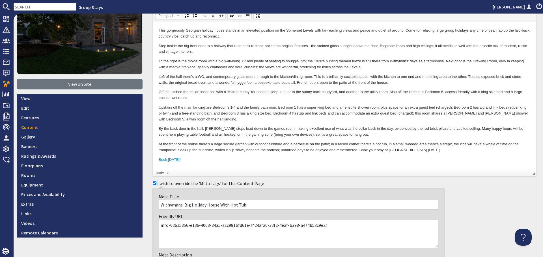
drag, startPoint x: 324, startPoint y: 227, endPoint x: 167, endPoint y: 223, distance: 157.5
click at [167, 223] on textarea "info-08615856-e136-4003-8435-a1c981bfd61e-f4242fa0-38f2-4eaf-b398-a474b53c9e2f" at bounding box center [299, 234] width 280 height 28
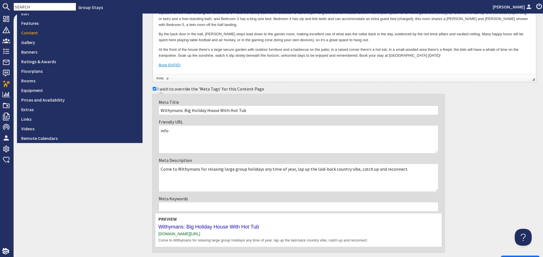
scroll to position [220, 0]
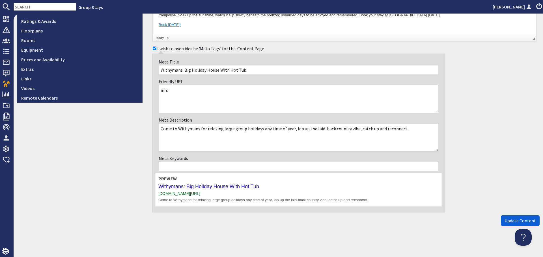
type textarea "info"
click at [507, 219] on span "Update Content" at bounding box center [519, 221] width 31 height 6
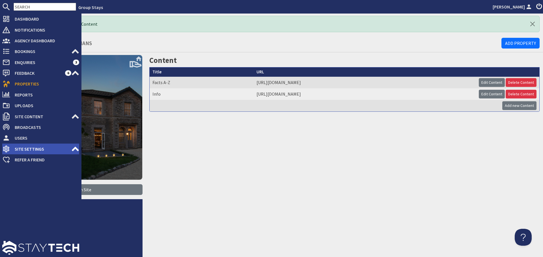
click at [56, 149] on span "Site Settings" at bounding box center [40, 149] width 61 height 9
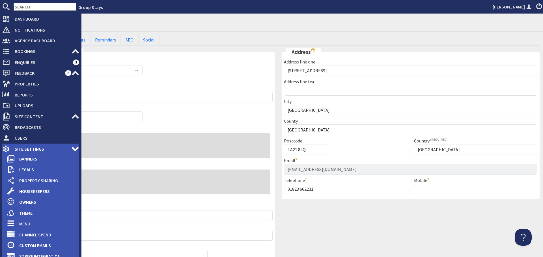
scroll to position [57, 0]
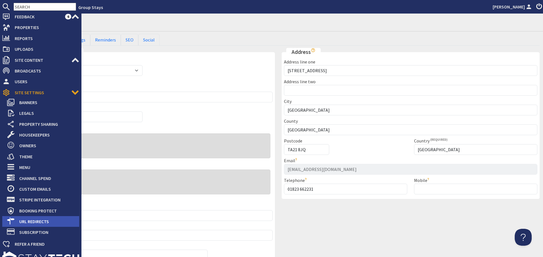
click at [21, 225] on span "URL Redirects" at bounding box center [47, 221] width 64 height 9
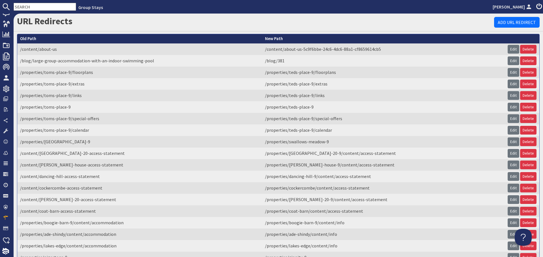
drag, startPoint x: 495, startPoint y: 23, endPoint x: 413, endPoint y: 28, distance: 82.4
click at [496, 23] on link "Add URL Redirect" at bounding box center [517, 22] width 46 height 11
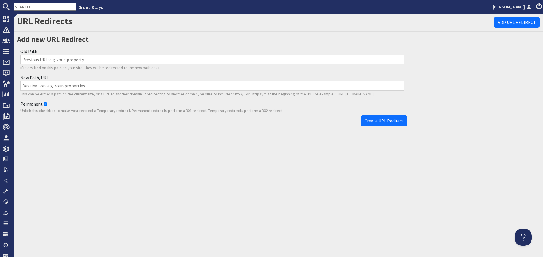
click at [76, 61] on input "Old Path" at bounding box center [211, 60] width 383 height 10
paste input "/properties/withymans-9/content/accommodation-08615856-e136-4003-8435-a1c981bfd…"
type input "/properties/withymans-9/content/accommodation-08615856-e136-4003-8435-a1c981bfd…"
drag, startPoint x: 73, startPoint y: 82, endPoint x: 89, endPoint y: 91, distance: 18.3
click at [73, 82] on input "New Path/URL" at bounding box center [211, 86] width 383 height 10
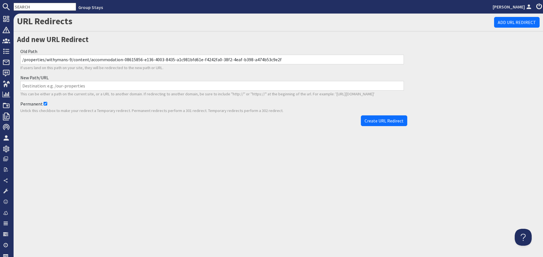
paste input "/properties/withymans-9/content/info"
type input "/properties/withymans-9/content/info"
click at [400, 123] on span "Create URL Redirect" at bounding box center [383, 121] width 39 height 6
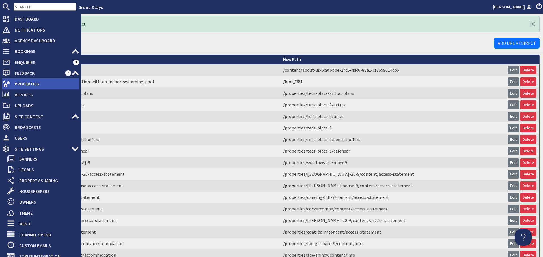
click at [12, 83] on span "Properties" at bounding box center [44, 83] width 69 height 9
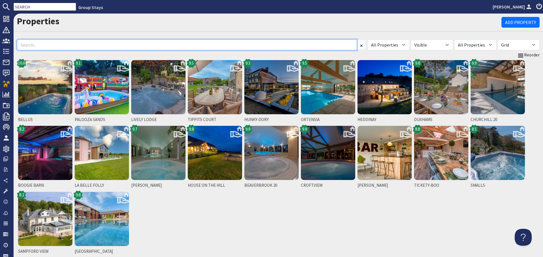
click at [106, 47] on input at bounding box center [187, 45] width 340 height 11
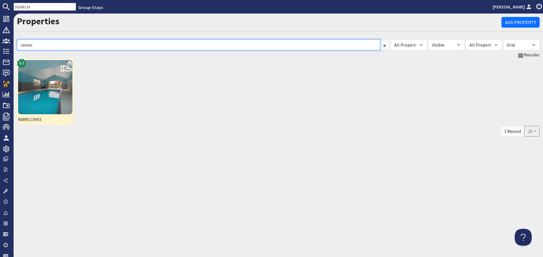
type input "ramsc"
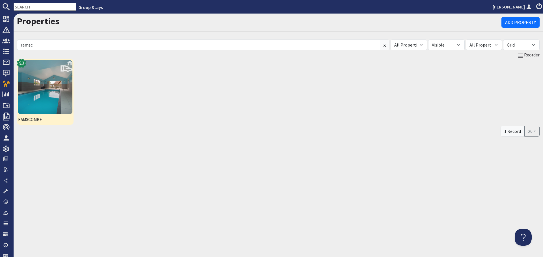
click at [21, 78] on img at bounding box center [45, 87] width 54 height 54
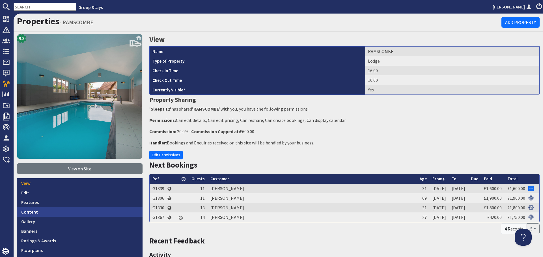
click at [73, 210] on link "Content" at bounding box center [79, 212] width 125 height 10
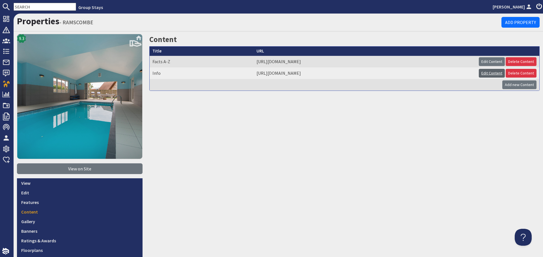
click at [482, 71] on link "Edit Content" at bounding box center [492, 73] width 26 height 9
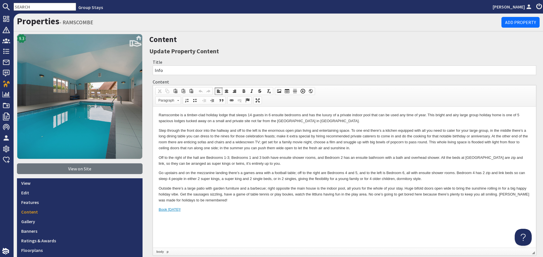
click at [287, 189] on p "Outside there’s a large patio with garden furniture and a barbecue; right oppos…" at bounding box center [344, 195] width 371 height 18
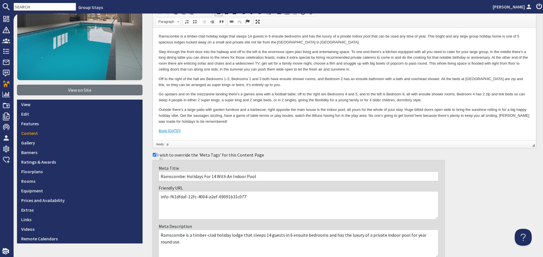
scroll to position [85, 0]
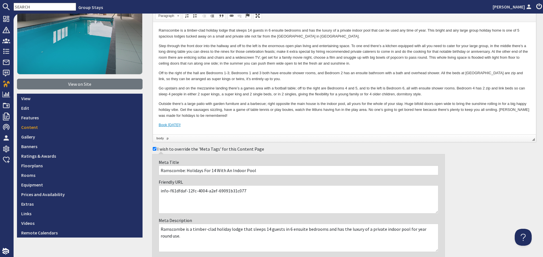
drag, startPoint x: 248, startPoint y: 194, endPoint x: 167, endPoint y: 189, distance: 80.7
click at [167, 189] on textarea "info-f61dfdaf-12fc-4004-a2ef-69091b31c077" at bounding box center [299, 200] width 280 height 28
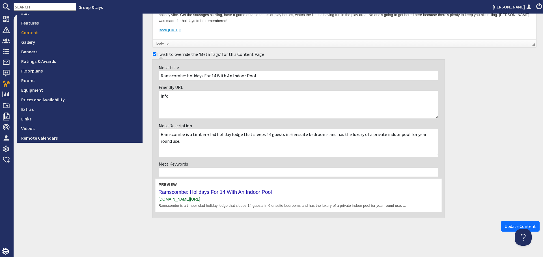
scroll to position [185, 0]
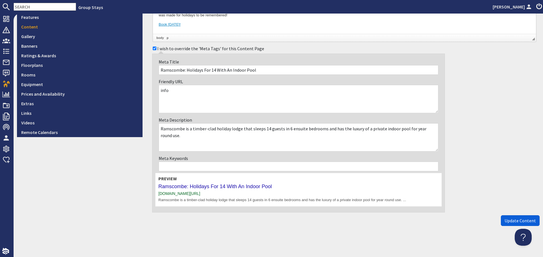
type textarea "info"
drag, startPoint x: 502, startPoint y: 222, endPoint x: 473, endPoint y: 223, distance: 29.1
click at [504, 222] on span "Update Content" at bounding box center [519, 221] width 31 height 6
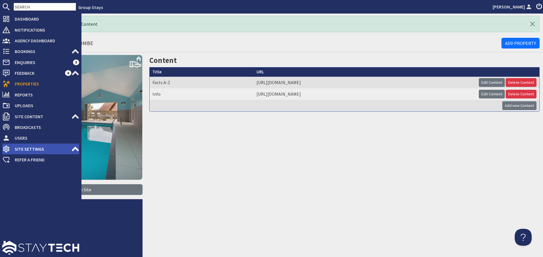
click at [46, 149] on span "Site Settings" at bounding box center [40, 149] width 61 height 9
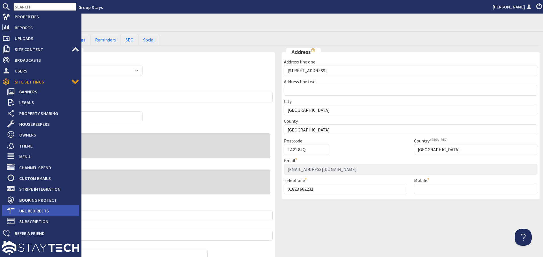
click at [42, 214] on span "URL Redirects" at bounding box center [47, 211] width 64 height 9
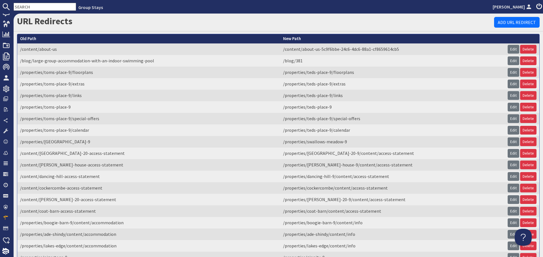
scroll to position [60, 0]
click at [508, 21] on link "Add URL Redirect" at bounding box center [517, 22] width 46 height 11
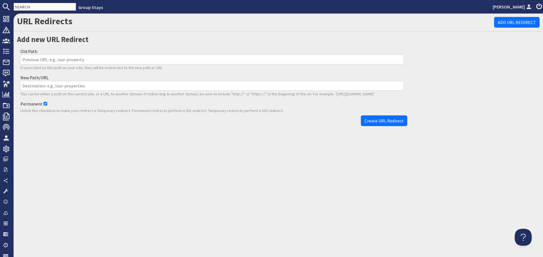
click at [137, 61] on input "Old Path" at bounding box center [211, 60] width 383 height 10
paste input "/properties/[GEOGRAPHIC_DATA]/content/accommodation-f61dfdaf-12fc-4004-a2ef-690…"
type input "/properties/[GEOGRAPHIC_DATA]/content/accommodation-f61dfdaf-12fc-4004-a2ef-690…"
drag, startPoint x: 124, startPoint y: 85, endPoint x: 135, endPoint y: 89, distance: 12.2
click at [124, 85] on input "New Path/URL" at bounding box center [211, 86] width 383 height 10
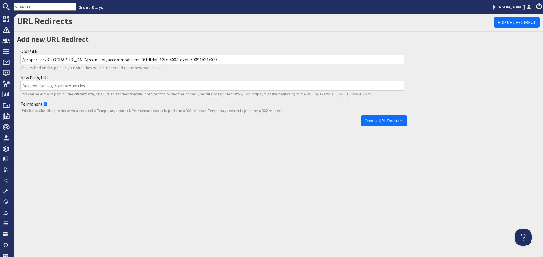
paste input "/properties/ramscombe/content/info"
type input "/properties/ramscombe/content/info"
click at [390, 120] on span "Create URL Redirect" at bounding box center [383, 121] width 39 height 6
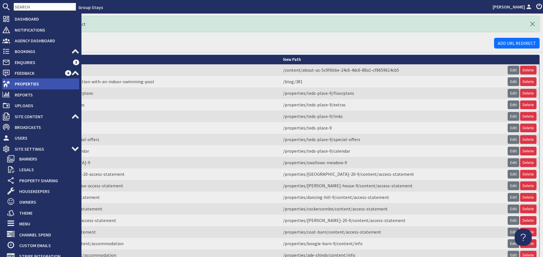
click at [11, 83] on span "Properties" at bounding box center [44, 83] width 69 height 9
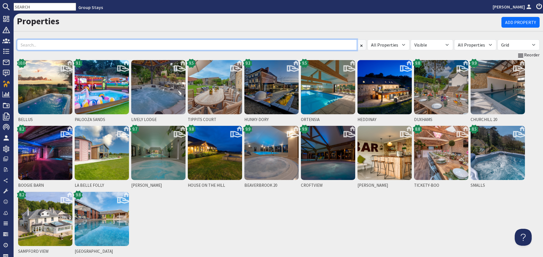
click at [140, 46] on input at bounding box center [187, 45] width 340 height 11
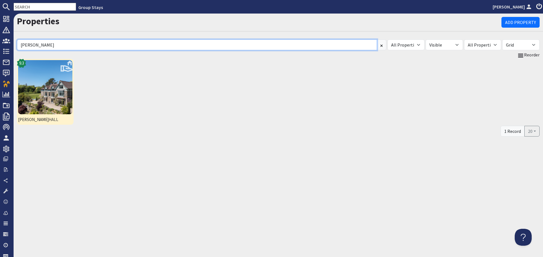
type input "kennard"
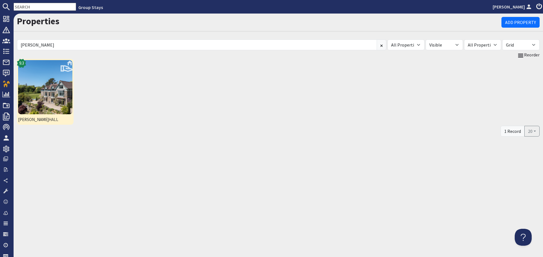
click at [65, 88] on img at bounding box center [45, 87] width 54 height 54
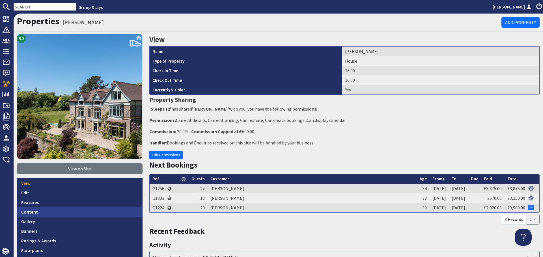
click at [88, 207] on link "Content" at bounding box center [79, 212] width 125 height 10
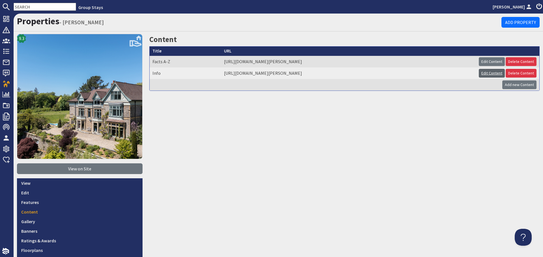
click at [479, 73] on link "Edit Content" at bounding box center [492, 73] width 26 height 9
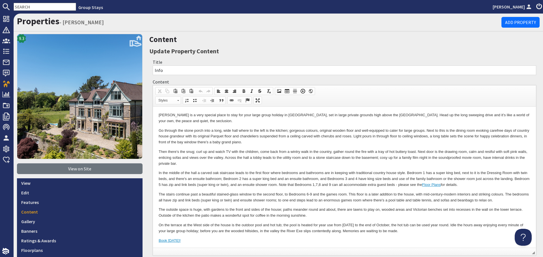
click at [269, 164] on p "Then there’s the snug; curl up and watch TV with the children, come back from a…" at bounding box center [344, 158] width 371 height 18
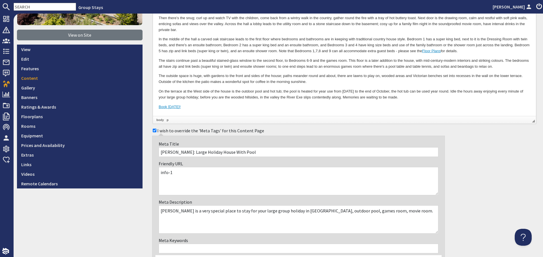
scroll to position [141, 0]
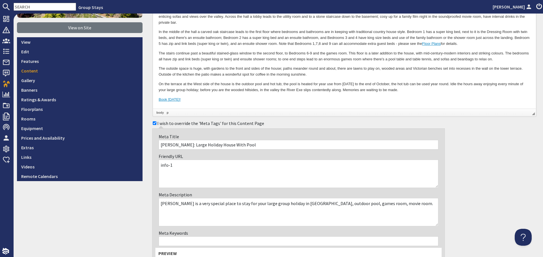
click at [183, 163] on textarea "info-1" at bounding box center [299, 174] width 280 height 28
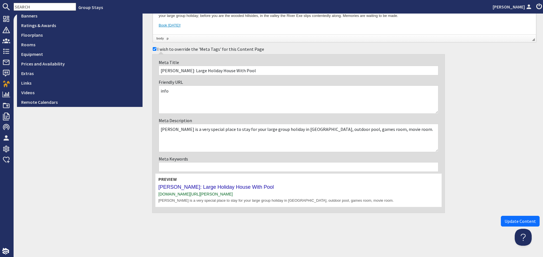
scroll to position [216, 0]
type textarea "info"
click at [505, 220] on span "Update Content" at bounding box center [519, 221] width 31 height 6
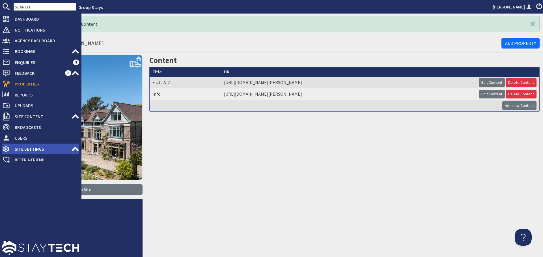
click at [67, 146] on span "Site Settings" at bounding box center [40, 149] width 61 height 9
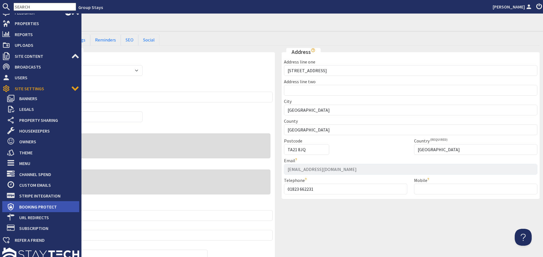
scroll to position [67, 0]
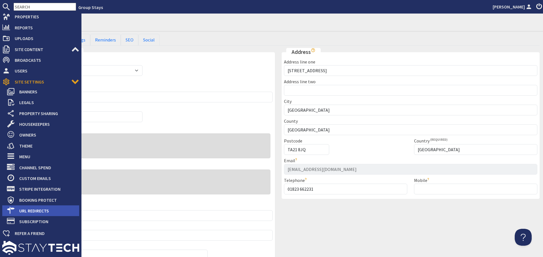
click at [47, 211] on span "URL Redirects" at bounding box center [47, 211] width 64 height 9
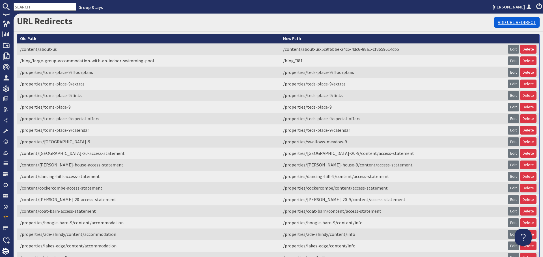
click at [497, 20] on link "Add URL Redirect" at bounding box center [517, 22] width 46 height 11
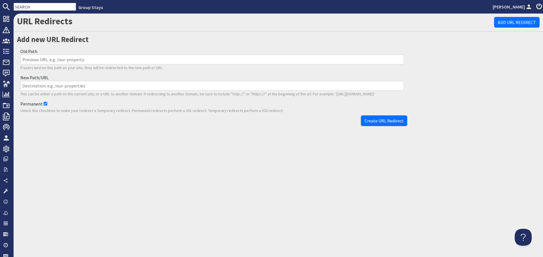
click at [126, 58] on input "Old Path" at bounding box center [211, 60] width 383 height 10
paste input "/properties/kennard-hall-9/content/accommodation-1"
type input "/properties/kennard-hall-9/content/accommodation-1"
click at [144, 85] on input "New Path/URL" at bounding box center [211, 86] width 383 height 10
paste input "/properties/kennard-hall-9/content/info"
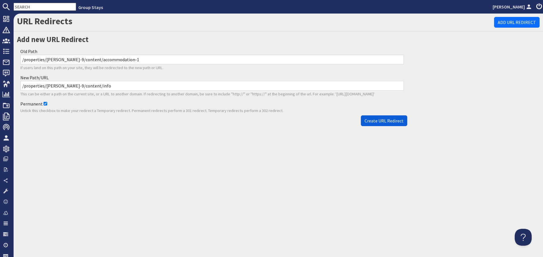
type input "/properties/kennard-hall-9/content/info"
click at [393, 122] on span "Create URL Redirect" at bounding box center [383, 121] width 39 height 6
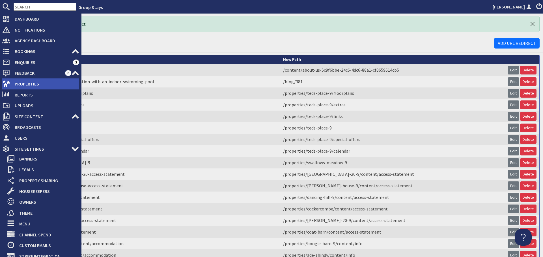
click at [9, 81] on icon at bounding box center [6, 84] width 8 height 8
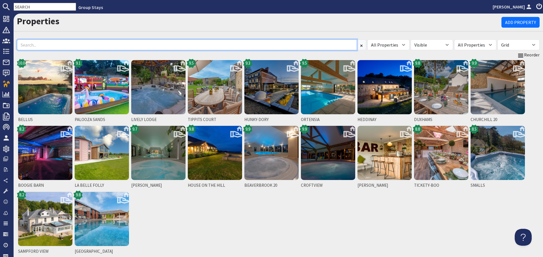
click at [148, 45] on input at bounding box center [187, 45] width 340 height 11
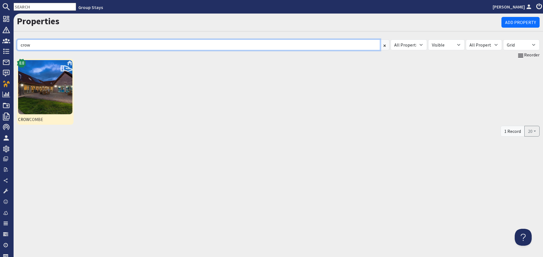
type input "crow"
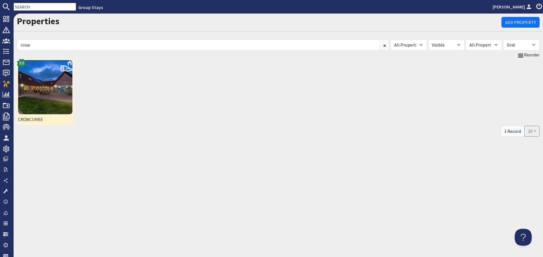
click at [53, 91] on img at bounding box center [45, 87] width 54 height 54
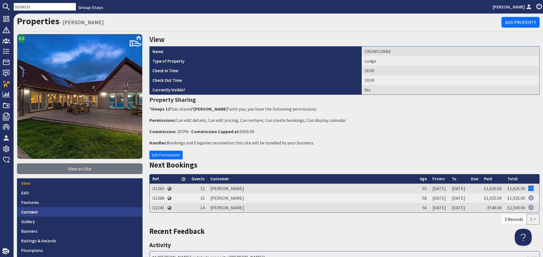
click at [58, 208] on link "Content" at bounding box center [79, 212] width 125 height 10
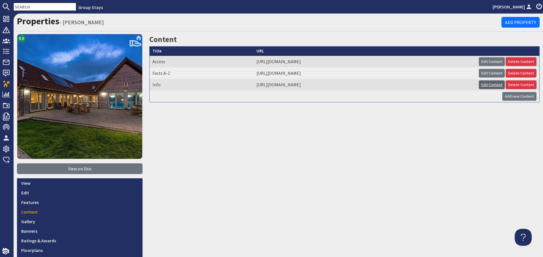
click at [487, 83] on link "Edit Content" at bounding box center [492, 85] width 26 height 9
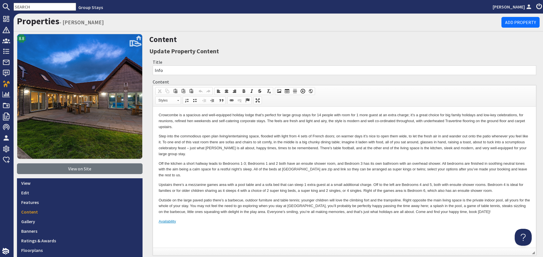
click at [321, 181] on body "Crowcombe is a spacious and well-equipped holiday lodge that’s perfect for larg…" at bounding box center [344, 168] width 371 height 112
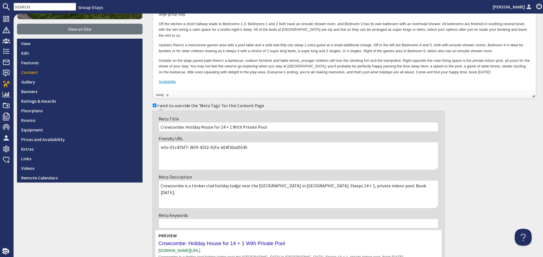
scroll to position [141, 0]
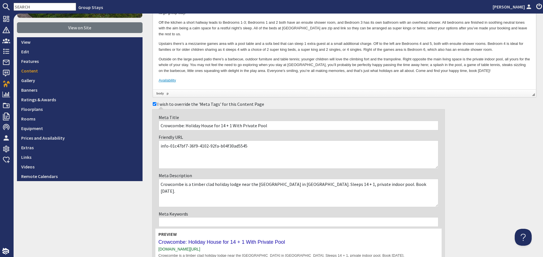
drag, startPoint x: 252, startPoint y: 148, endPoint x: 167, endPoint y: 146, distance: 85.1
click at [167, 146] on textarea "info-01c47bf7-36f9-4102-92fa-b04f30ad5545" at bounding box center [299, 155] width 280 height 28
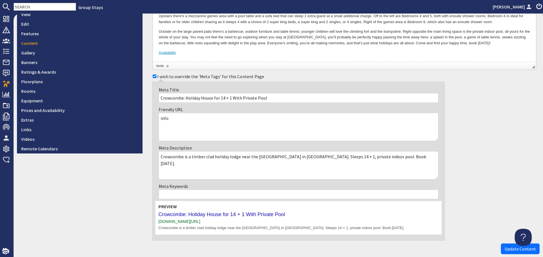
scroll to position [197, 0]
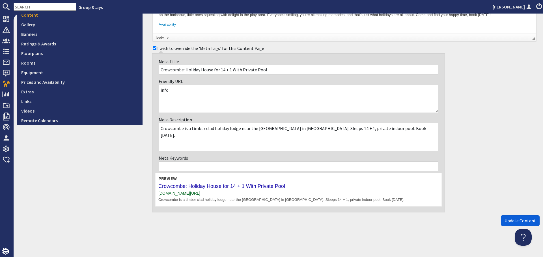
type textarea "info"
click at [510, 222] on span "Update Content" at bounding box center [519, 221] width 31 height 6
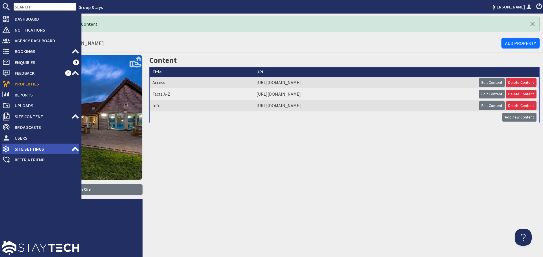
click at [42, 149] on span "Site Settings" at bounding box center [40, 149] width 61 height 9
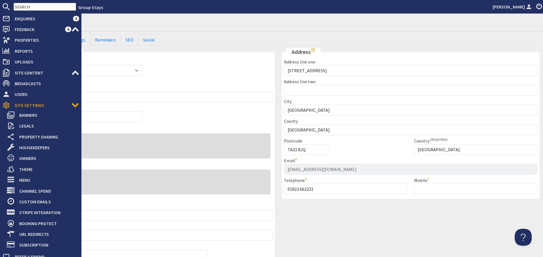
scroll to position [67, 0]
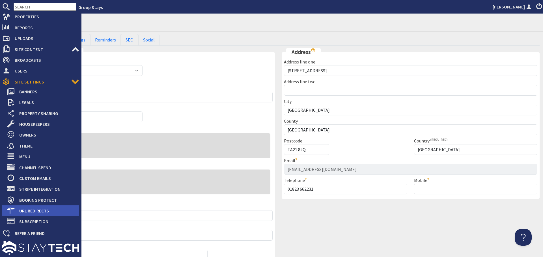
click at [46, 209] on span "URL Redirects" at bounding box center [47, 211] width 64 height 9
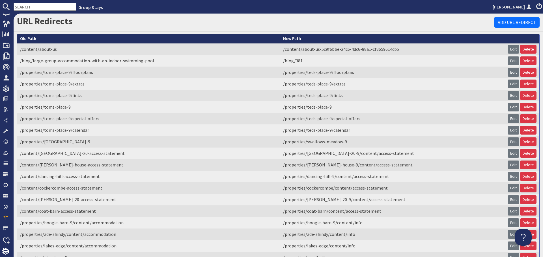
scroll to position [60, 0]
click at [505, 19] on link "Add URL Redirect" at bounding box center [517, 22] width 46 height 11
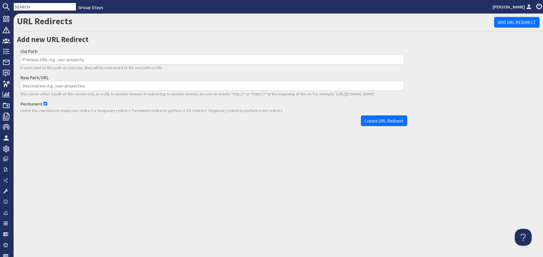
click at [164, 58] on input "Old Path" at bounding box center [211, 60] width 383 height 10
paste input "/properties/crowcombe/content/accommodation-01c47bf7-36f9-4102-92fa-b04f30ad5545"
type input "/properties/crowcombe/content/accommodation-01c47bf7-36f9-4102-92fa-b04f30ad5545"
click at [184, 87] on input "New Path/URL" at bounding box center [211, 86] width 383 height 10
paste input "/properties/crowcombe/content/info"
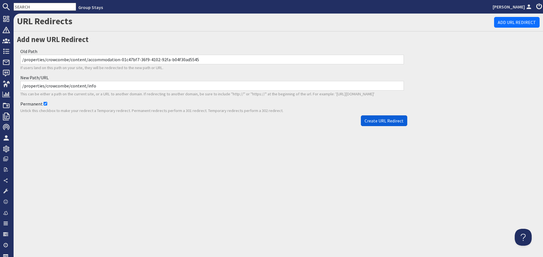
type input "/properties/crowcombe/content/info"
click at [386, 120] on span "Create URL Redirect" at bounding box center [383, 121] width 39 height 6
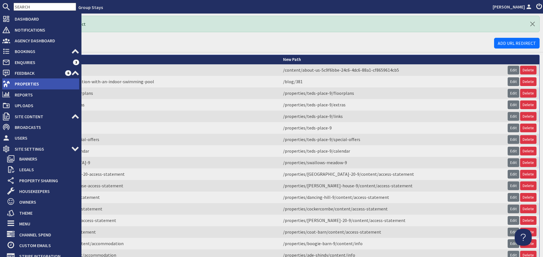
click at [7, 85] on use at bounding box center [6, 84] width 7 height 7
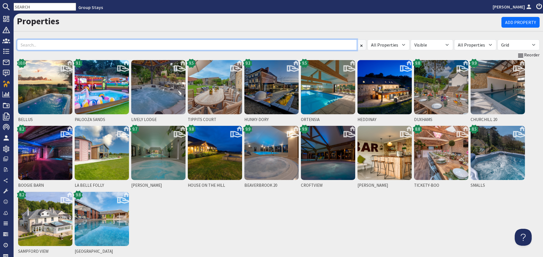
click at [90, 45] on input at bounding box center [187, 45] width 340 height 11
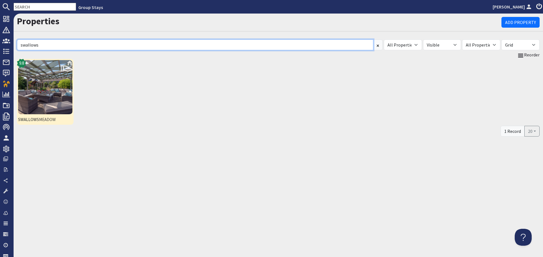
type input "swallows"
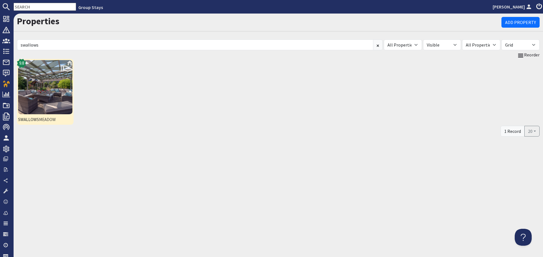
click at [49, 86] on img at bounding box center [45, 87] width 54 height 54
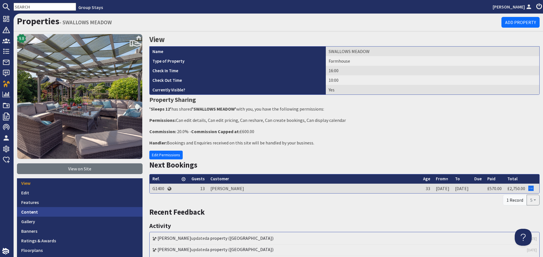
click at [47, 211] on link "Content" at bounding box center [79, 212] width 125 height 10
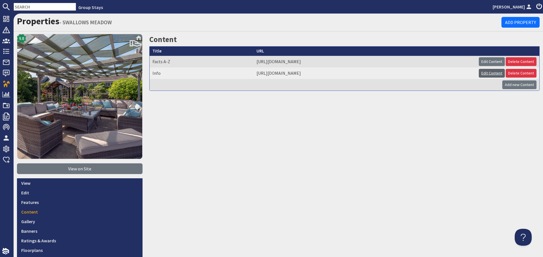
click at [480, 74] on link "Edit Content" at bounding box center [492, 73] width 26 height 9
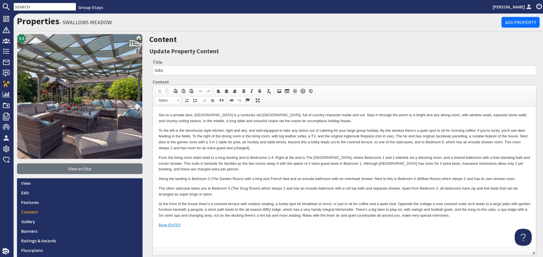
click at [315, 194] on p "The other staircase takes you to Bedroom 5 (The Snug Room) which sleeps 2 and h…" at bounding box center [344, 192] width 371 height 12
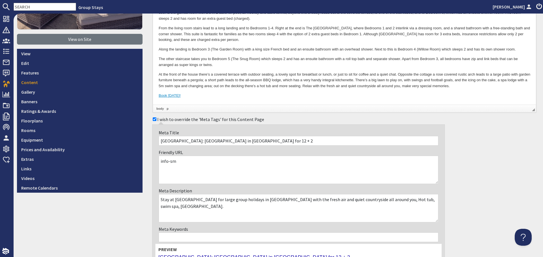
scroll to position [141, 0]
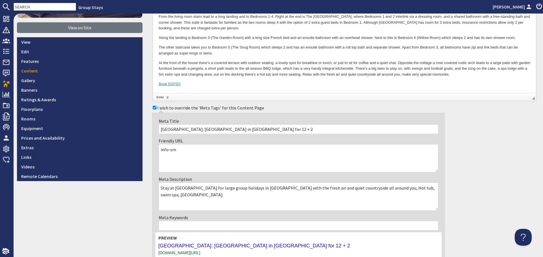
click at [175, 151] on textarea "info-sm" at bounding box center [299, 158] width 280 height 28
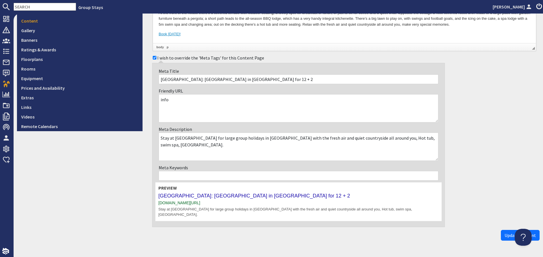
scroll to position [201, 0]
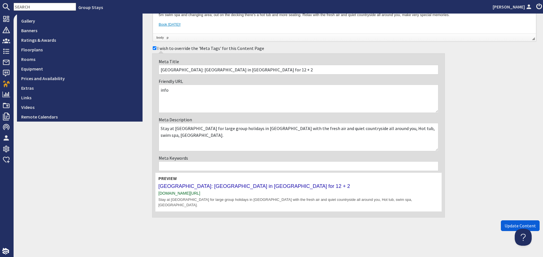
type textarea "info"
click at [505, 223] on span "Update Content" at bounding box center [519, 226] width 31 height 6
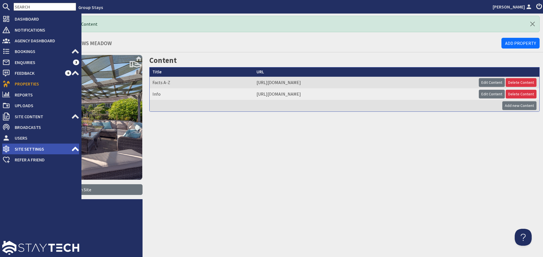
click at [65, 151] on span "Site Settings" at bounding box center [40, 149] width 61 height 9
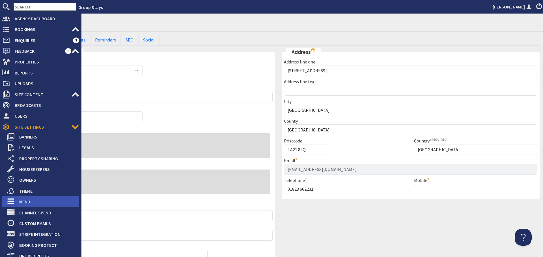
scroll to position [57, 0]
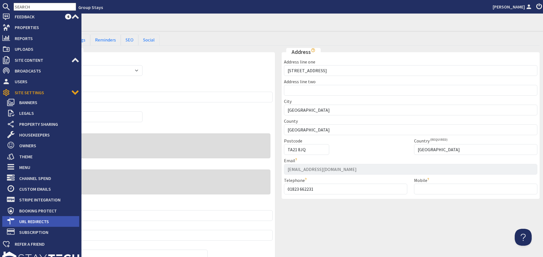
click at [40, 220] on span "URL Redirects" at bounding box center [47, 221] width 64 height 9
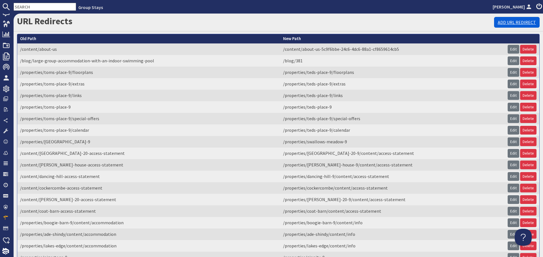
click at [505, 17] on link "Add URL Redirect" at bounding box center [517, 22] width 46 height 11
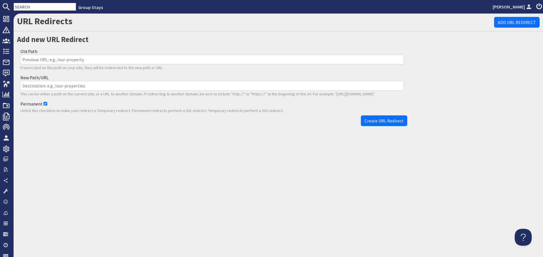
click at [145, 57] on input "Old Path" at bounding box center [211, 60] width 383 height 10
paste input "/properties/swallows-meadow-9/content/accommodation-sm"
type input "/properties/swallows-meadow-9/content/accommodation-sm"
click at [162, 87] on input "New Path/URL" at bounding box center [211, 86] width 383 height 10
paste input "/properties/swallows-meadow-9/content/info"
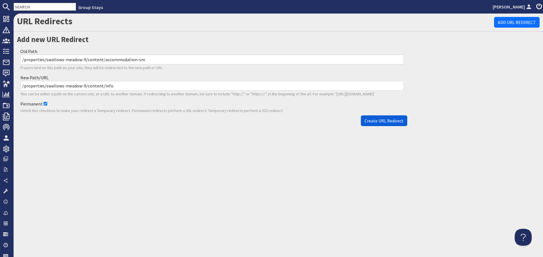
type input "/properties/swallows-meadow-9/content/info"
click at [394, 120] on span "Create URL Redirect" at bounding box center [383, 121] width 39 height 6
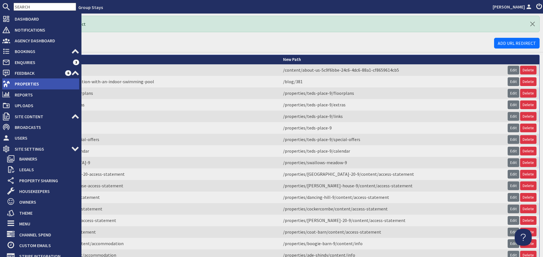
click at [8, 86] on icon at bounding box center [6, 84] width 8 height 8
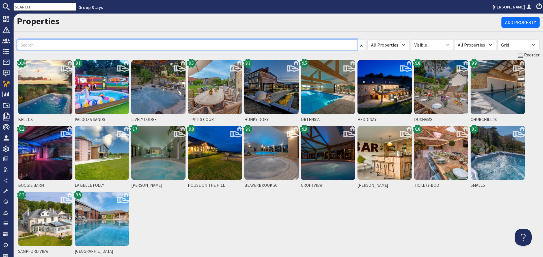
click at [66, 42] on input at bounding box center [187, 45] width 340 height 11
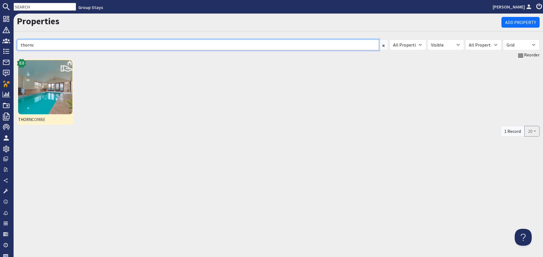
type input "thornc"
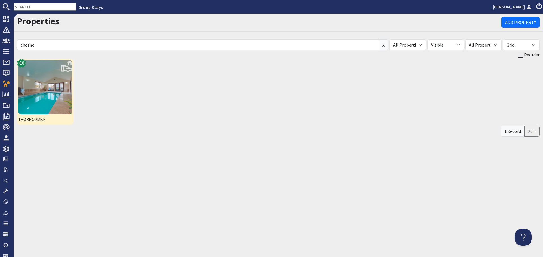
click at [49, 69] on img at bounding box center [45, 87] width 54 height 54
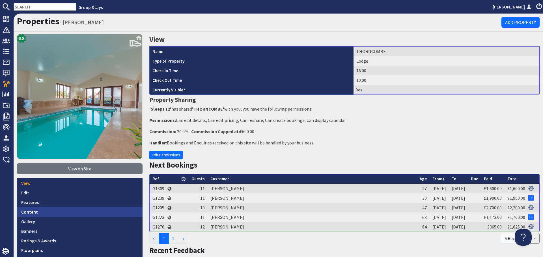
click at [65, 208] on link "Content" at bounding box center [79, 212] width 125 height 10
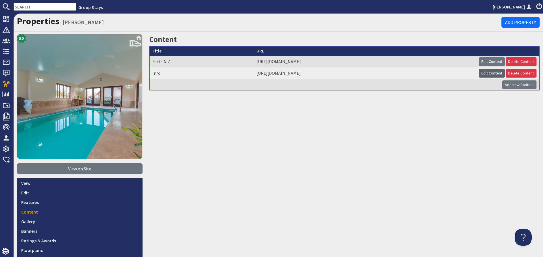
click at [484, 72] on link "Edit Content" at bounding box center [492, 73] width 26 height 9
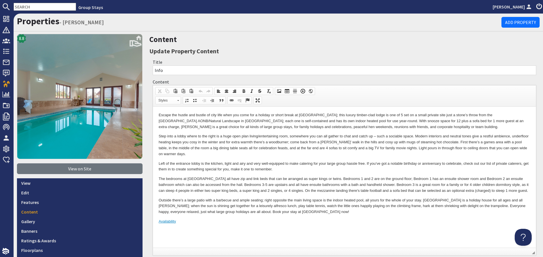
click at [333, 190] on p "The bedrooms at Thorncombe all have zip and link beds that can be arranged as s…" at bounding box center [344, 185] width 371 height 18
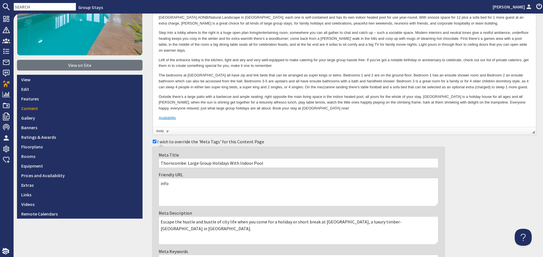
scroll to position [113, 0]
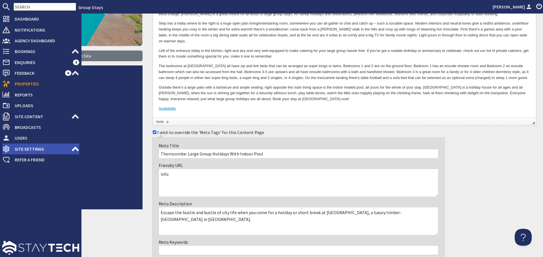
click at [48, 146] on span "Site Settings" at bounding box center [40, 149] width 61 height 9
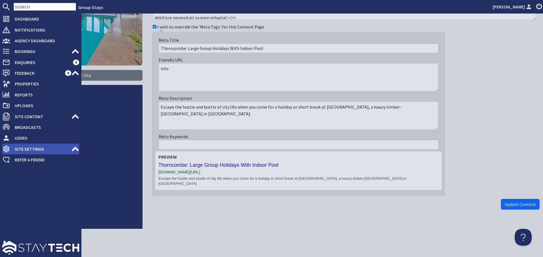
scroll to position [93, 0]
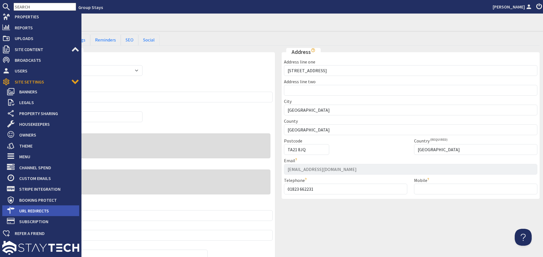
click at [46, 210] on span "URL Redirects" at bounding box center [47, 211] width 64 height 9
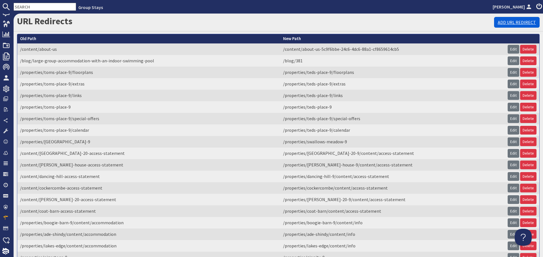
click at [519, 23] on link "Add URL Redirect" at bounding box center [517, 22] width 46 height 11
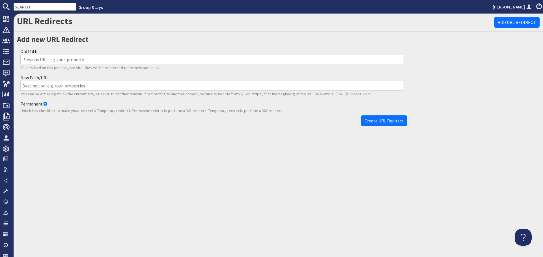
click at [152, 57] on input "Old Path" at bounding box center [211, 60] width 383 height 10
paste input "/properties/thorncombe/content/accommodation"
type input "/properties/thorncombe/content/accommodation"
drag, startPoint x: 157, startPoint y: 87, endPoint x: 187, endPoint y: 101, distance: 32.9
click at [157, 87] on input "New Path/URL" at bounding box center [211, 86] width 383 height 10
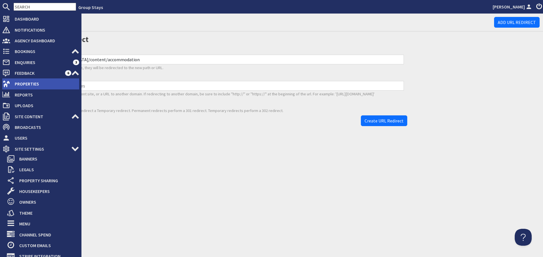
click at [16, 81] on span "Properties" at bounding box center [44, 83] width 69 height 9
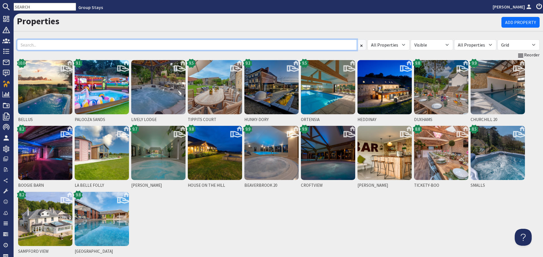
click at [40, 42] on input at bounding box center [187, 45] width 340 height 11
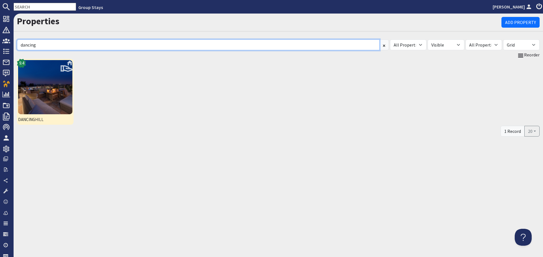
type input "dancing"
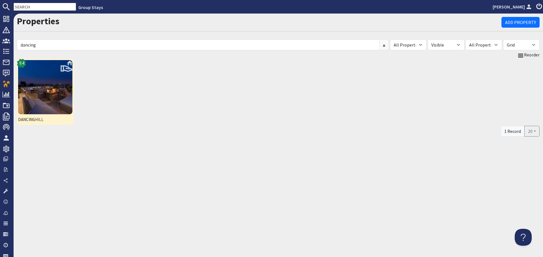
click at [41, 90] on img at bounding box center [45, 87] width 54 height 54
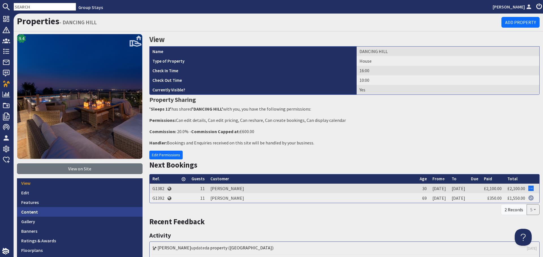
click at [63, 212] on link "Content" at bounding box center [79, 212] width 125 height 10
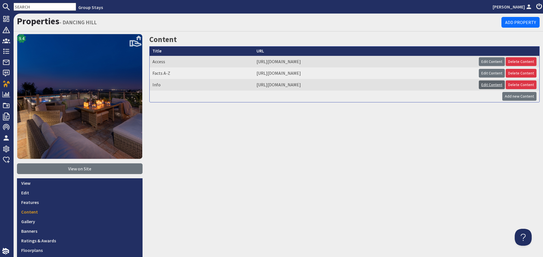
click at [479, 85] on link "Edit Content" at bounding box center [492, 85] width 26 height 9
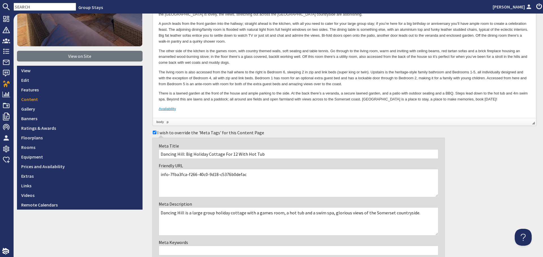
scroll to position [113, 0]
drag, startPoint x: 253, startPoint y: 176, endPoint x: 167, endPoint y: 174, distance: 86.2
click at [167, 174] on textarea "info-7fba3fca-f266-40c0-9d18-c5376b0defac" at bounding box center [299, 183] width 280 height 28
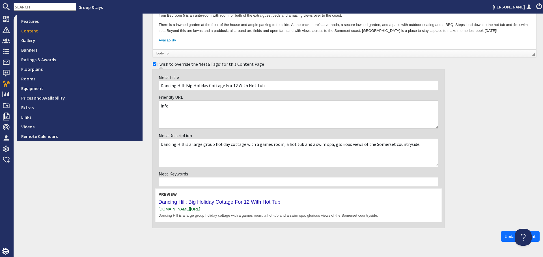
scroll to position [197, 0]
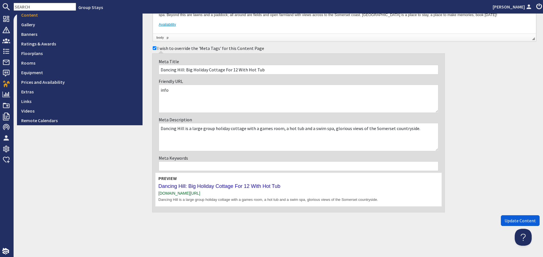
type textarea "info"
click at [506, 224] on span "Update Content" at bounding box center [519, 221] width 31 height 6
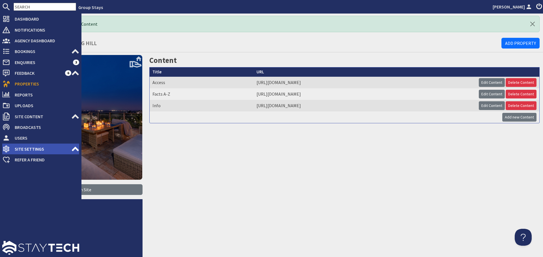
click at [54, 148] on span "Site Settings" at bounding box center [40, 149] width 61 height 9
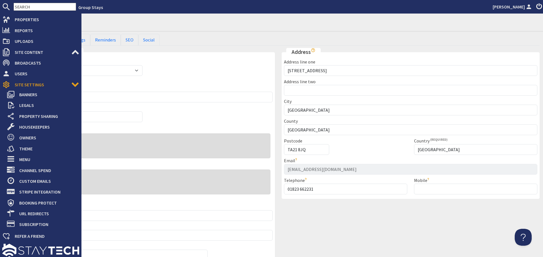
scroll to position [67, 0]
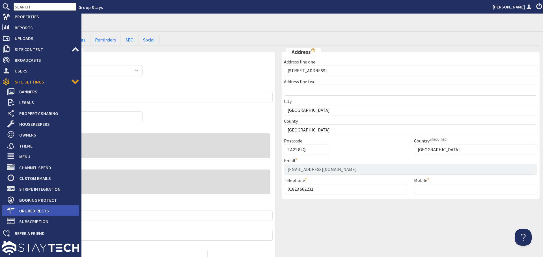
click at [40, 212] on span "URL Redirects" at bounding box center [47, 211] width 64 height 9
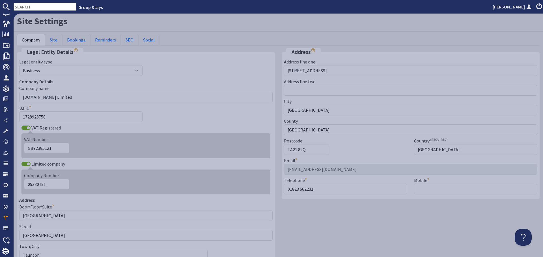
scroll to position [60, 0]
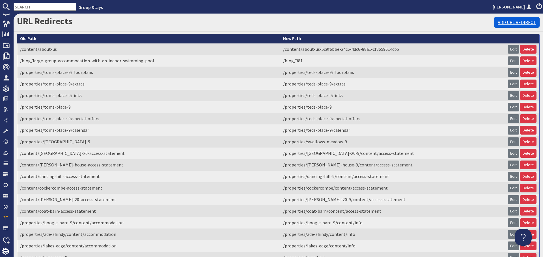
click at [530, 20] on link "Add URL Redirect" at bounding box center [517, 22] width 46 height 11
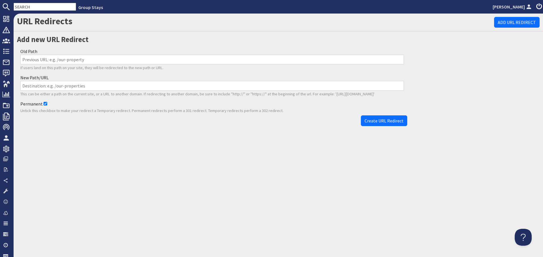
click at [128, 55] on input "Old Path" at bounding box center [211, 60] width 383 height 10
paste input "/properties/dancing-hill-9/content/accommodation-7fba3fca-f266-40c0-9d18-c5376b…"
type input "/properties/dancing-hill-9/content/accommodation-7fba3fca-f266-40c0-9d18-c5376b…"
click at [151, 86] on input "New Path/URL" at bounding box center [211, 86] width 383 height 10
paste input "/properties/dancing-hill-9/content/info"
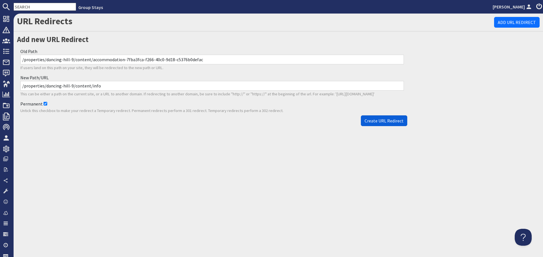
type input "/properties/dancing-hill-9/content/info"
click at [387, 122] on span "Create URL Redirect" at bounding box center [383, 121] width 39 height 6
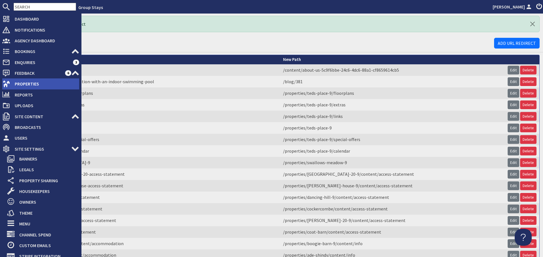
click at [20, 83] on span "Properties" at bounding box center [44, 83] width 69 height 9
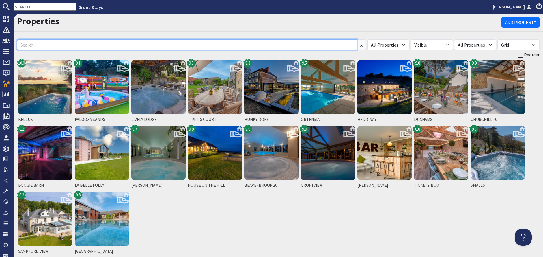
click at [75, 46] on input at bounding box center [187, 45] width 340 height 11
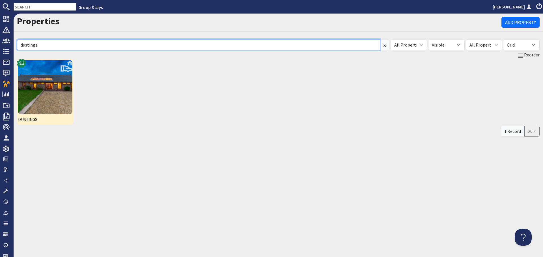
type input "dustings"
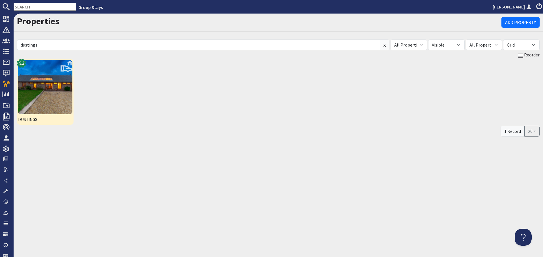
click at [45, 81] on img at bounding box center [45, 87] width 54 height 54
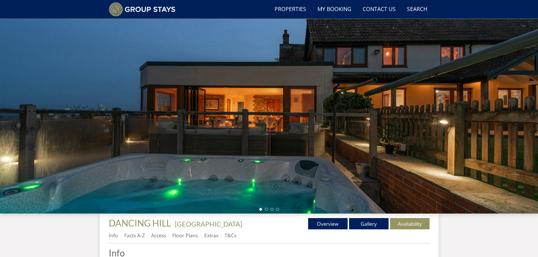
scroll to position [72, 0]
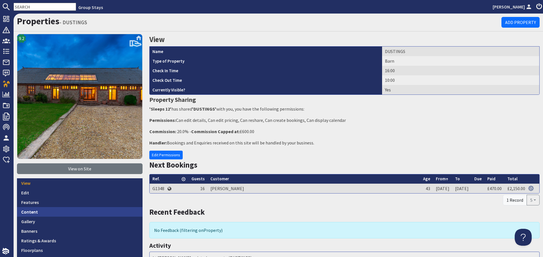
click at [82, 213] on link "Content" at bounding box center [79, 212] width 125 height 10
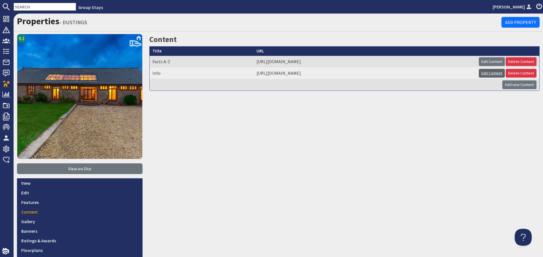
click at [480, 75] on link "Edit Content" at bounding box center [492, 73] width 26 height 9
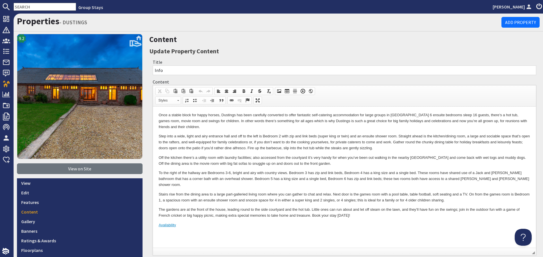
click at [250, 207] on p "The gardens are at the front of the house, leading round to the side courtyard …" at bounding box center [344, 213] width 371 height 12
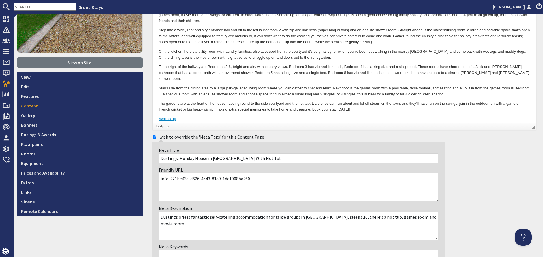
scroll to position [113, 0]
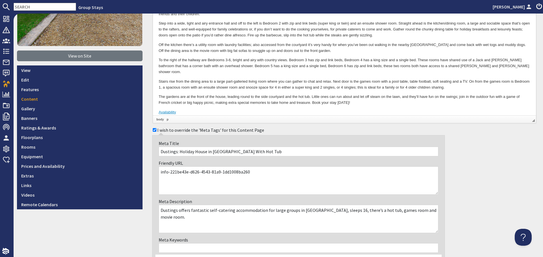
drag, startPoint x: 252, startPoint y: 174, endPoint x: 167, endPoint y: 172, distance: 85.4
click at [167, 172] on textarea "info-221be43e-d626-4543-81a9-1dd1008ba260" at bounding box center [299, 181] width 280 height 28
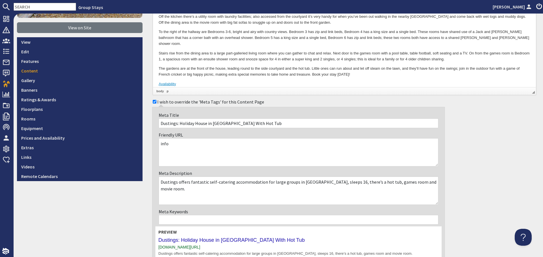
scroll to position [195, 0]
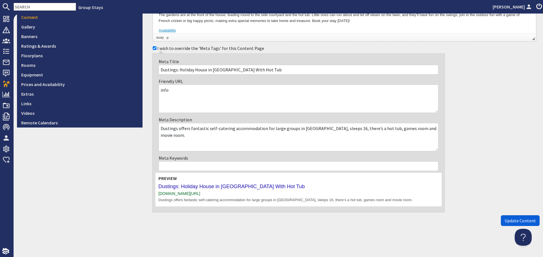
type textarea "info"
click at [512, 221] on span "Update Content" at bounding box center [519, 221] width 31 height 6
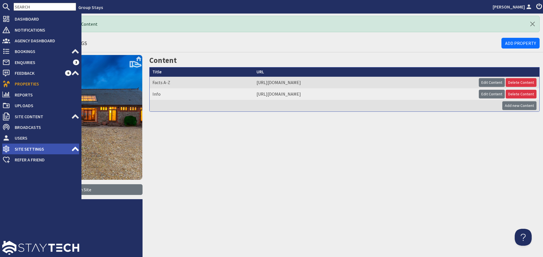
click at [65, 148] on span "Site Settings" at bounding box center [40, 149] width 61 height 9
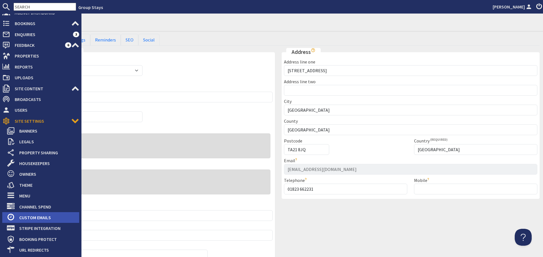
scroll to position [67, 0]
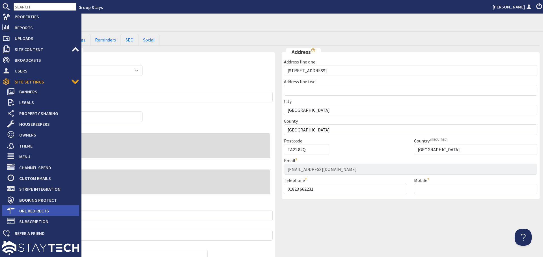
click at [45, 209] on span "URL Redirects" at bounding box center [47, 211] width 64 height 9
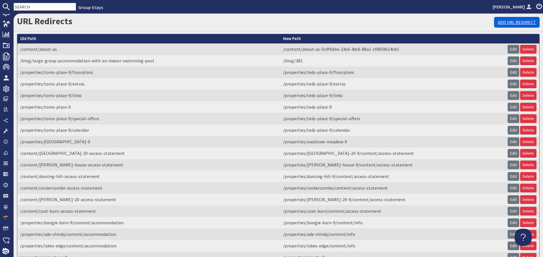
click at [496, 23] on link "Add URL Redirect" at bounding box center [517, 22] width 46 height 11
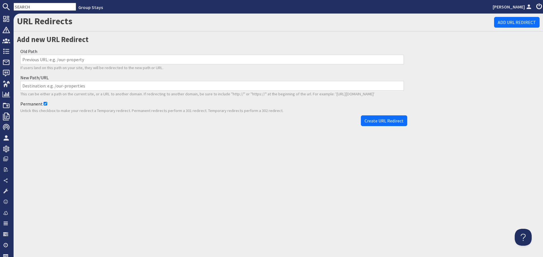
click at [164, 59] on input "Old Path" at bounding box center [211, 60] width 383 height 10
paste input "/properties/dustings-9/content/accommodation-221be43e-d626-4543-81a9-1dd1008ba2…"
type input "/properties/dustings-9/content/accommodation-221be43e-d626-4543-81a9-1dd1008ba2…"
click at [177, 84] on input "New Path/URL" at bounding box center [211, 86] width 383 height 10
paste input "/properties/dustings-9/content/info"
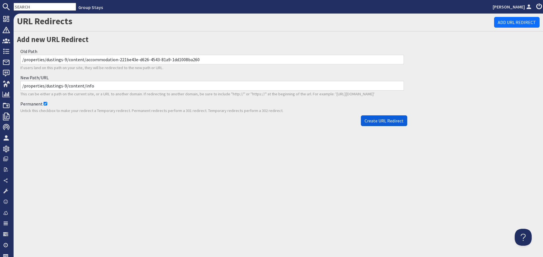
type input "/properties/dustings-9/content/info"
click at [376, 119] on span "Create URL Redirect" at bounding box center [383, 121] width 39 height 6
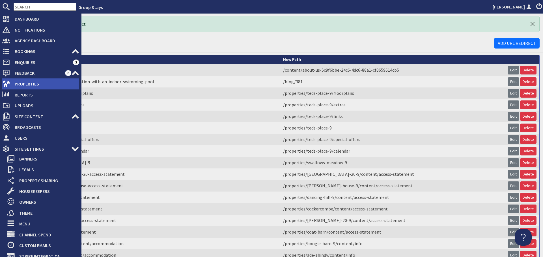
click at [14, 85] on span "Properties" at bounding box center [44, 83] width 69 height 9
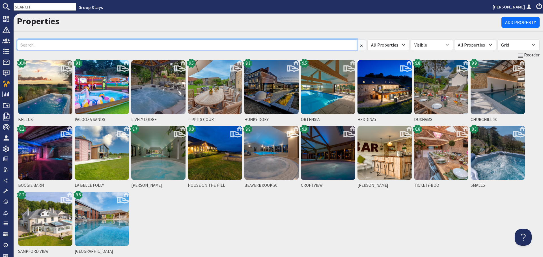
click at [138, 50] on input at bounding box center [187, 45] width 340 height 11
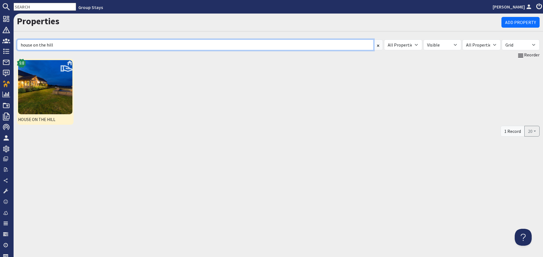
type input "house on the hill"
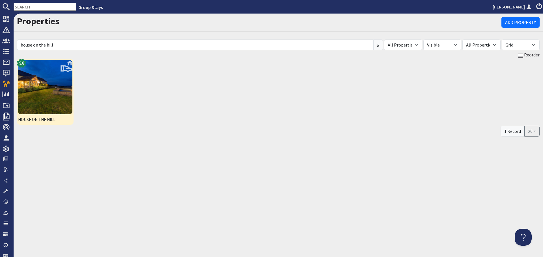
click at [32, 108] on img at bounding box center [45, 87] width 54 height 54
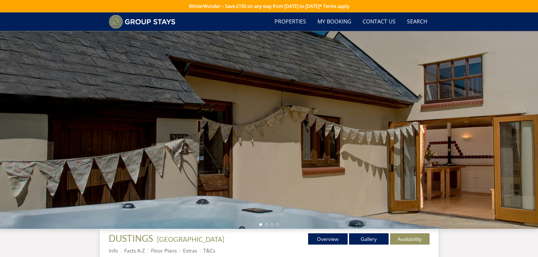
scroll to position [108, 0]
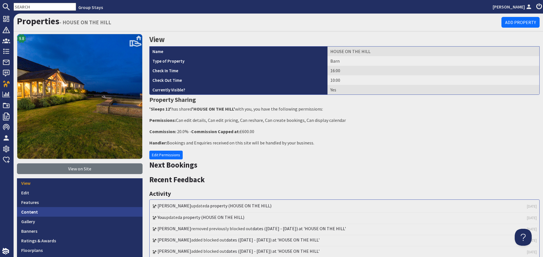
click at [79, 215] on link "Content" at bounding box center [79, 212] width 125 height 10
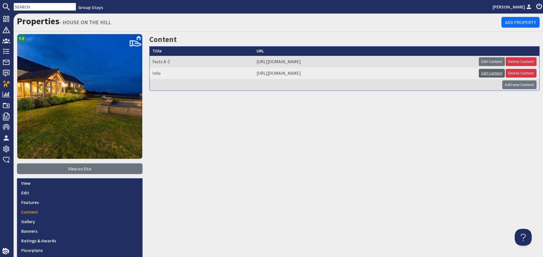
click at [484, 75] on link "Edit Content" at bounding box center [492, 73] width 26 height 9
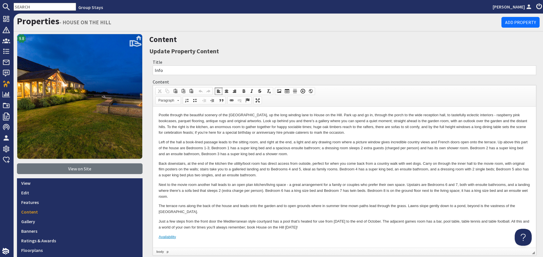
click at [361, 161] on p "Back downstairs, at the end of the kitchen the utility/boot room has direct acc…" at bounding box center [344, 170] width 371 height 18
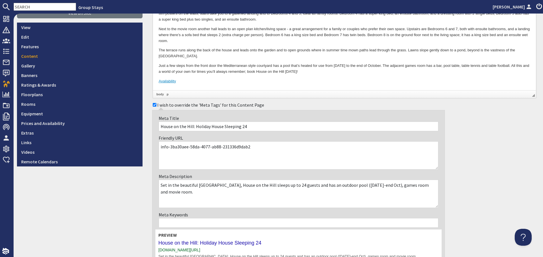
scroll to position [170, 0]
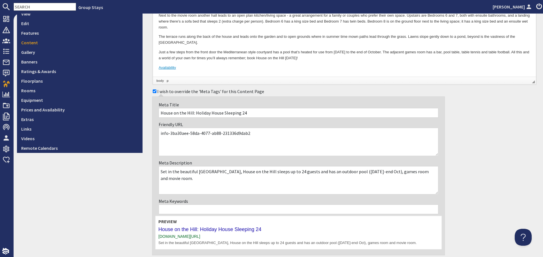
drag, startPoint x: 250, startPoint y: 132, endPoint x: 167, endPoint y: 137, distance: 83.0
click at [167, 137] on textarea "info-3ba30aee-58da-4077-ab88-231336d9dab2" at bounding box center [299, 142] width 280 height 28
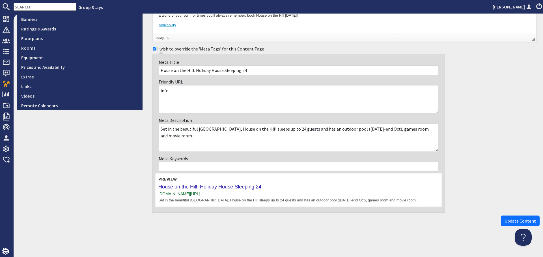
scroll to position [213, 0]
type textarea "info"
drag, startPoint x: 508, startPoint y: 223, endPoint x: 465, endPoint y: 224, distance: 43.5
click at [508, 223] on span "Update Content" at bounding box center [519, 221] width 31 height 6
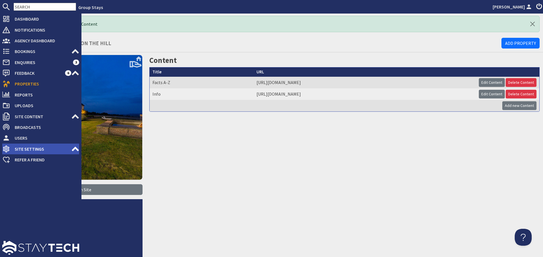
click at [49, 147] on span "Site Settings" at bounding box center [40, 149] width 61 height 9
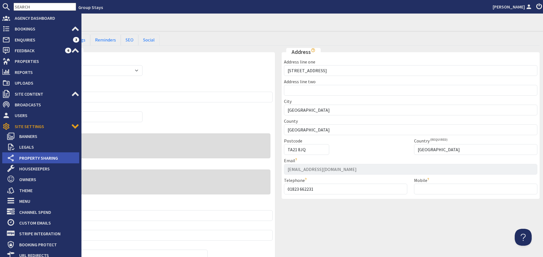
scroll to position [67, 0]
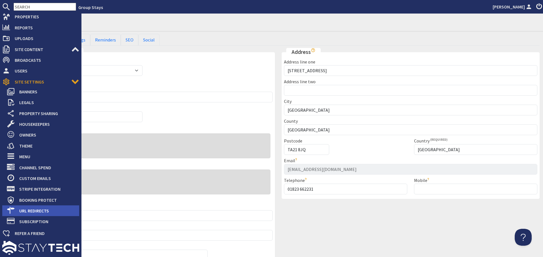
click at [51, 209] on span "URL Redirects" at bounding box center [47, 211] width 64 height 9
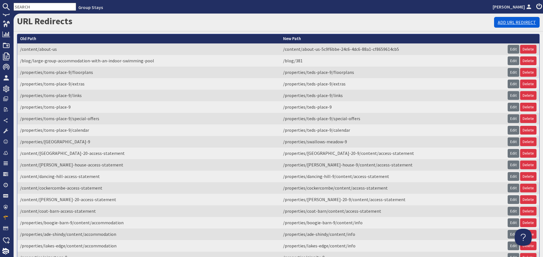
click at [504, 23] on link "Add URL Redirect" at bounding box center [517, 22] width 46 height 11
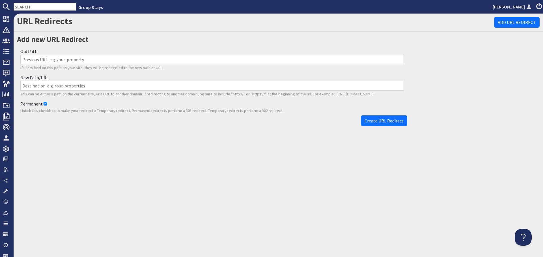
drag, startPoint x: 204, startPoint y: 57, endPoint x: 210, endPoint y: 62, distance: 8.3
click at [204, 57] on input "Old Path" at bounding box center [211, 60] width 383 height 10
paste input "/properties/house-on-the-hill-9/content/accommodation-3ba30aee-58da-4077-ab88-2…"
type input "/properties/house-on-the-hill-9/content/accommodation-3ba30aee-58da-4077-ab88-2…"
click at [140, 84] on input "New Path/URL" at bounding box center [211, 86] width 383 height 10
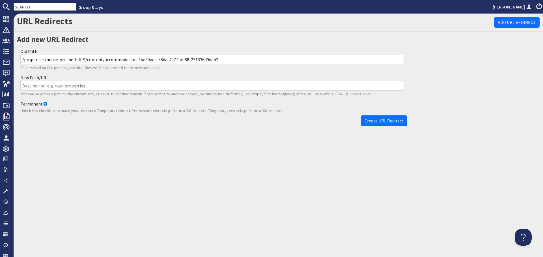
paste input "/properties/house-on-the-hill-9/content/info"
type input "/properties/house-on-the-hill-9/content/info"
click at [370, 121] on span "Create URL Redirect" at bounding box center [383, 121] width 39 height 6
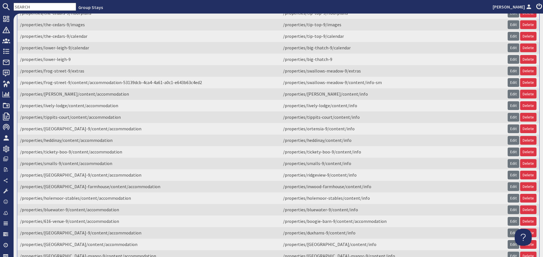
scroll to position [1753, 0]
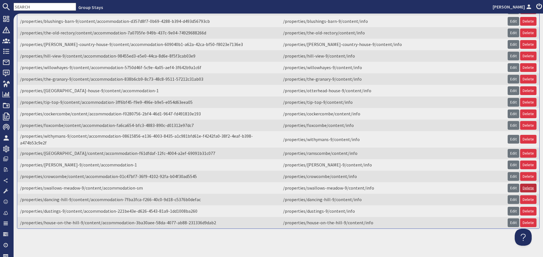
click at [528, 184] on link "Delete" at bounding box center [528, 188] width 16 height 9
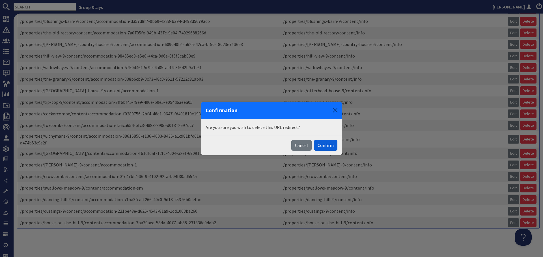
click at [328, 148] on button "Confirm" at bounding box center [325, 145] width 23 height 11
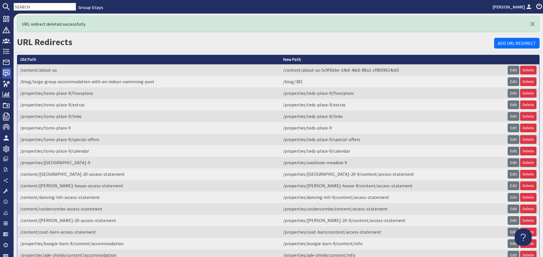
scroll to position [0, 0]
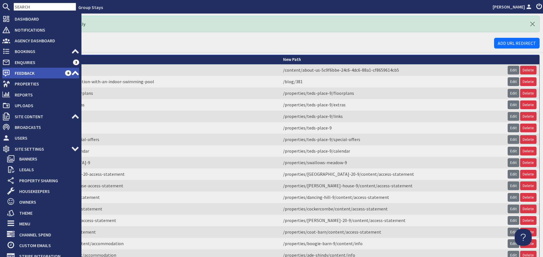
click at [10, 74] on icon at bounding box center [6, 73] width 8 height 8
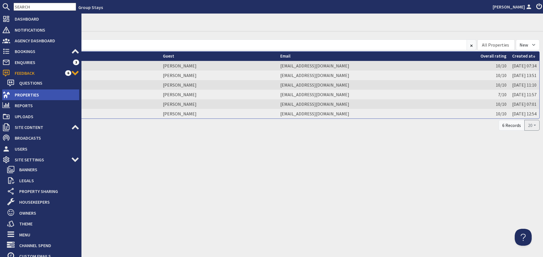
click at [10, 83] on icon at bounding box center [11, 83] width 8 height 8
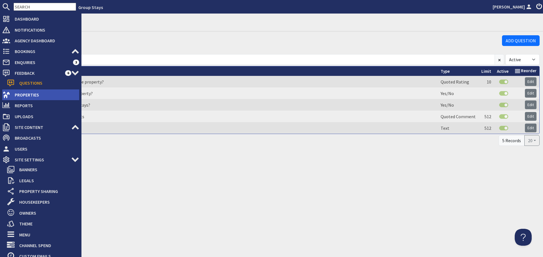
click at [18, 97] on span "Properties" at bounding box center [44, 94] width 69 height 9
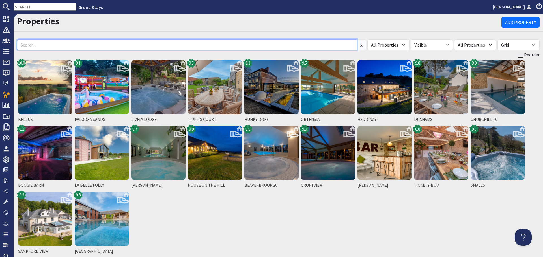
click at [69, 45] on input at bounding box center [187, 45] width 340 height 11
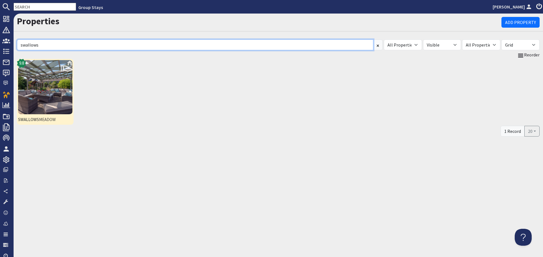
type input "swallows"
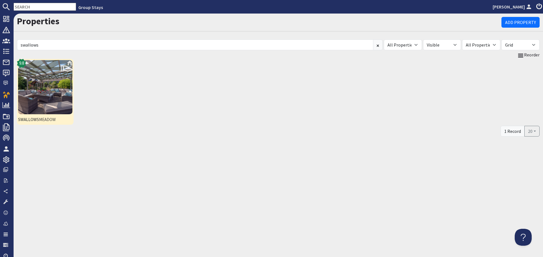
click at [64, 83] on img at bounding box center [45, 87] width 54 height 54
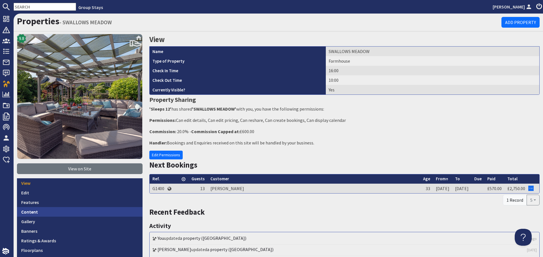
click at [75, 209] on link "Content" at bounding box center [79, 212] width 125 height 10
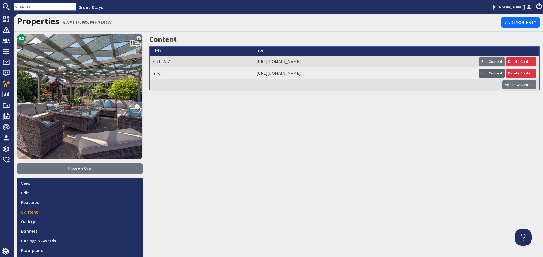
click at [480, 72] on link "Edit Content" at bounding box center [492, 73] width 26 height 9
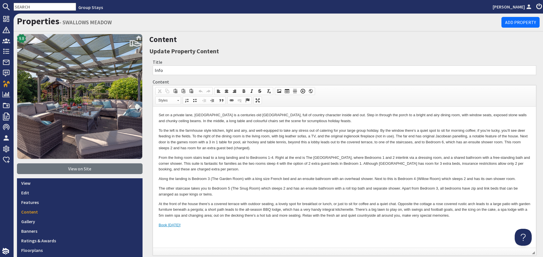
scroll to position [141, 0]
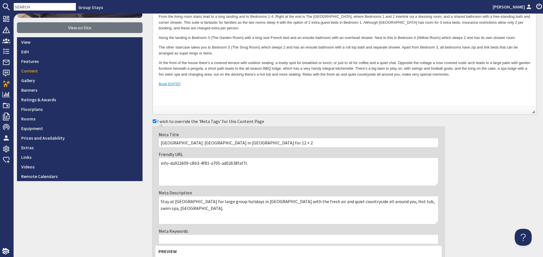
drag, startPoint x: 250, startPoint y: 164, endPoint x: 167, endPoint y: 166, distance: 82.5
click at [167, 166] on textarea "info-da922609-c8b3-4f81-a705-ad02638faf7c" at bounding box center [299, 172] width 280 height 28
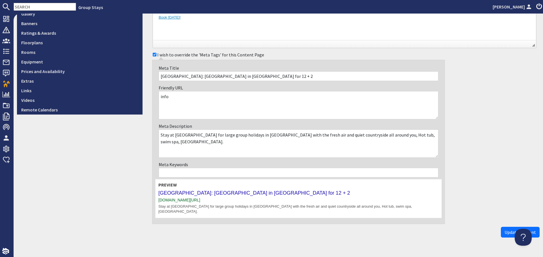
scroll to position [215, 0]
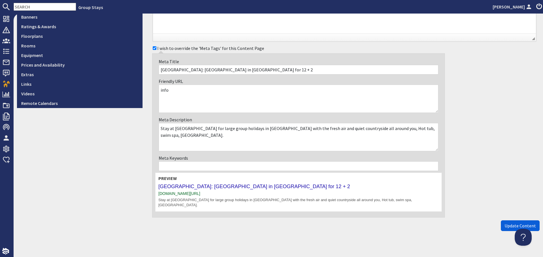
type textarea "info"
click at [513, 223] on span "Update Content" at bounding box center [519, 226] width 31 height 6
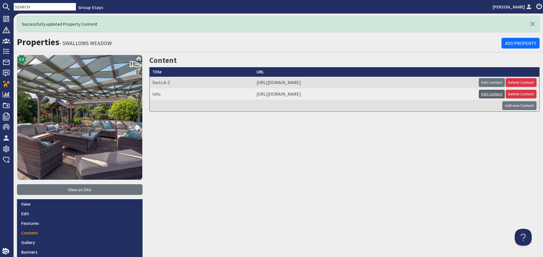
click at [485, 95] on link "Edit Content" at bounding box center [492, 94] width 26 height 9
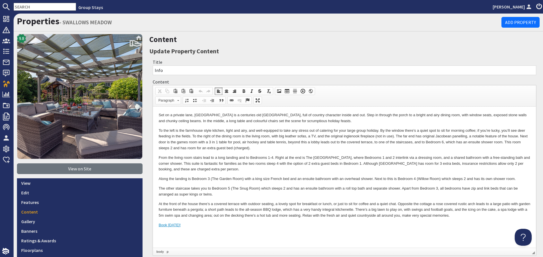
click at [328, 196] on p "The other staircase takes you to Bedroom 5 (The Snug Room) which sleeps 2 and h…" at bounding box center [344, 192] width 371 height 12
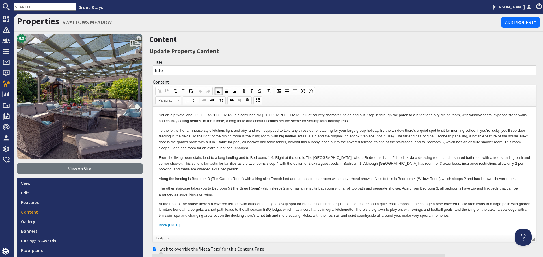
scroll to position [141, 0]
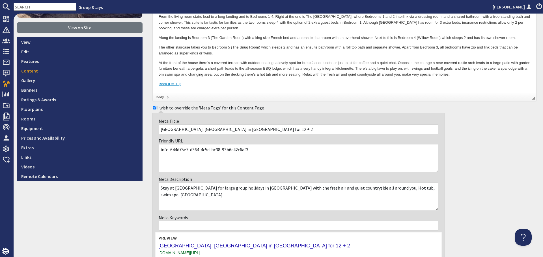
drag, startPoint x: 248, startPoint y: 151, endPoint x: 157, endPoint y: 150, distance: 91.3
click at [157, 150] on div "Friendly URL info-644d75e7-d364-4c5d-bc38-93b6c42c6af3" at bounding box center [298, 155] width 286 height 38
click at [114, 205] on div "9.8 View on Site View Edit Features Content Gallery Banners Ratings & Awards Fl…" at bounding box center [80, 93] width 132 height 401
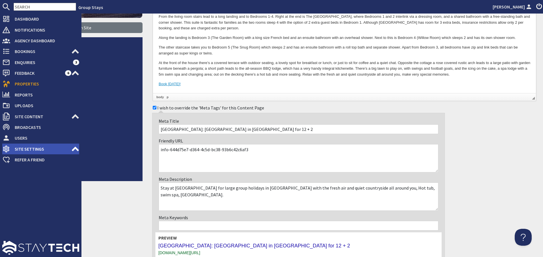
click at [55, 147] on span "Site Settings" at bounding box center [40, 149] width 61 height 9
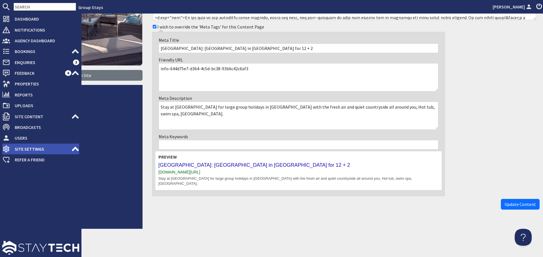
scroll to position [93, 0]
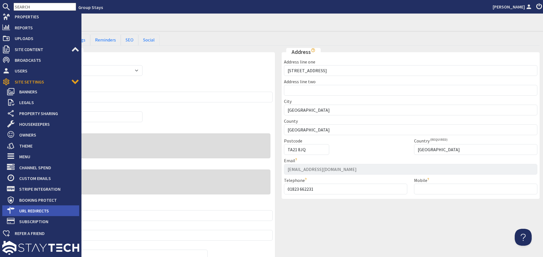
click at [53, 213] on span "URL Redirects" at bounding box center [47, 211] width 64 height 9
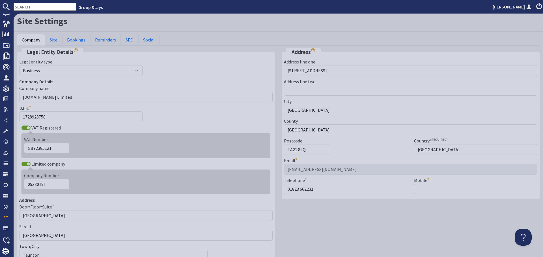
scroll to position [60, 0]
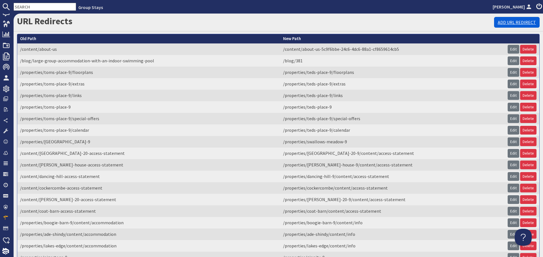
click at [514, 19] on link "Add URL Redirect" at bounding box center [517, 22] width 46 height 11
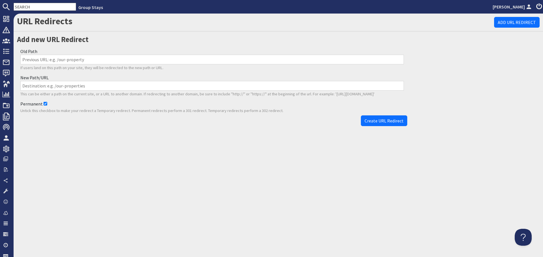
click at [73, 60] on input "Old Path" at bounding box center [211, 60] width 383 height 10
paste input "/properties/swallows-meadow-9/content/accommodation-sm"
type input "/properties/swallows-meadow-9/content/accommodation-sm"
click at [99, 88] on input "New Path/URL" at bounding box center [211, 86] width 383 height 10
paste input "/properties/swallows-meadow-9/content/info-644d75e7-d364-4c5d-bc38-93b6c42c6af3"
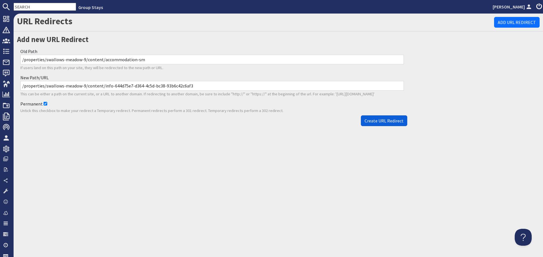
type input "/properties/swallows-meadow-9/content/info-644d75e7-d364-4c5d-bc38-93b6c42c6af3"
click at [379, 122] on span "Create URL Redirect" at bounding box center [383, 121] width 39 height 6
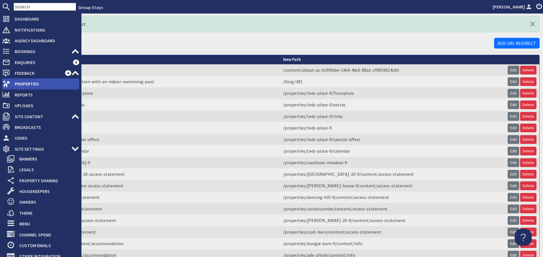
click at [8, 82] on use at bounding box center [6, 84] width 7 height 7
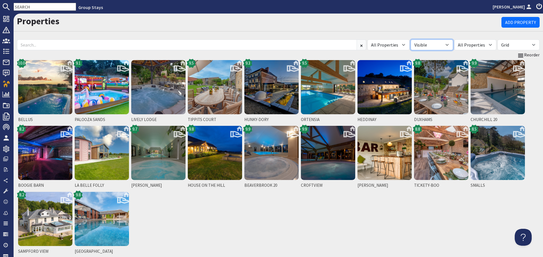
drag, startPoint x: 450, startPoint y: 46, endPoint x: 449, endPoint y: 50, distance: 3.8
click at [450, 46] on select "All Visible Not Visible" at bounding box center [431, 45] width 42 height 11
select select "false"
click at [421, 40] on select "All Visible Not Visible" at bounding box center [431, 45] width 42 height 11
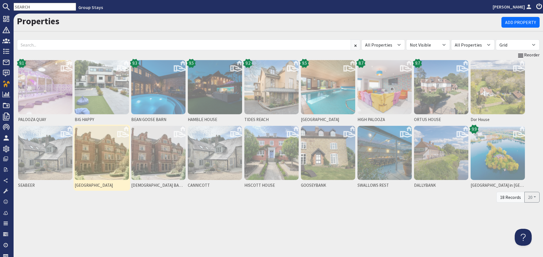
click at [110, 160] on img at bounding box center [102, 153] width 54 height 54
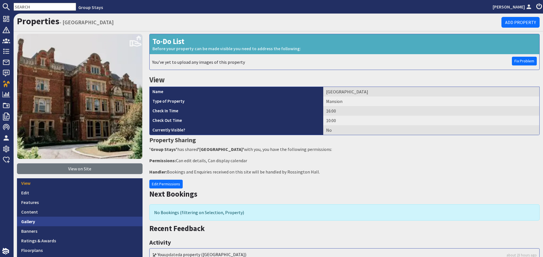
scroll to position [85, 0]
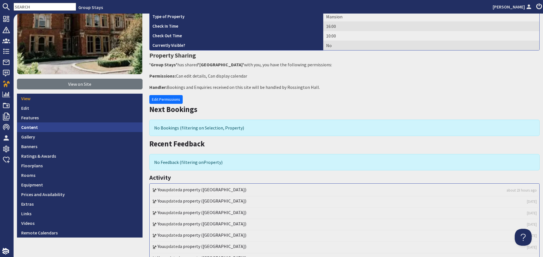
click at [92, 130] on link "Content" at bounding box center [79, 128] width 125 height 10
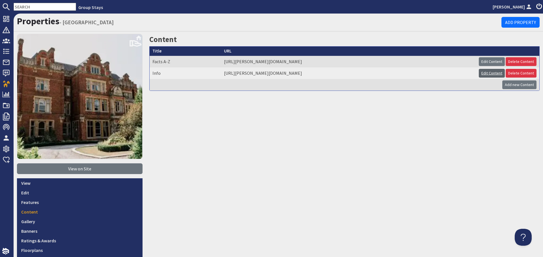
click at [492, 72] on link "Edit Content" at bounding box center [492, 73] width 26 height 9
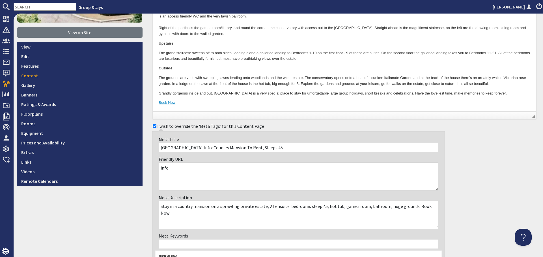
scroll to position [141, 0]
